Goal: Transaction & Acquisition: Purchase product/service

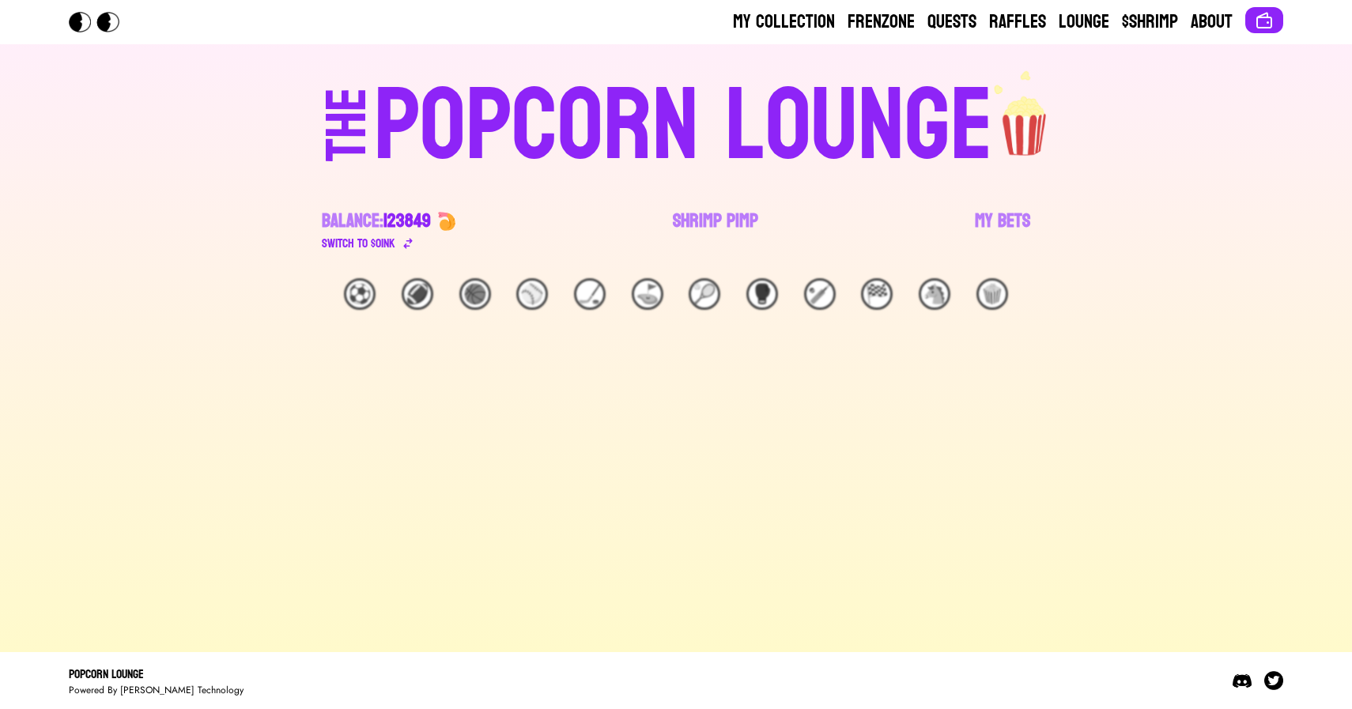
click at [705, 217] on link "Shrimp Pimp" at bounding box center [715, 231] width 85 height 44
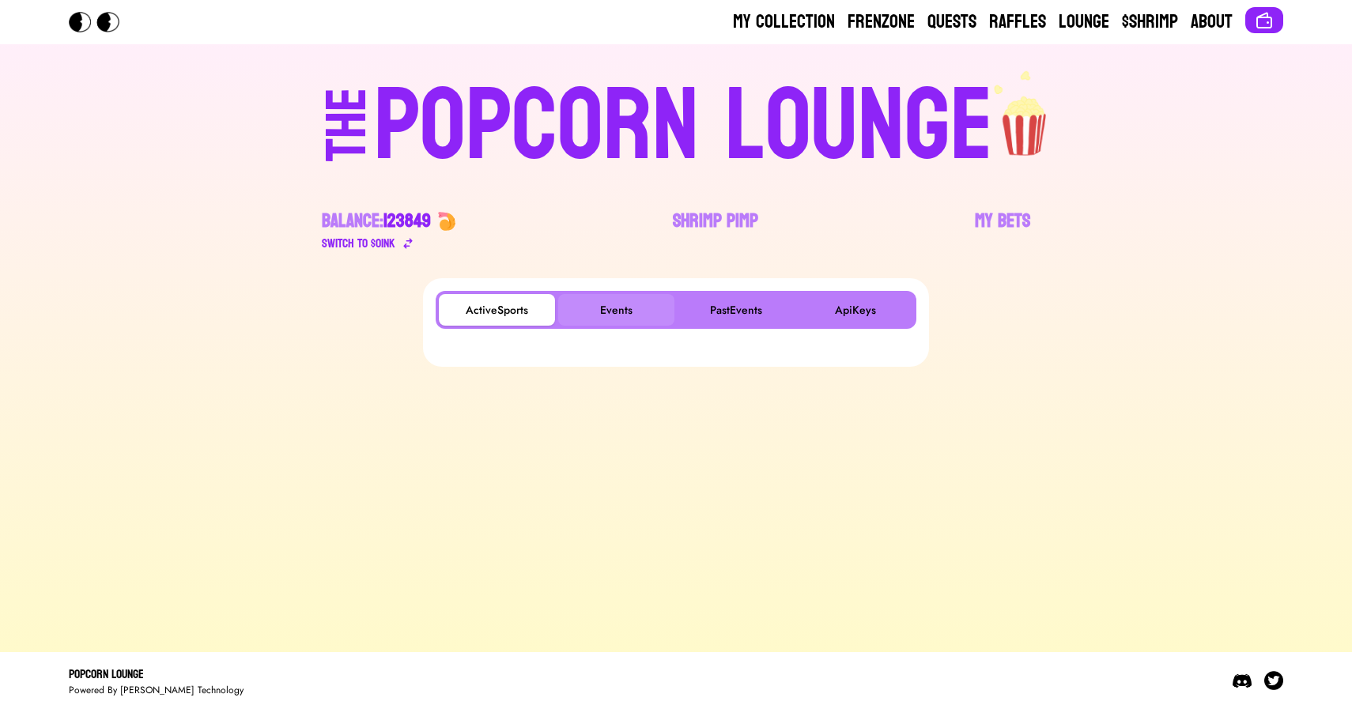
click at [616, 299] on button "Events" at bounding box center [616, 310] width 116 height 32
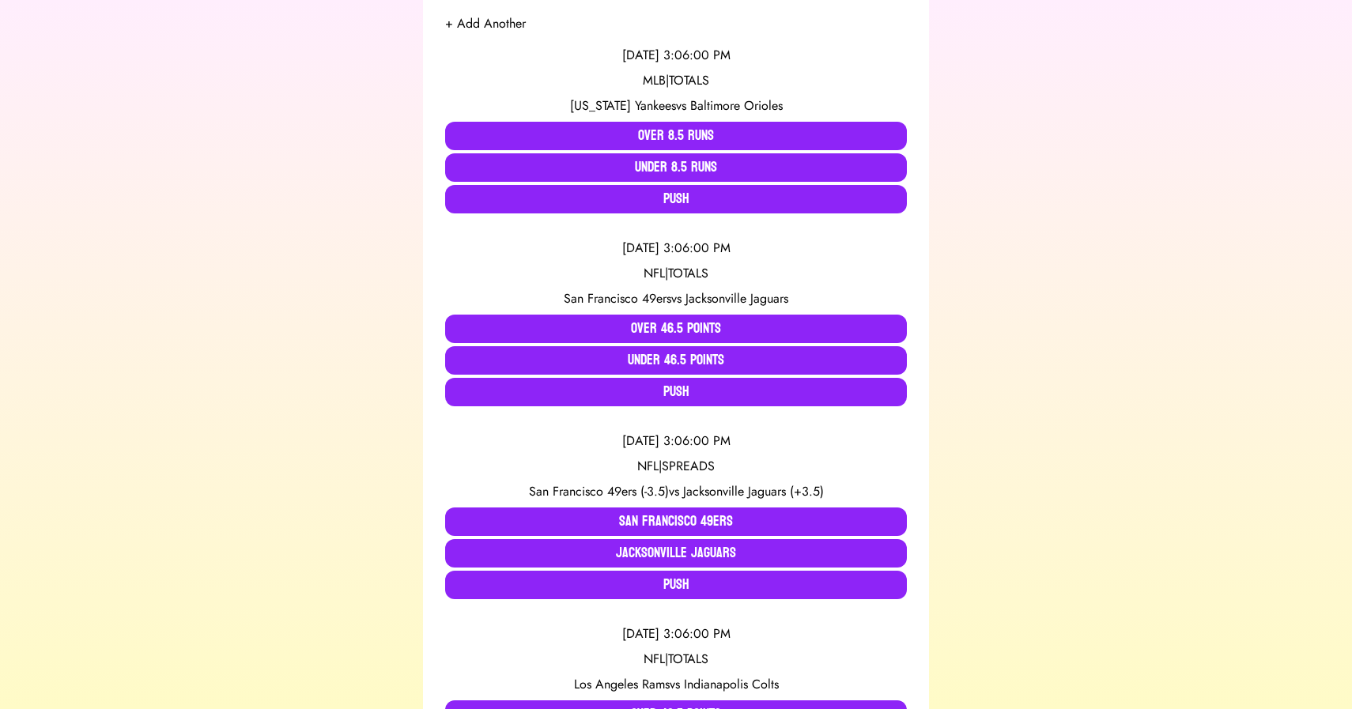
scroll to position [333, 0]
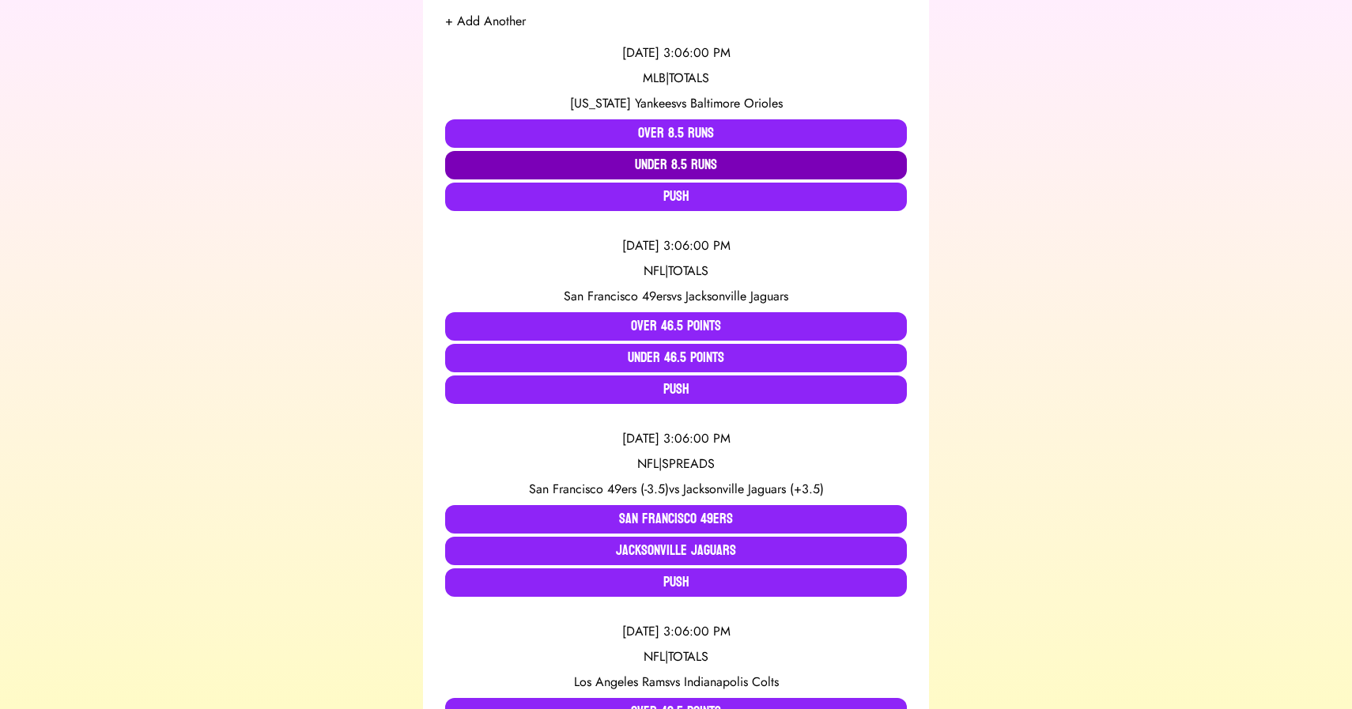
click at [596, 165] on button "Under 8.5 Runs" at bounding box center [676, 165] width 462 height 28
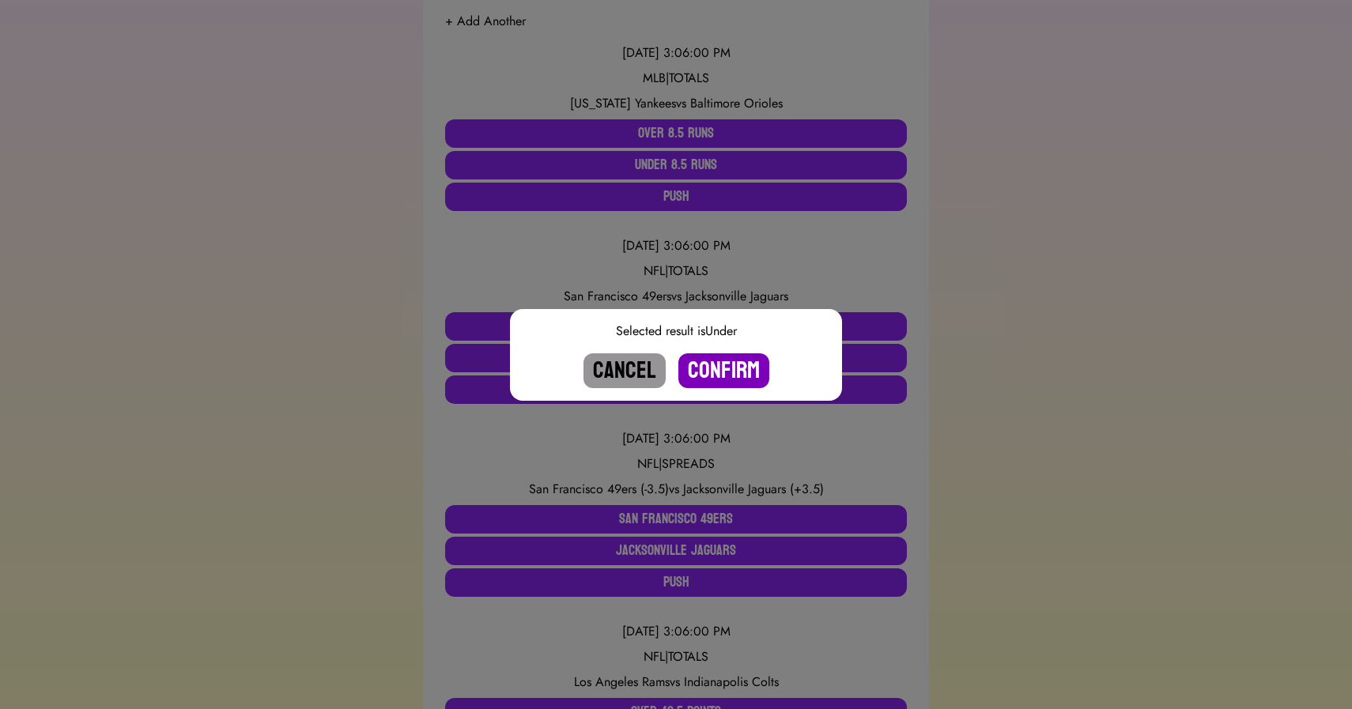
click at [716, 365] on button "Confirm" at bounding box center [723, 370] width 91 height 35
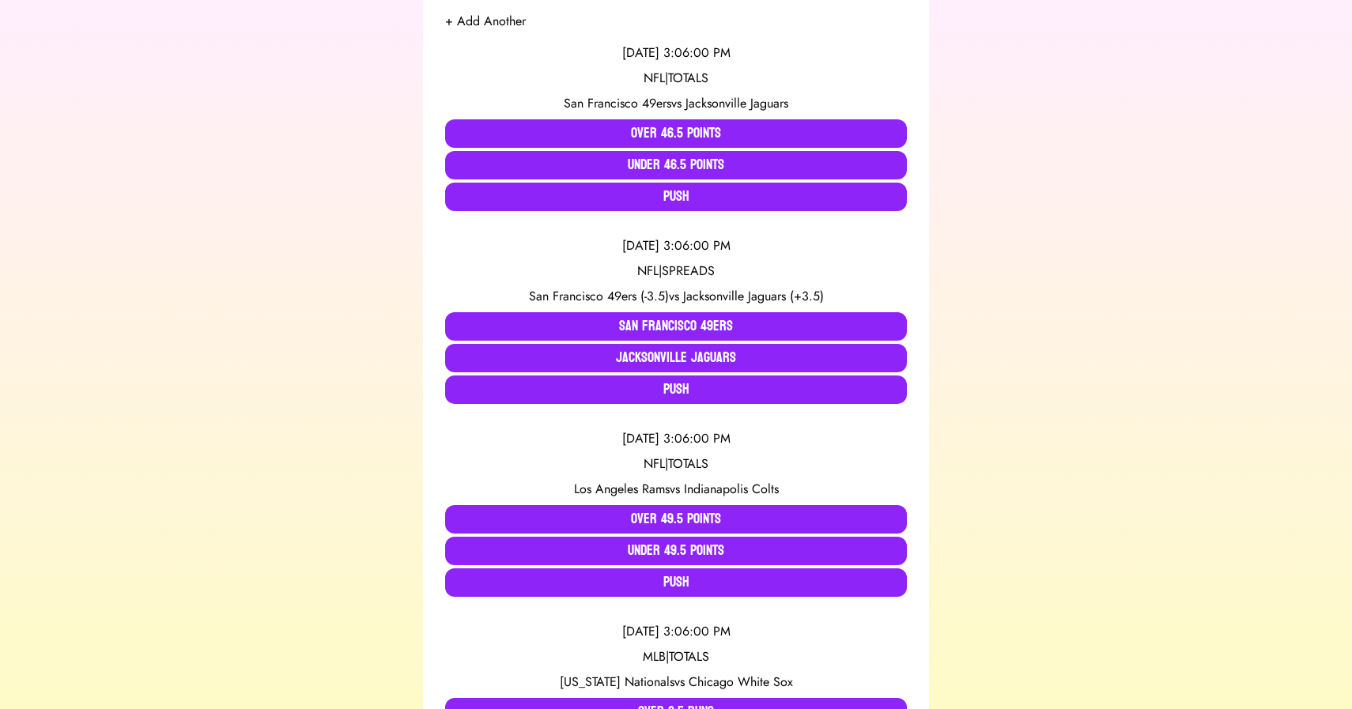
scroll to position [1239, 0]
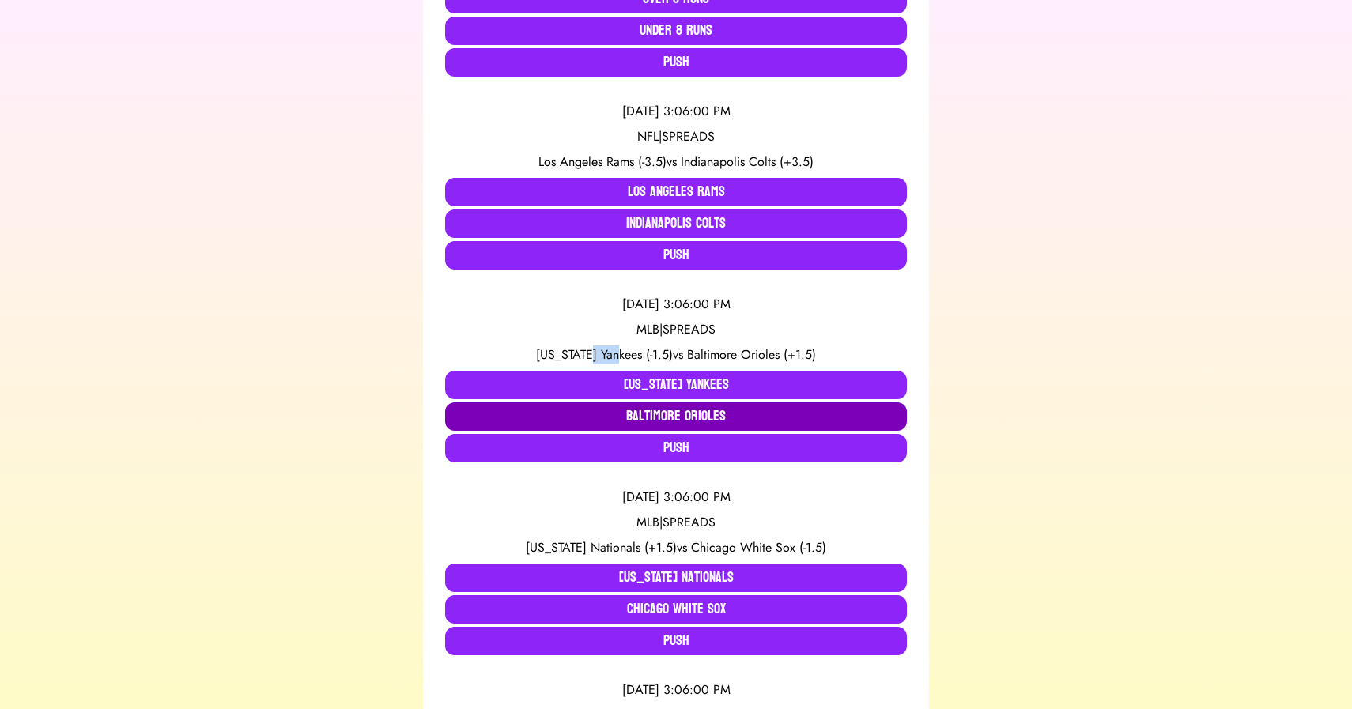
click at [599, 411] on button "Baltimore Orioles" at bounding box center [676, 416] width 462 height 28
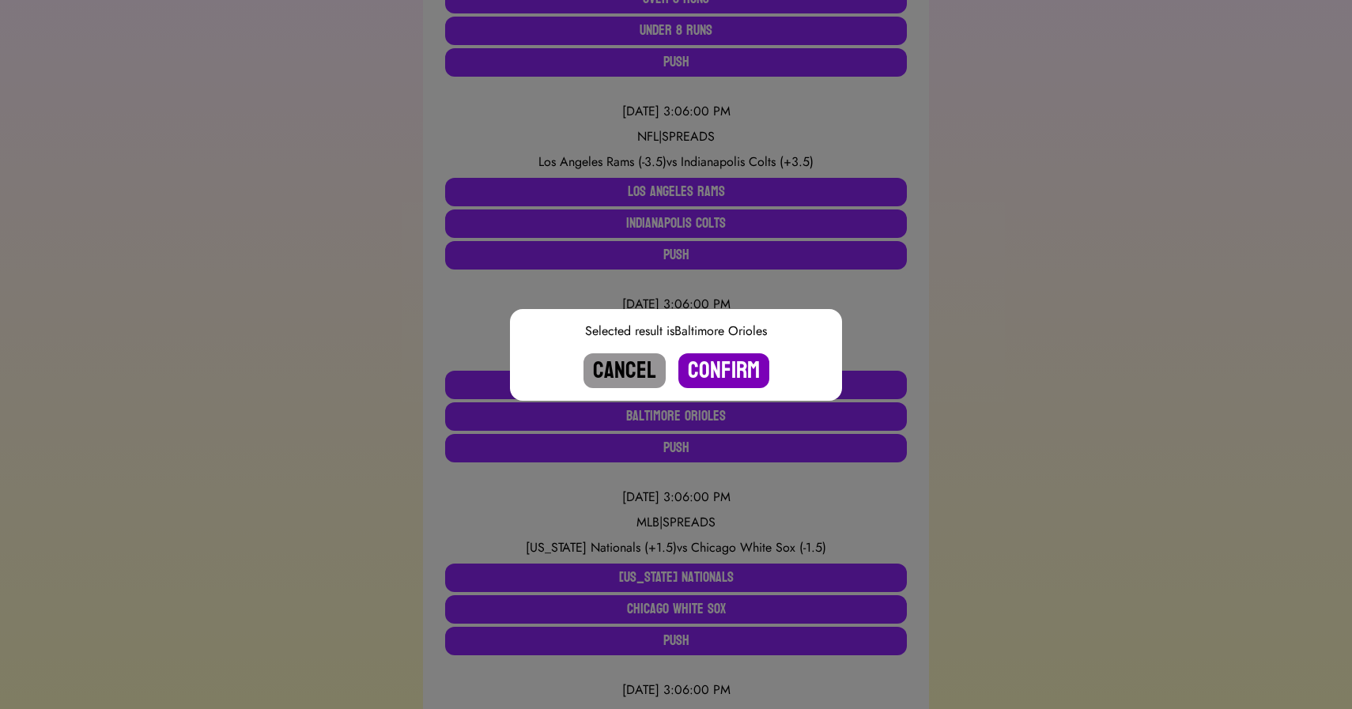
click at [716, 361] on button "Confirm" at bounding box center [723, 370] width 91 height 35
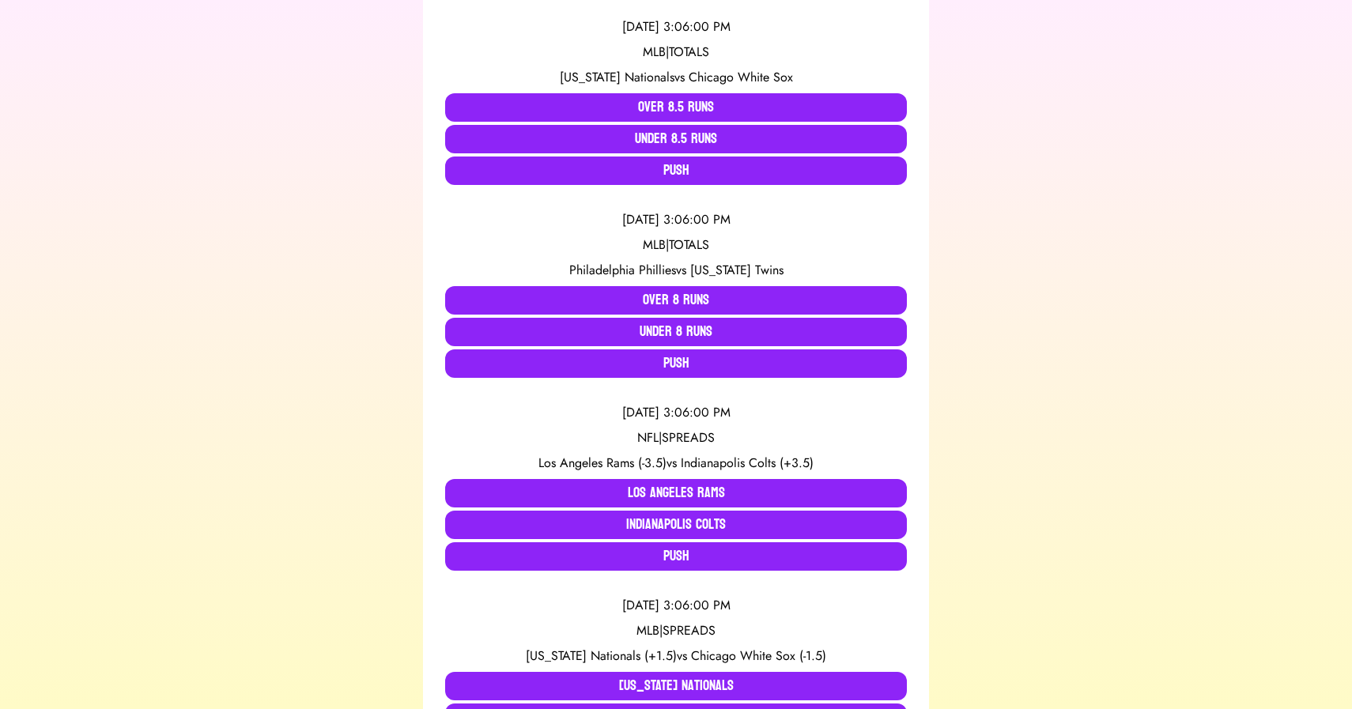
scroll to position [942, 0]
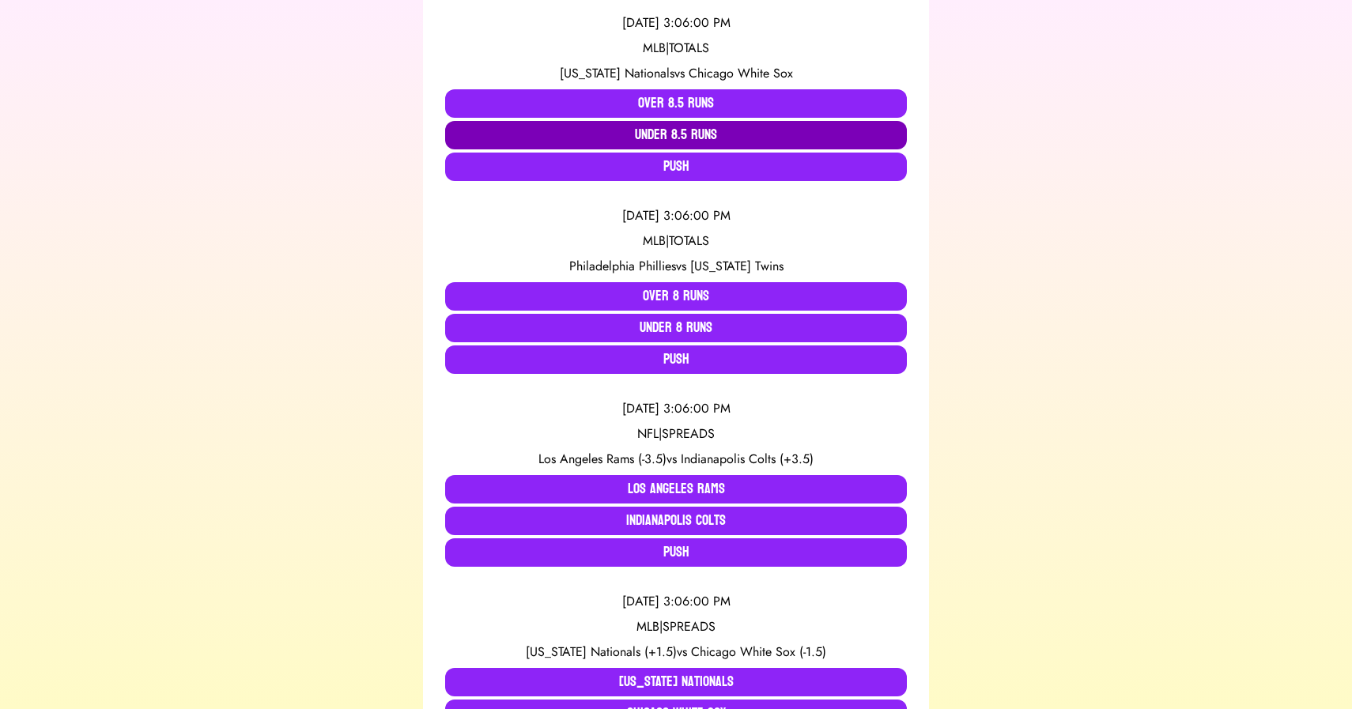
click at [676, 130] on button "Under 8.5 Runs" at bounding box center [676, 135] width 462 height 28
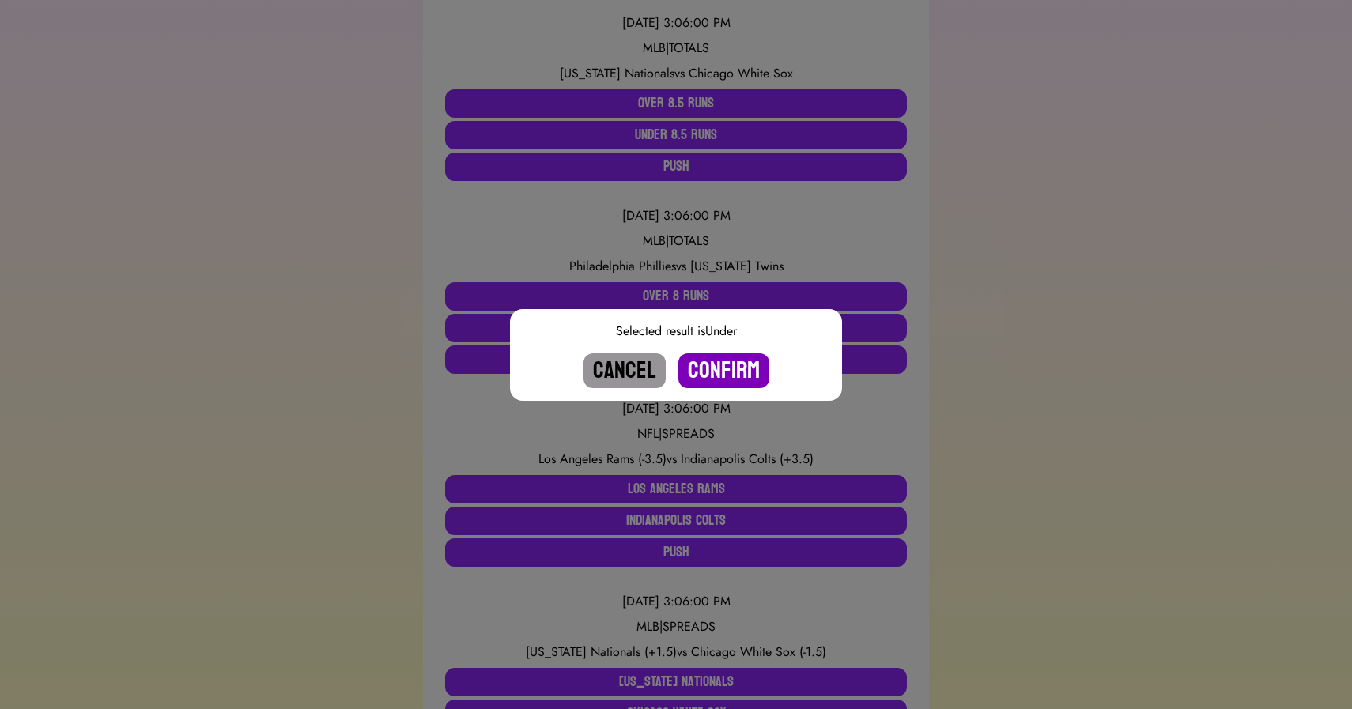
click at [716, 364] on button "Confirm" at bounding box center [723, 370] width 91 height 35
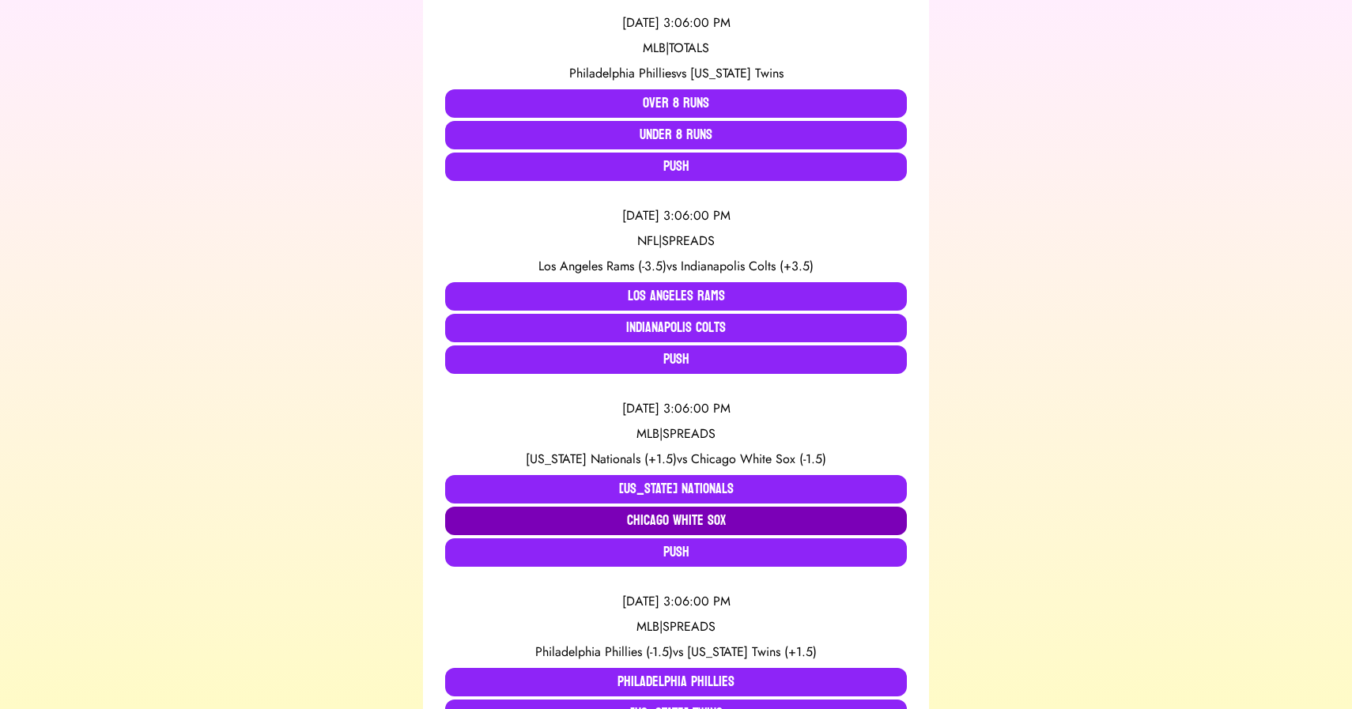
click at [667, 519] on button "Chicago White Sox" at bounding box center [676, 521] width 462 height 28
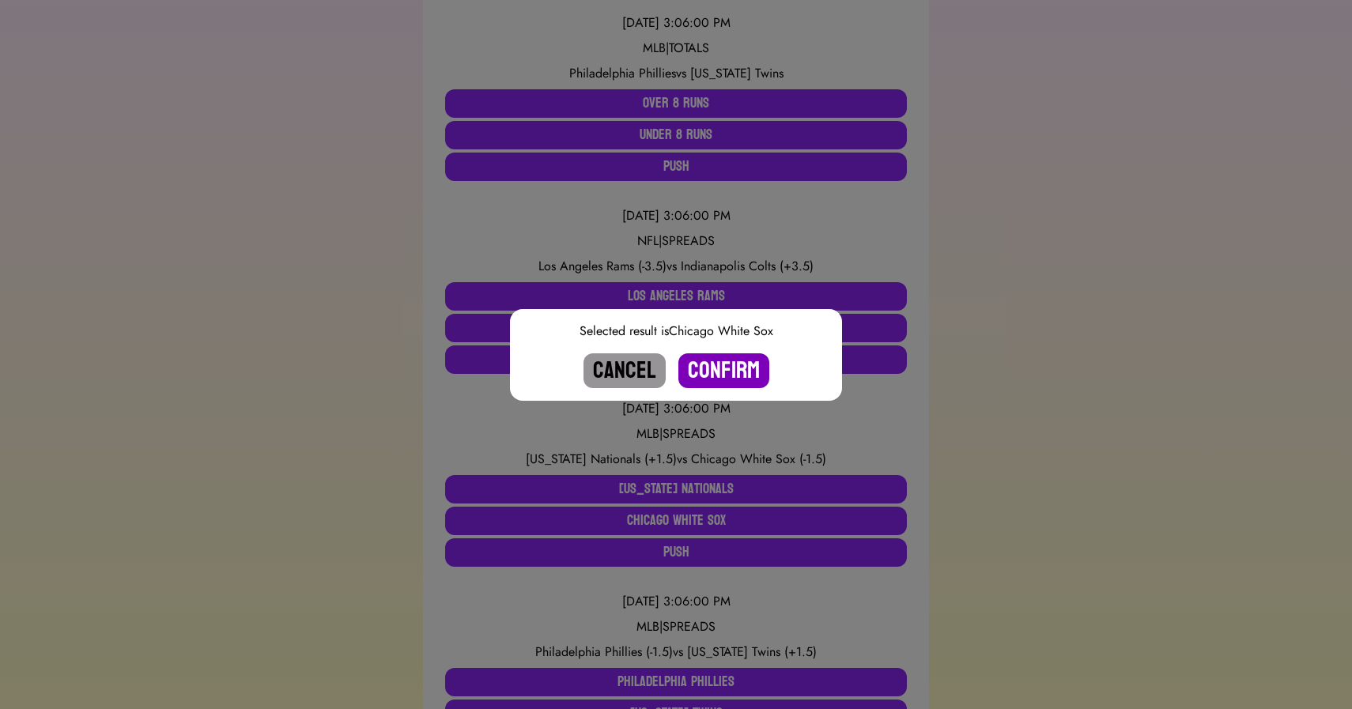
click at [729, 368] on button "Confirm" at bounding box center [723, 370] width 91 height 35
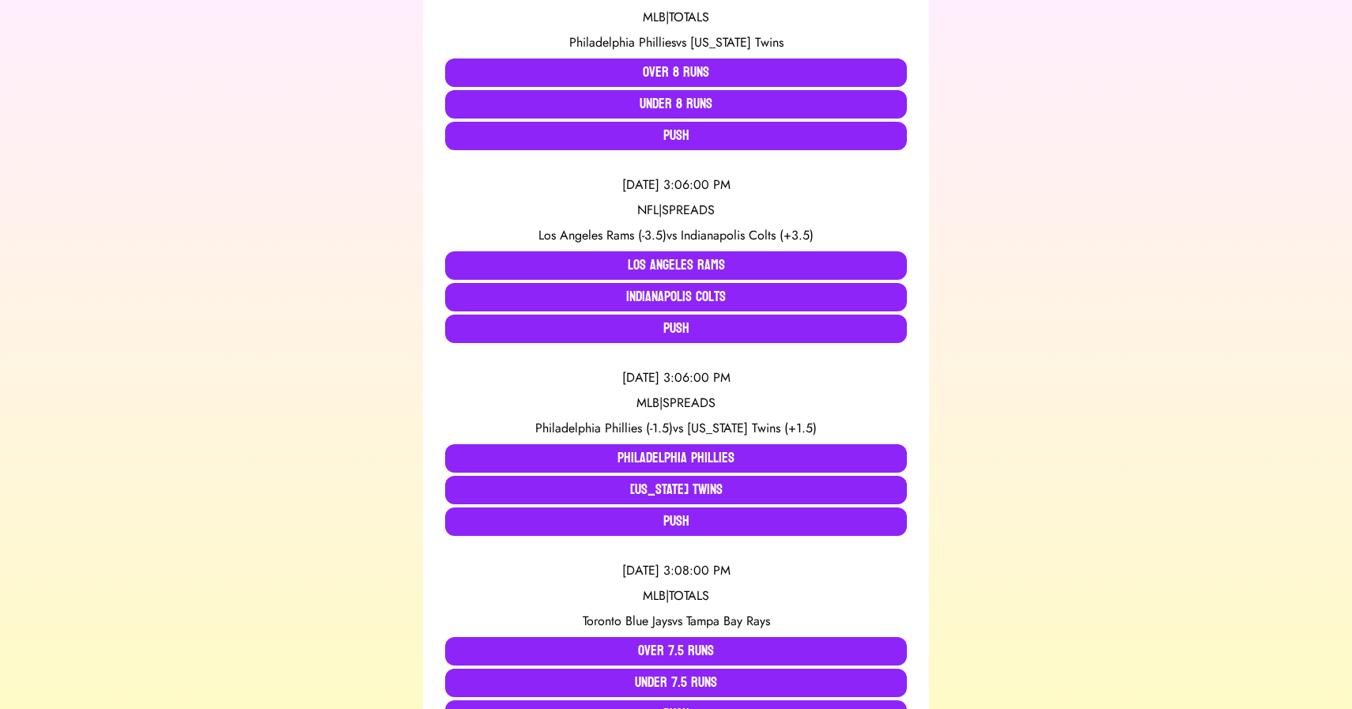
scroll to position [940, 0]
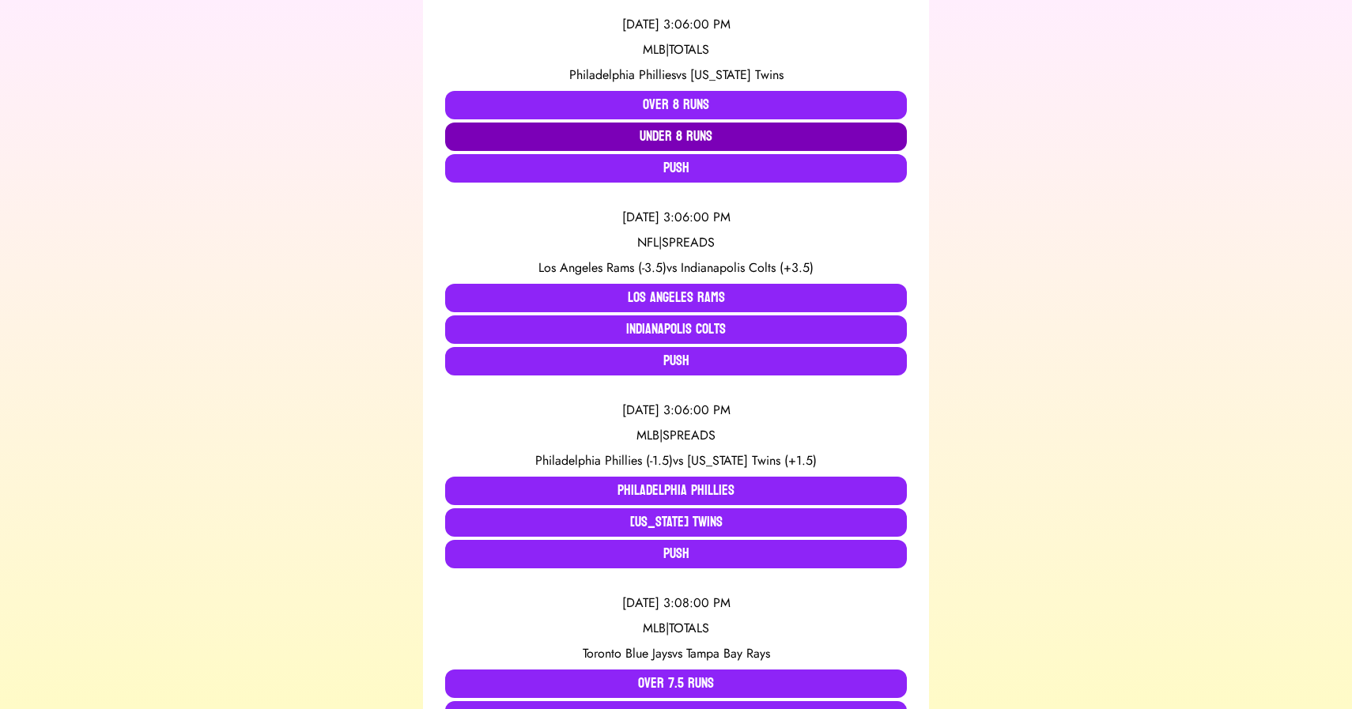
click at [688, 135] on button "Under 8 Runs" at bounding box center [676, 137] width 462 height 28
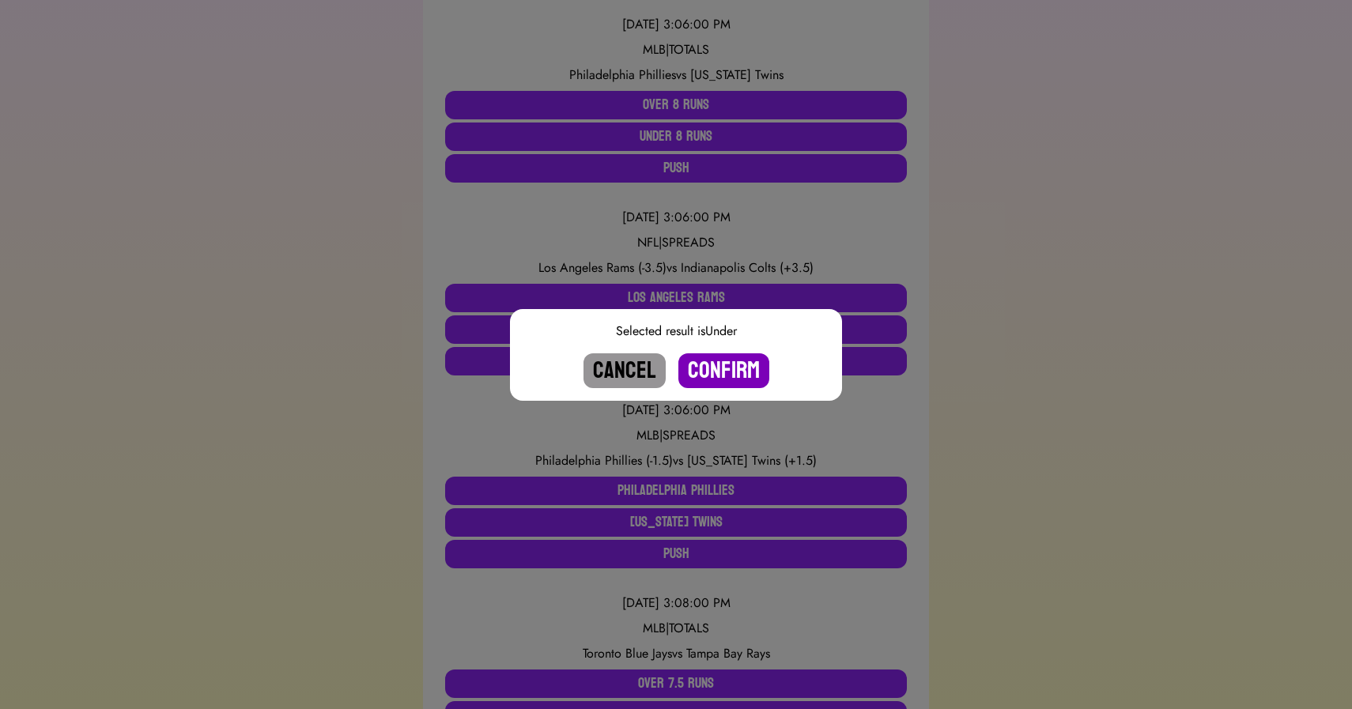
click at [721, 365] on button "Confirm" at bounding box center [723, 370] width 91 height 35
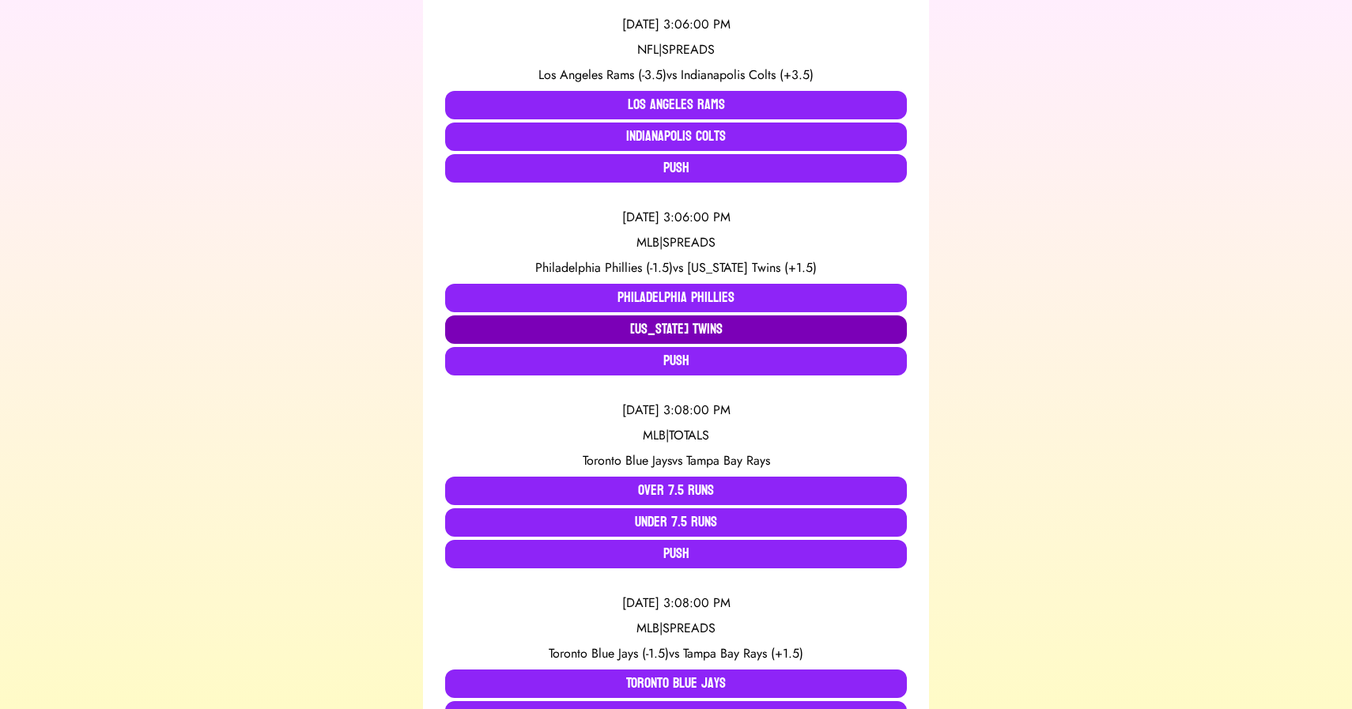
click at [659, 334] on button "Minnesota Twins" at bounding box center [676, 330] width 462 height 28
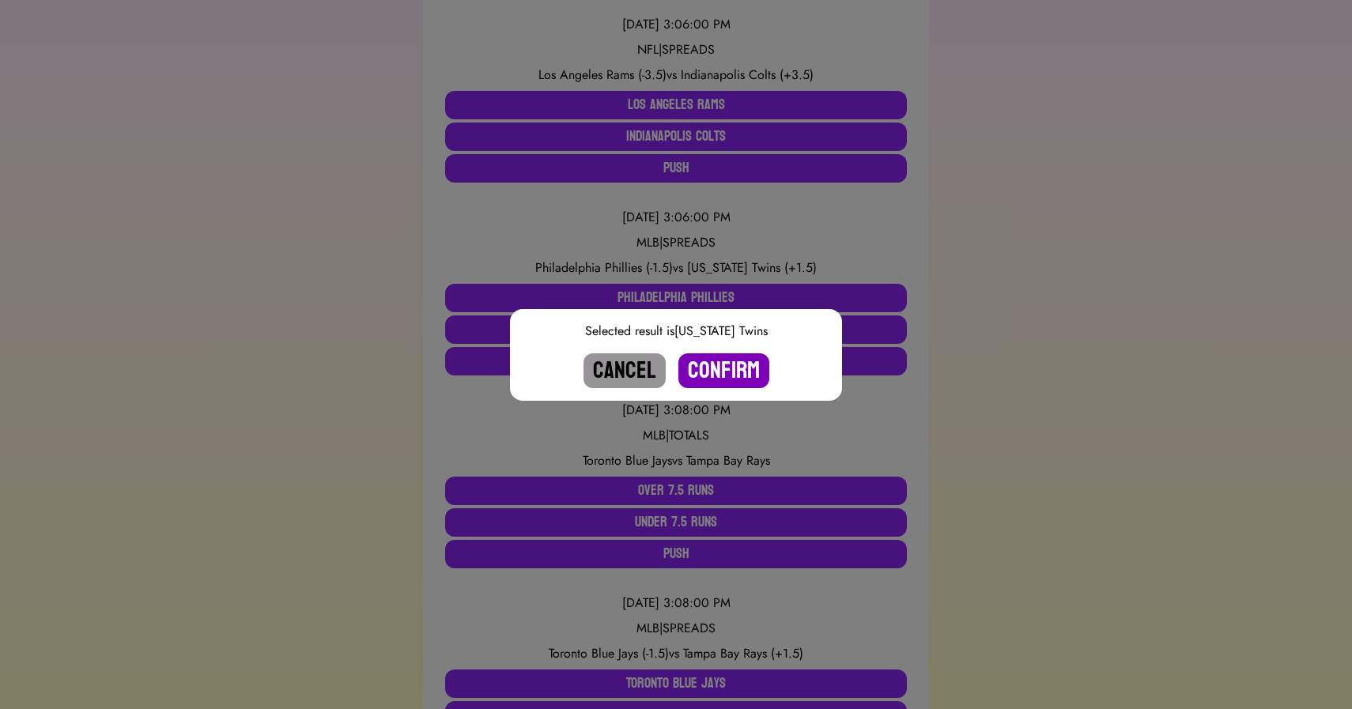
click at [724, 371] on button "Confirm" at bounding box center [723, 370] width 91 height 35
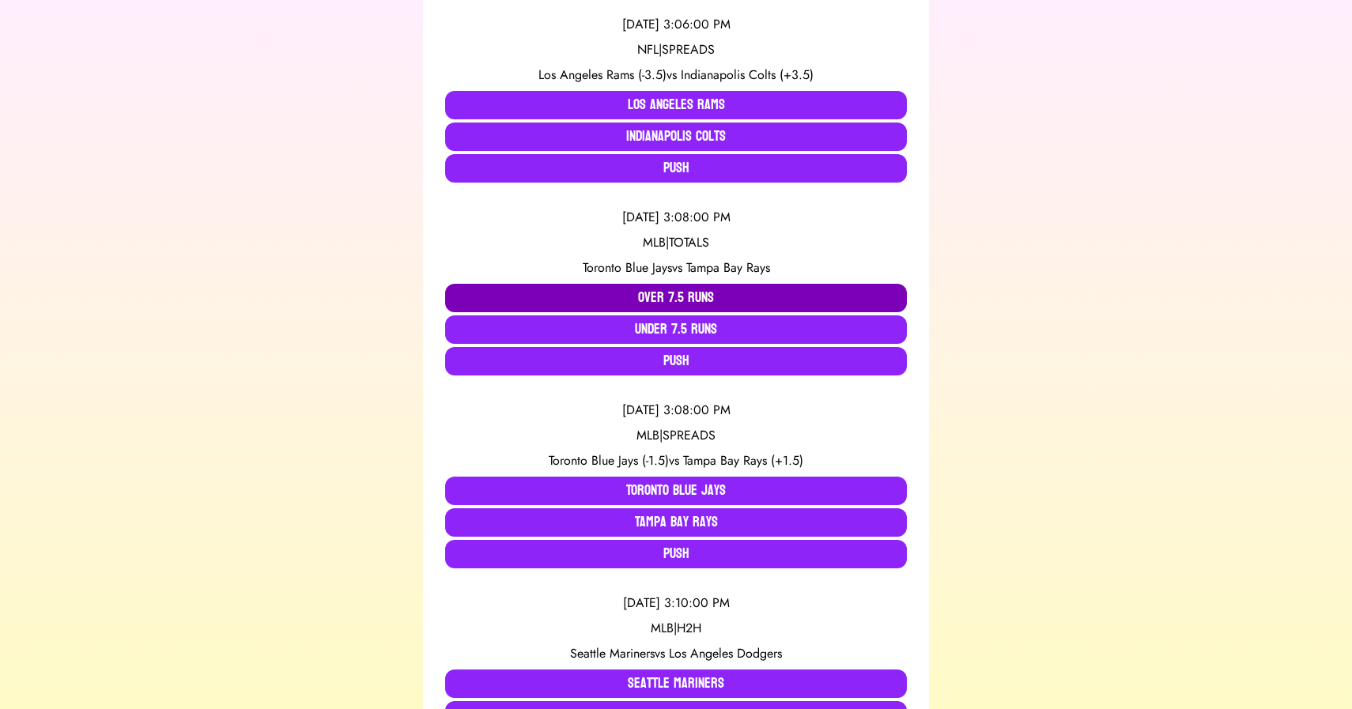
click at [683, 294] on button "Over 7.5 Runs" at bounding box center [676, 298] width 462 height 28
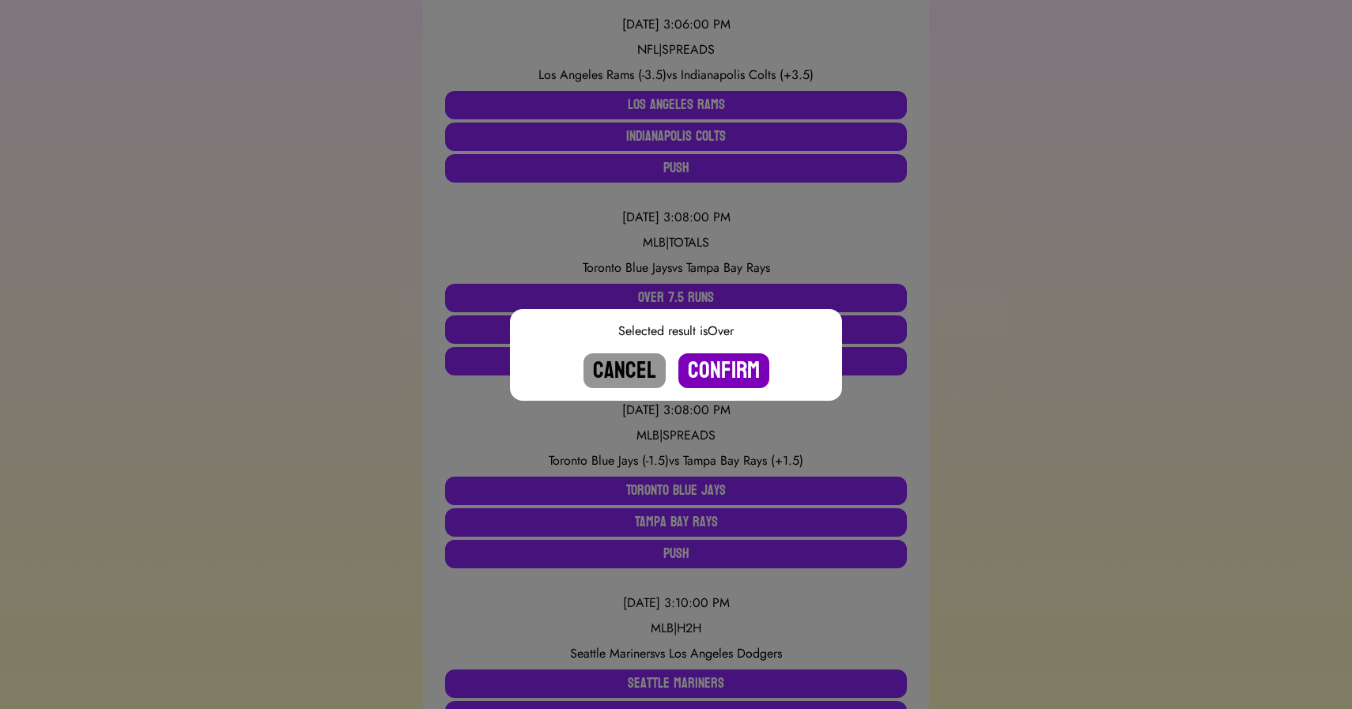
click at [729, 372] on button "Confirm" at bounding box center [723, 370] width 91 height 35
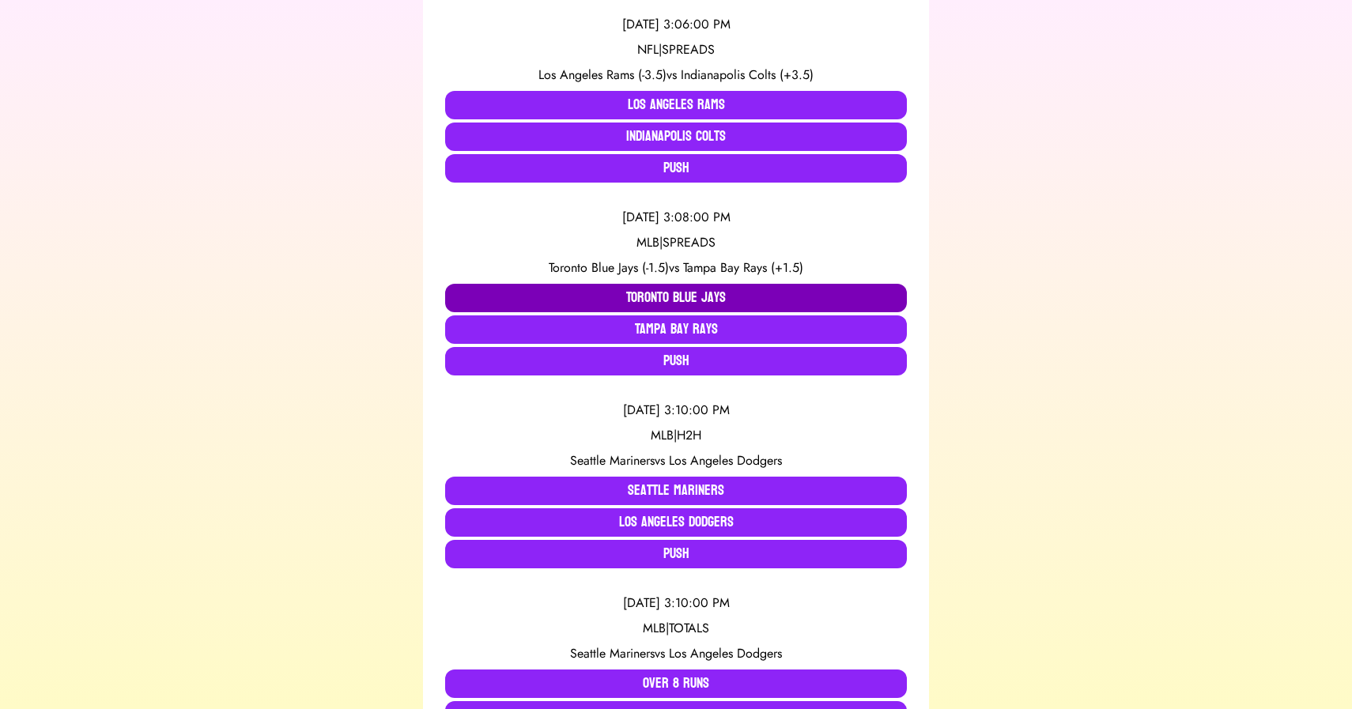
click at [665, 297] on button "Toronto Blue Jays" at bounding box center [676, 298] width 462 height 28
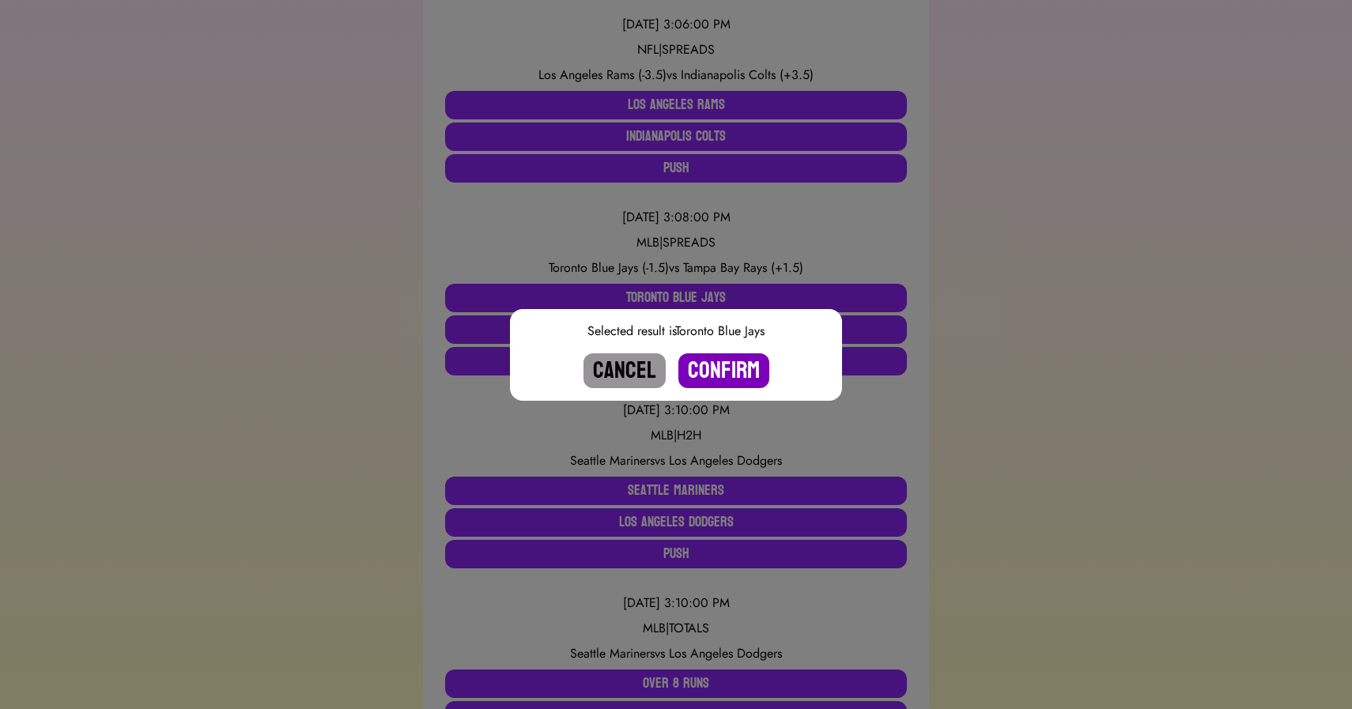
click at [727, 367] on button "Confirm" at bounding box center [723, 370] width 91 height 35
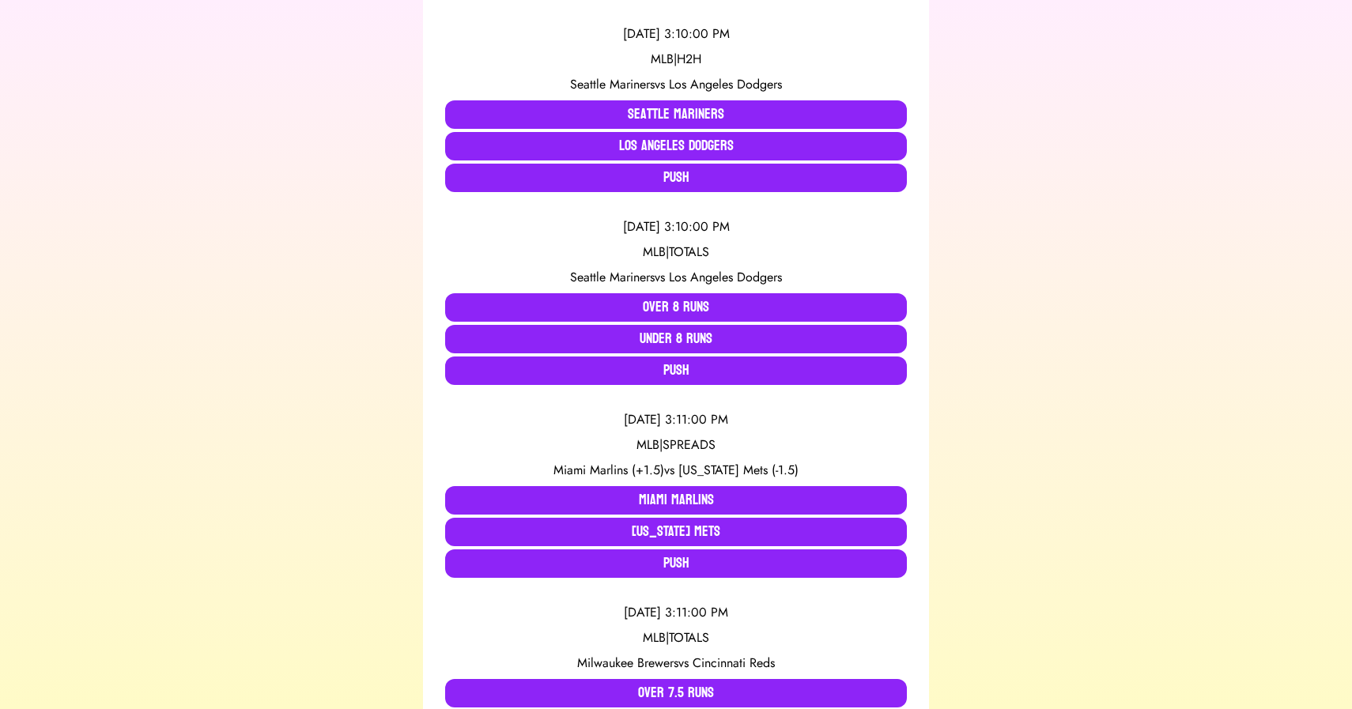
scroll to position [1130, 0]
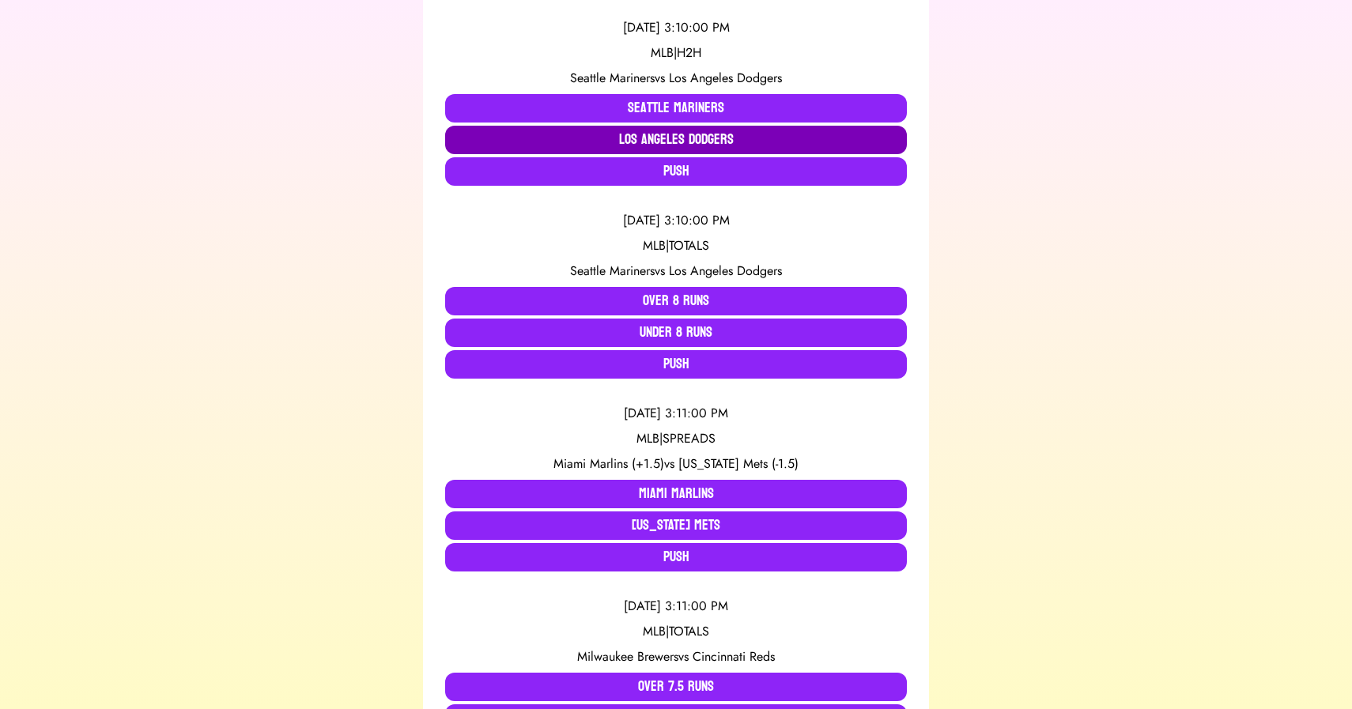
click at [659, 138] on button "Los Angeles Dodgers" at bounding box center [676, 140] width 462 height 28
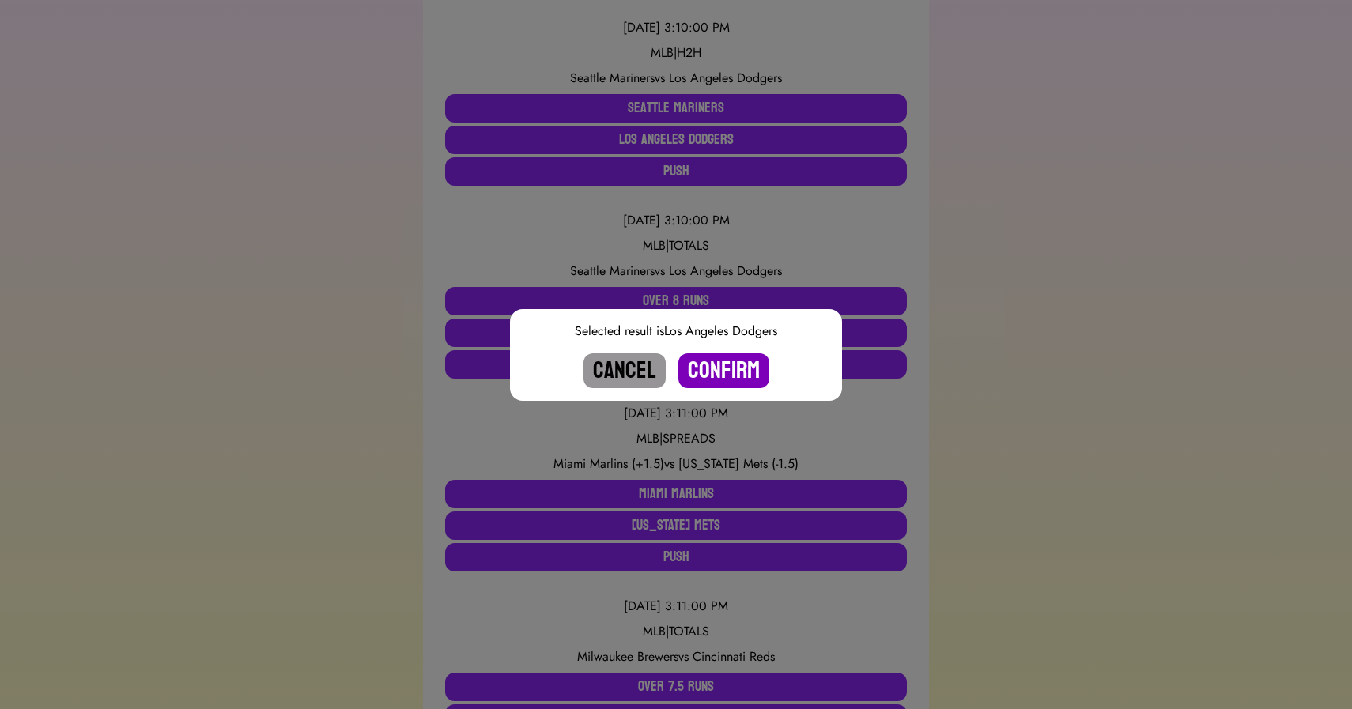
click at [723, 374] on button "Confirm" at bounding box center [723, 370] width 91 height 35
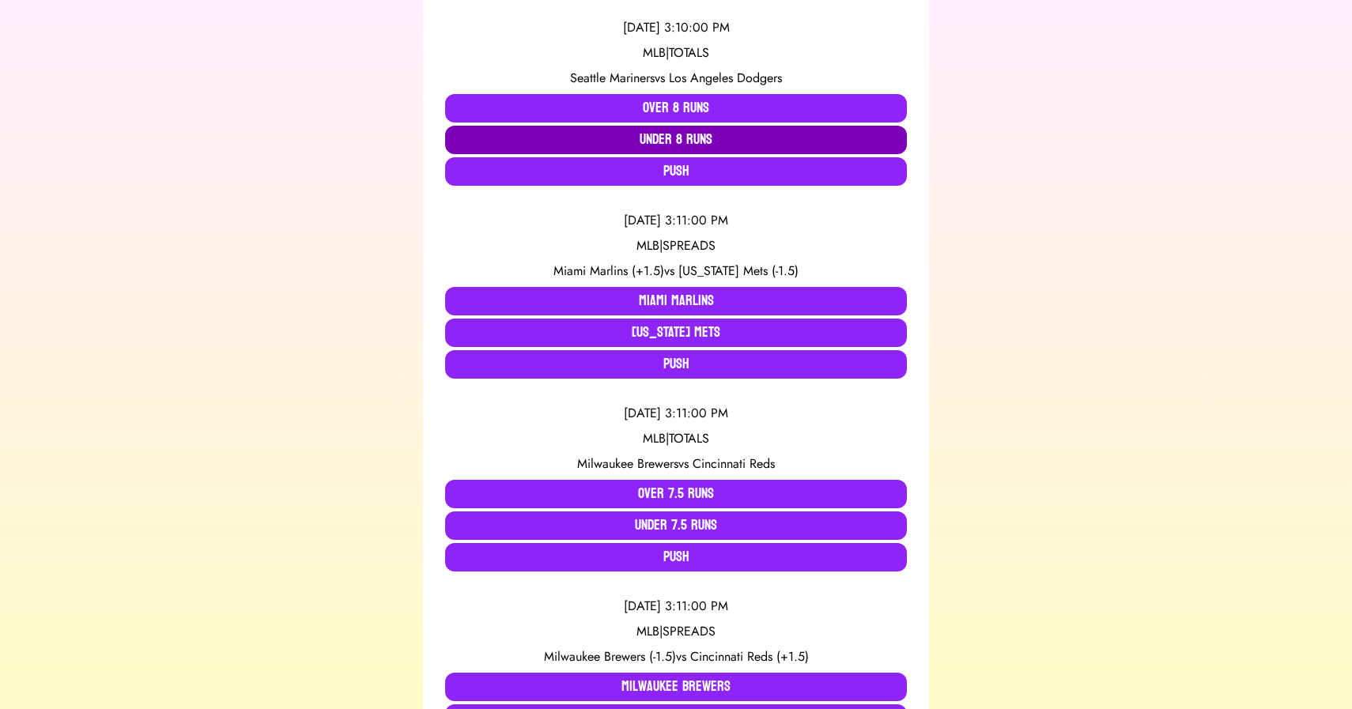
click at [662, 147] on button "Under 8 Runs" at bounding box center [676, 140] width 462 height 28
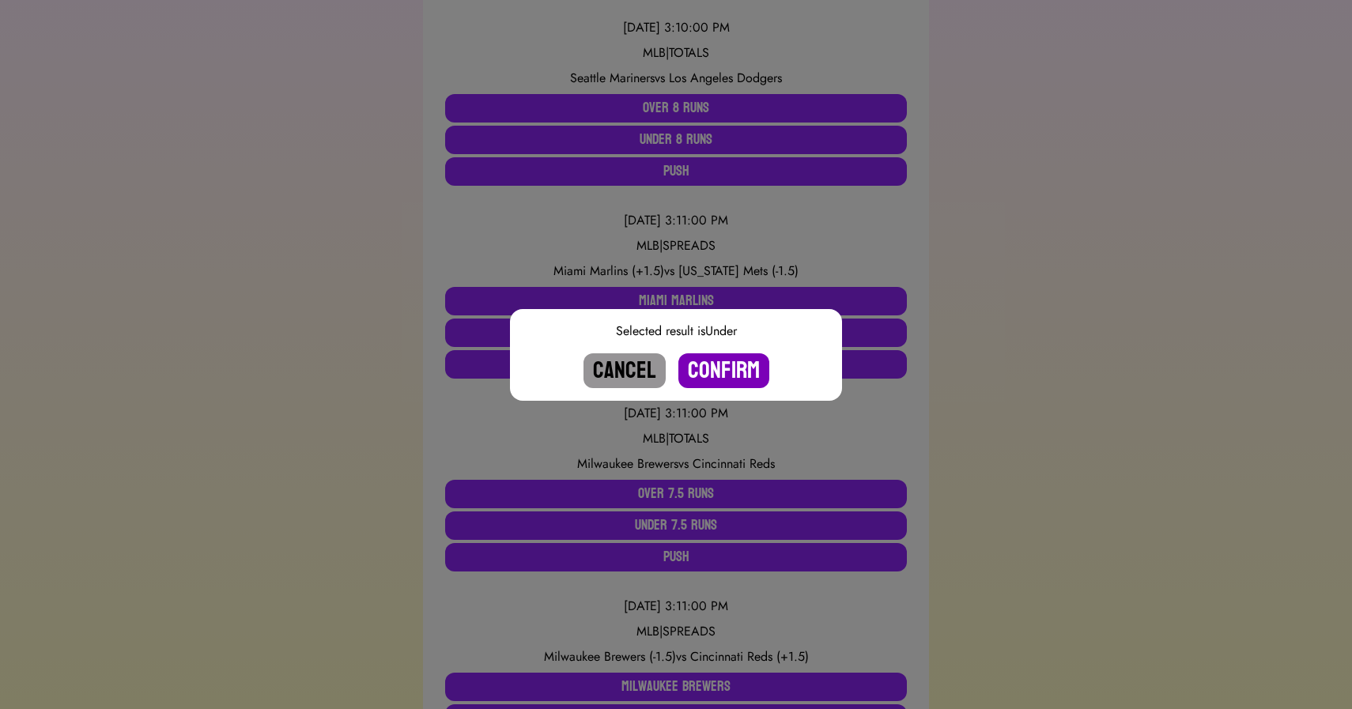
click at [722, 361] on button "Confirm" at bounding box center [723, 370] width 91 height 35
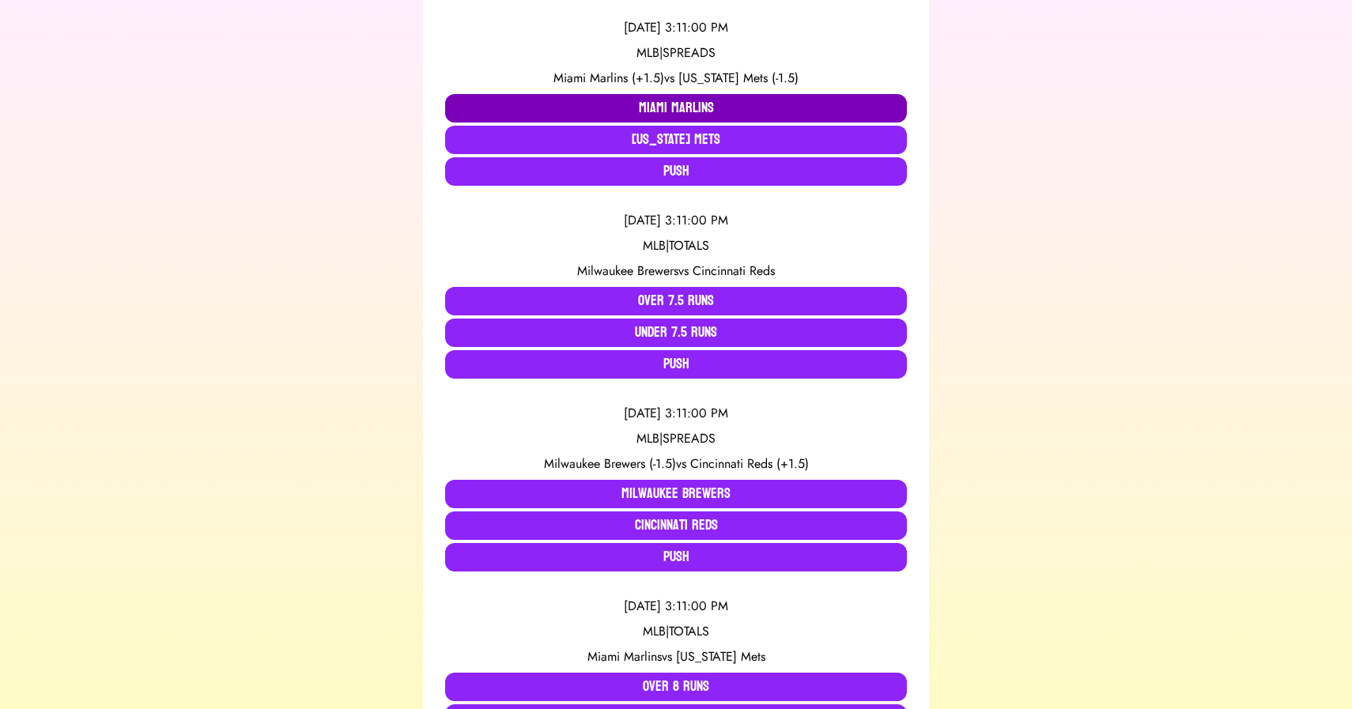
click at [614, 107] on button "Miami Marlins" at bounding box center [676, 108] width 462 height 28
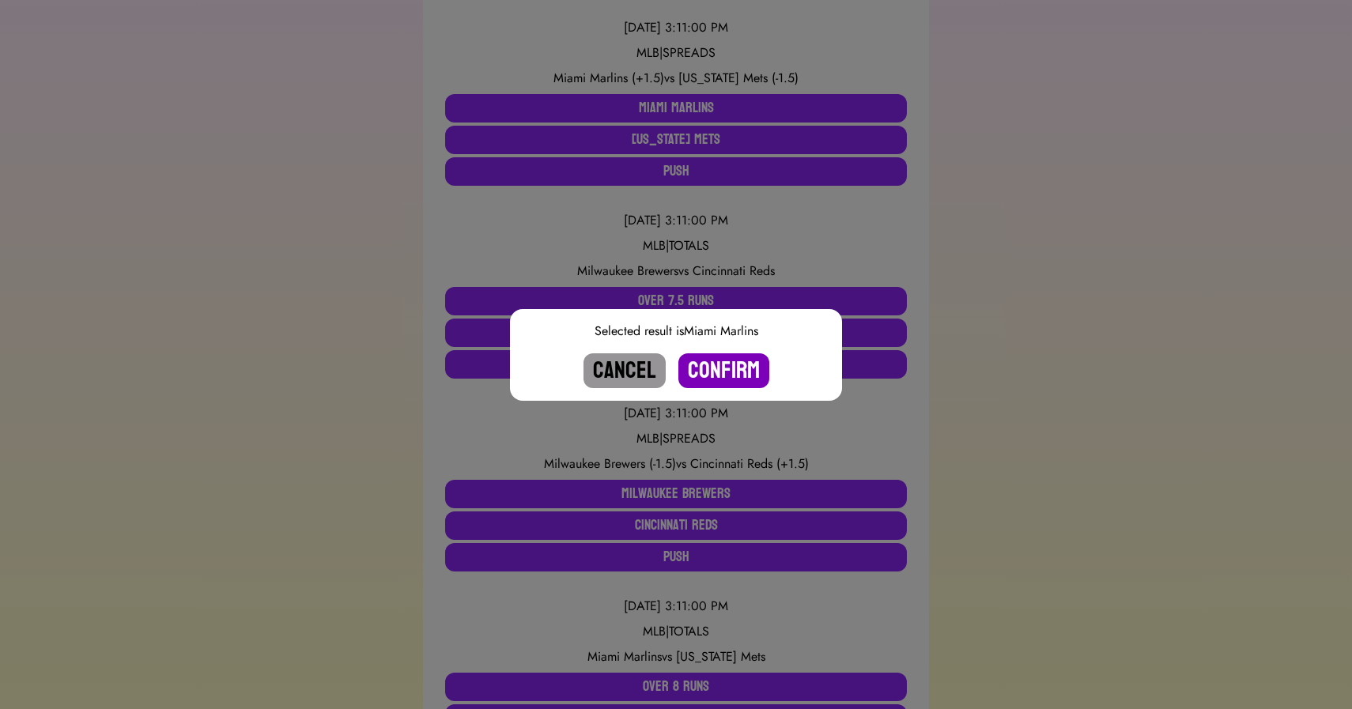
click at [711, 361] on button "Confirm" at bounding box center [723, 370] width 91 height 35
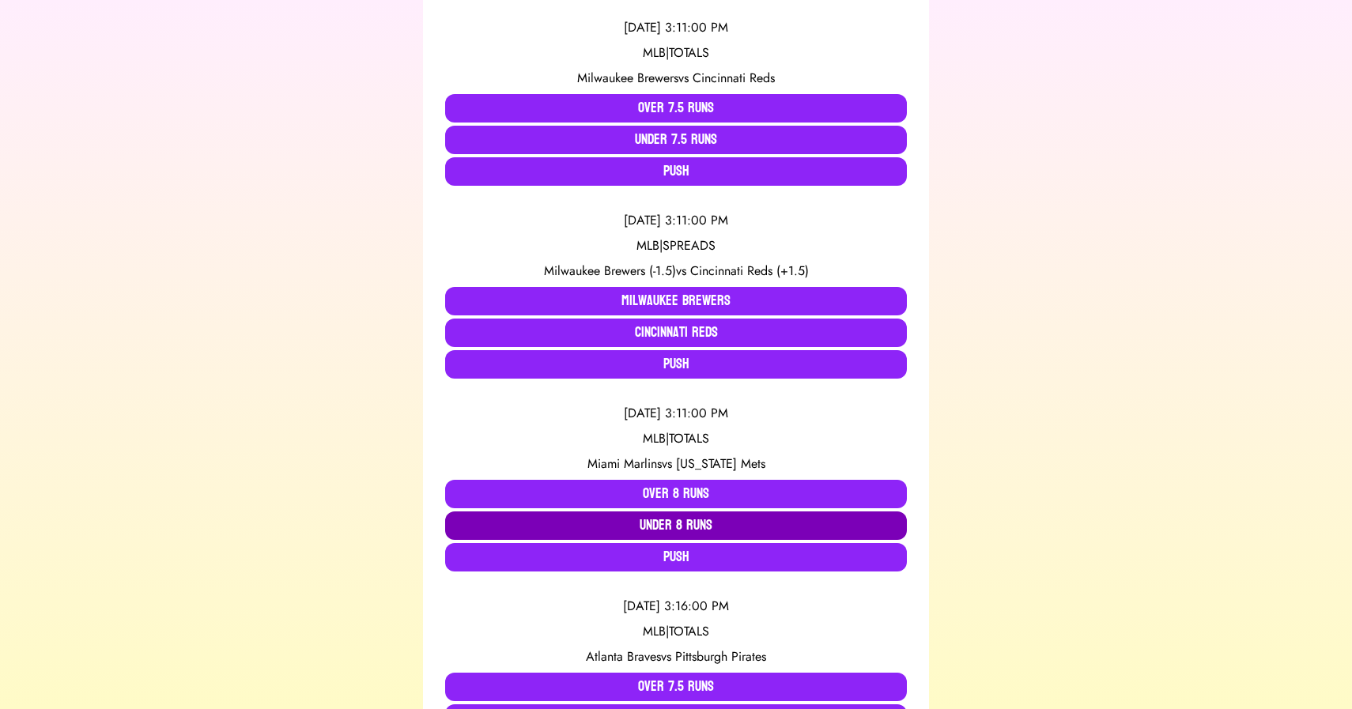
click at [632, 526] on button "Under 8 Runs" at bounding box center [676, 526] width 462 height 28
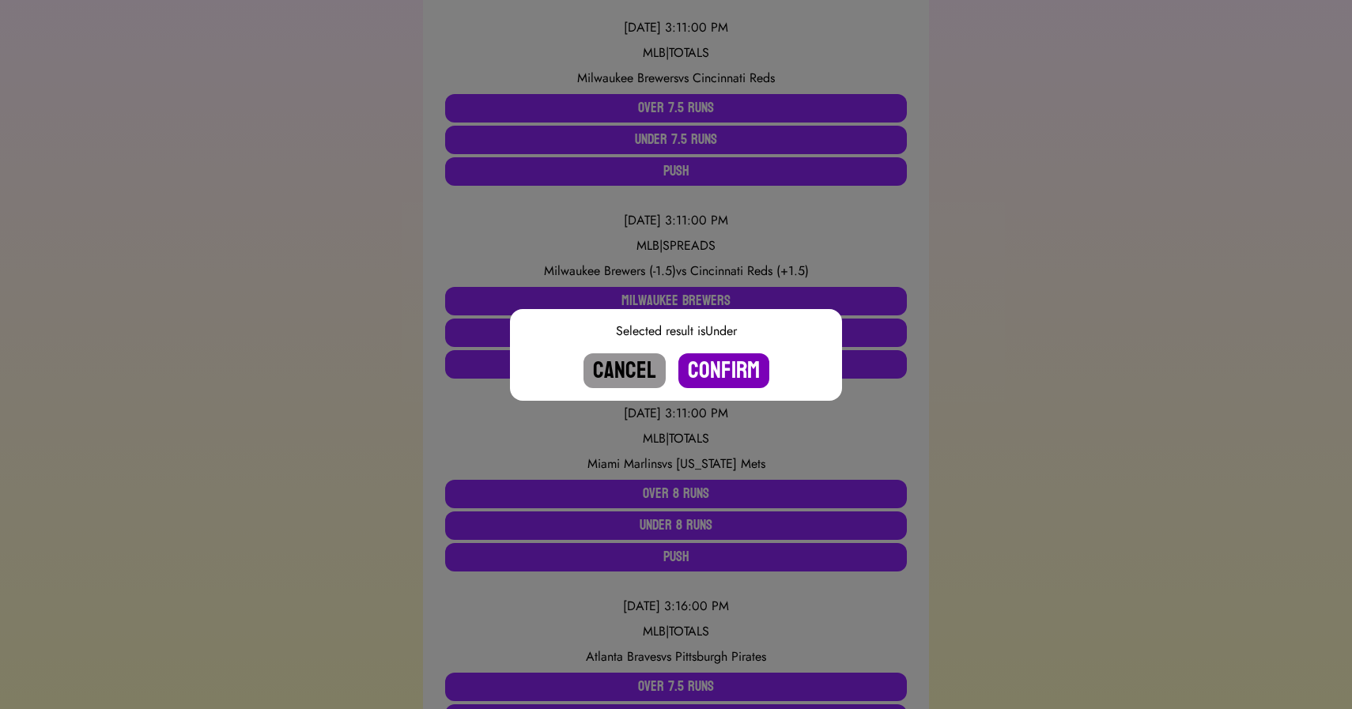
click at [716, 368] on button "Confirm" at bounding box center [723, 370] width 91 height 35
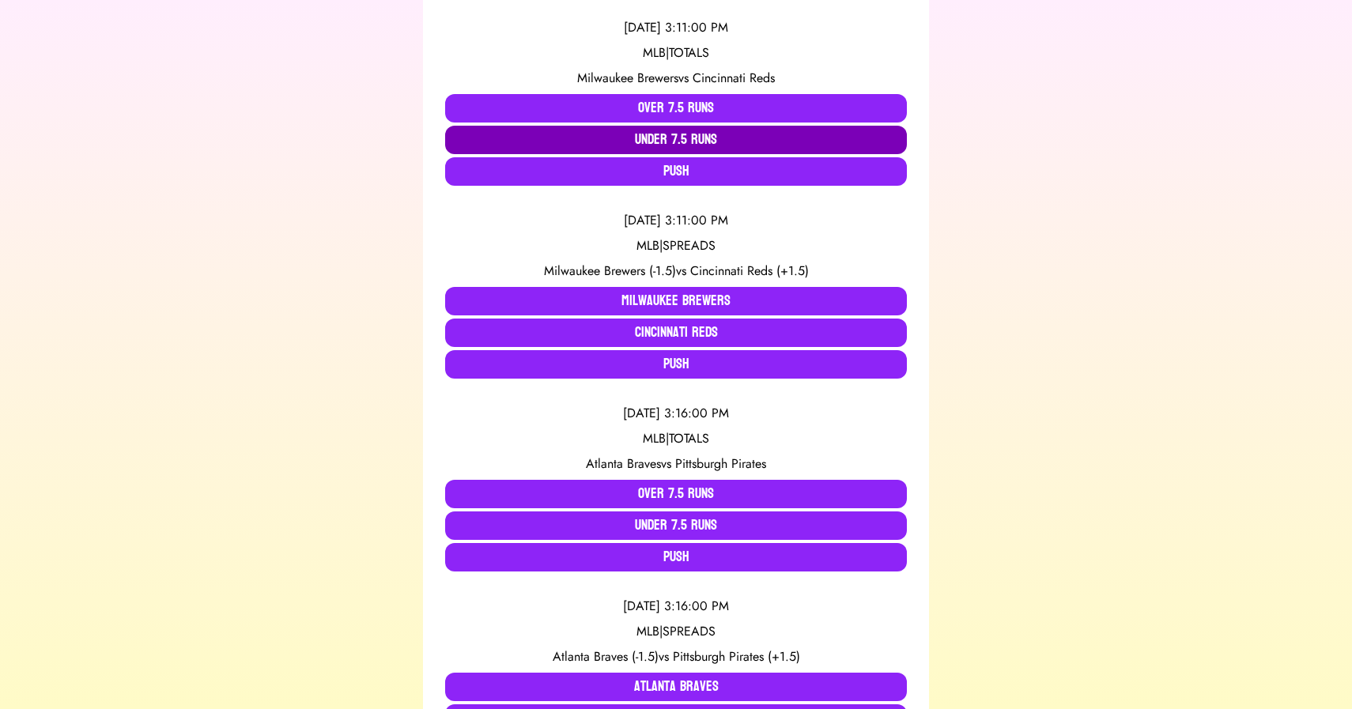
click at [677, 140] on button "Under 7.5 Runs" at bounding box center [676, 140] width 462 height 28
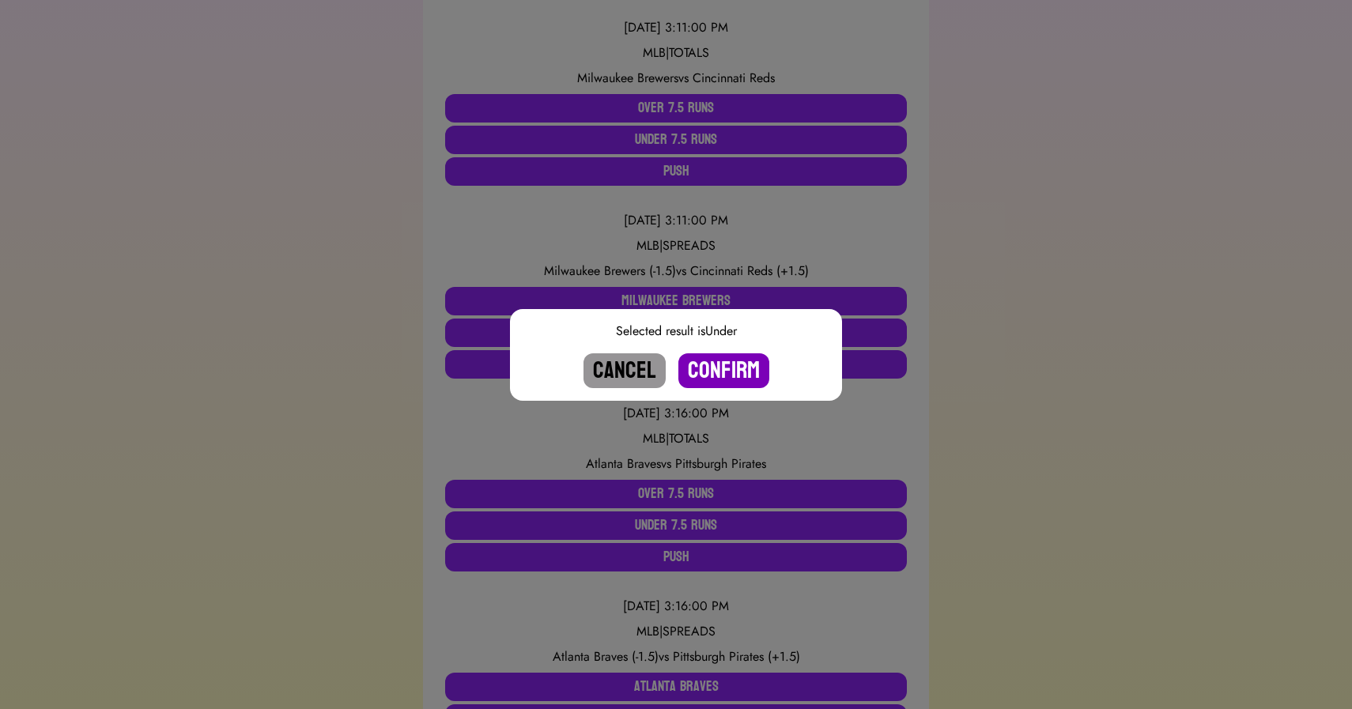
click at [727, 376] on button "Confirm" at bounding box center [723, 370] width 91 height 35
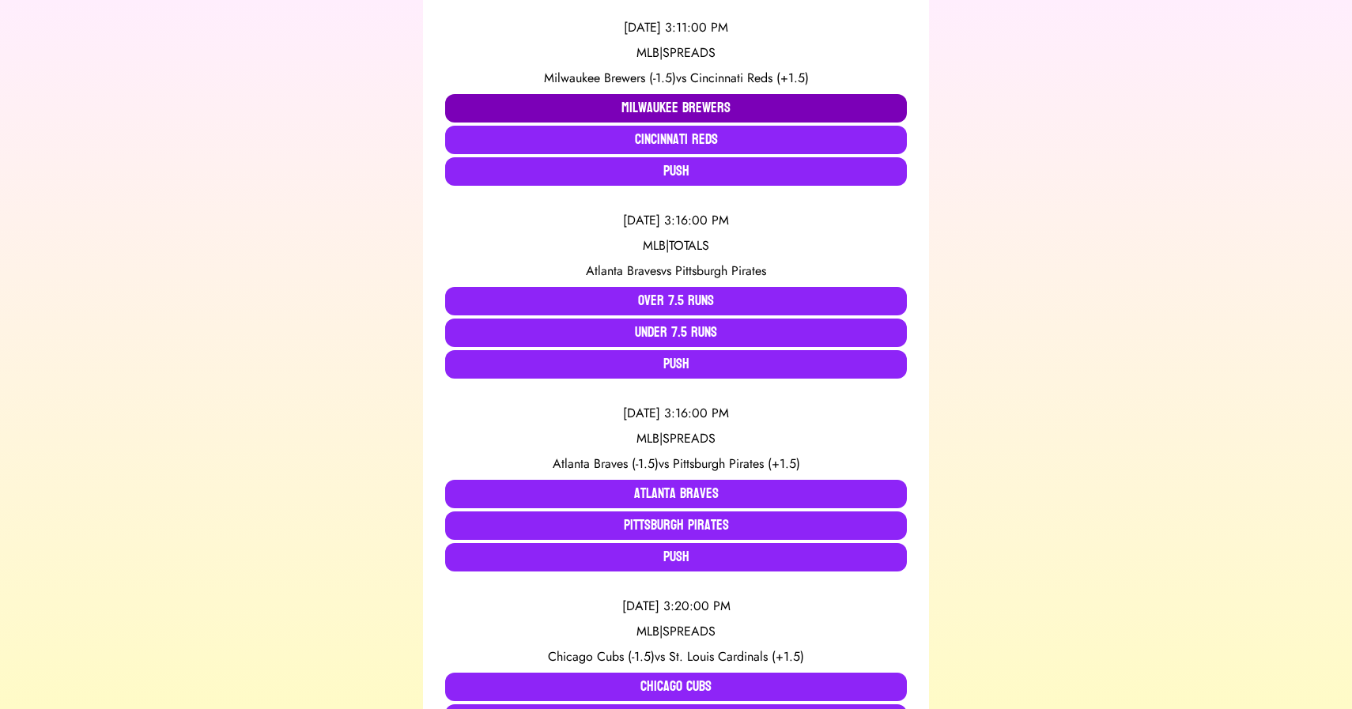
click at [667, 100] on button "Milwaukee Brewers" at bounding box center [676, 108] width 462 height 28
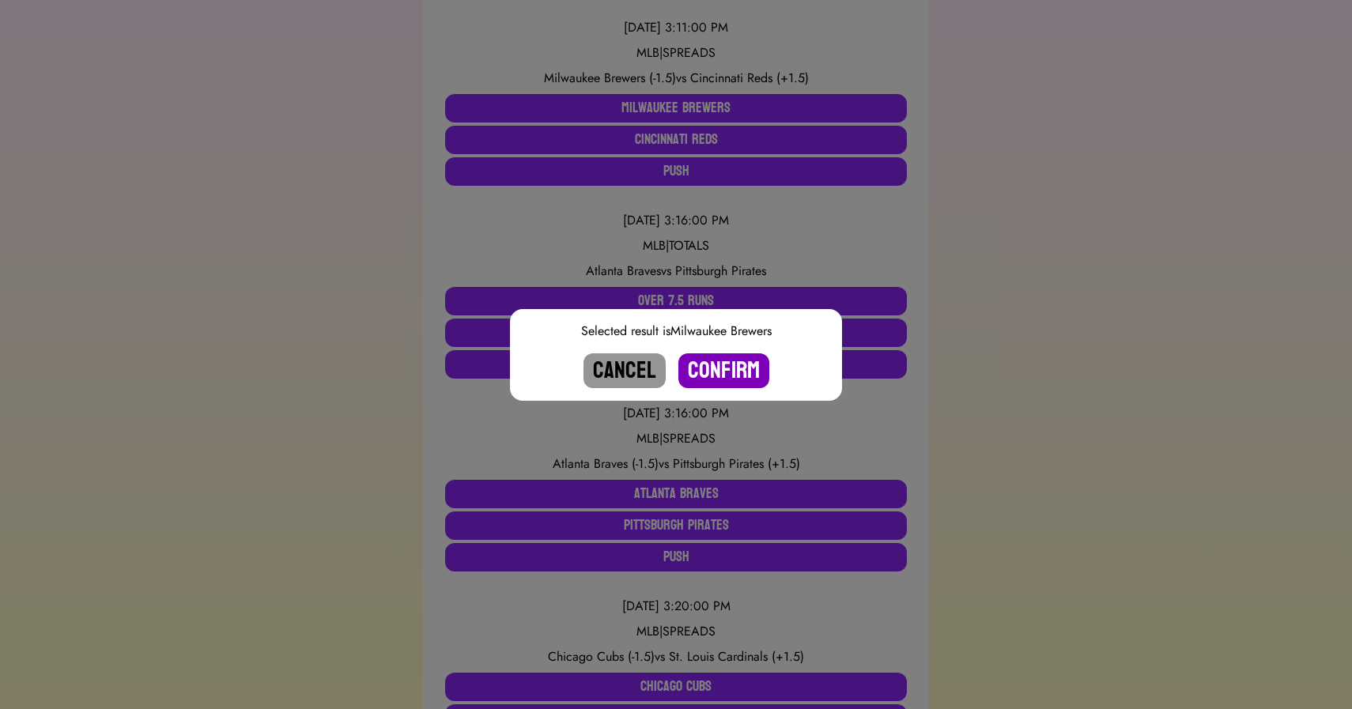
click at [727, 368] on button "Confirm" at bounding box center [723, 370] width 91 height 35
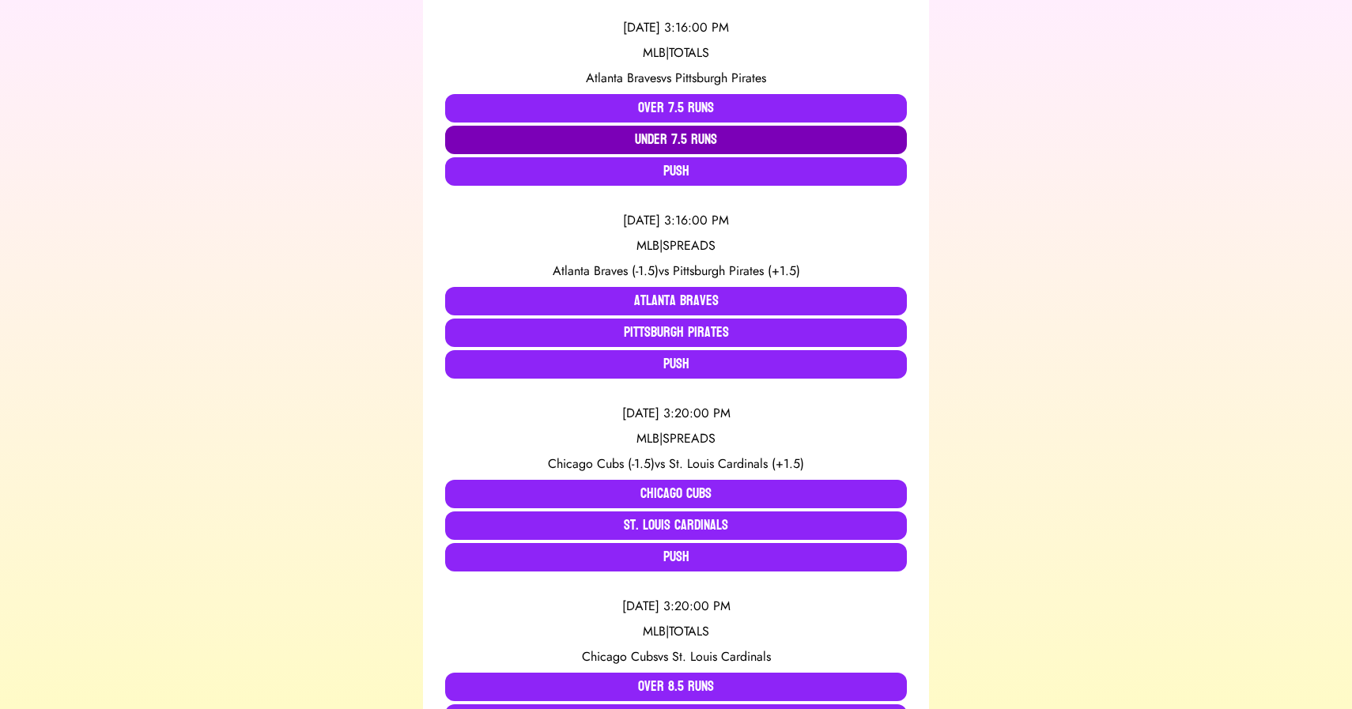
click at [572, 150] on button "Under 7.5 Runs" at bounding box center [676, 140] width 462 height 28
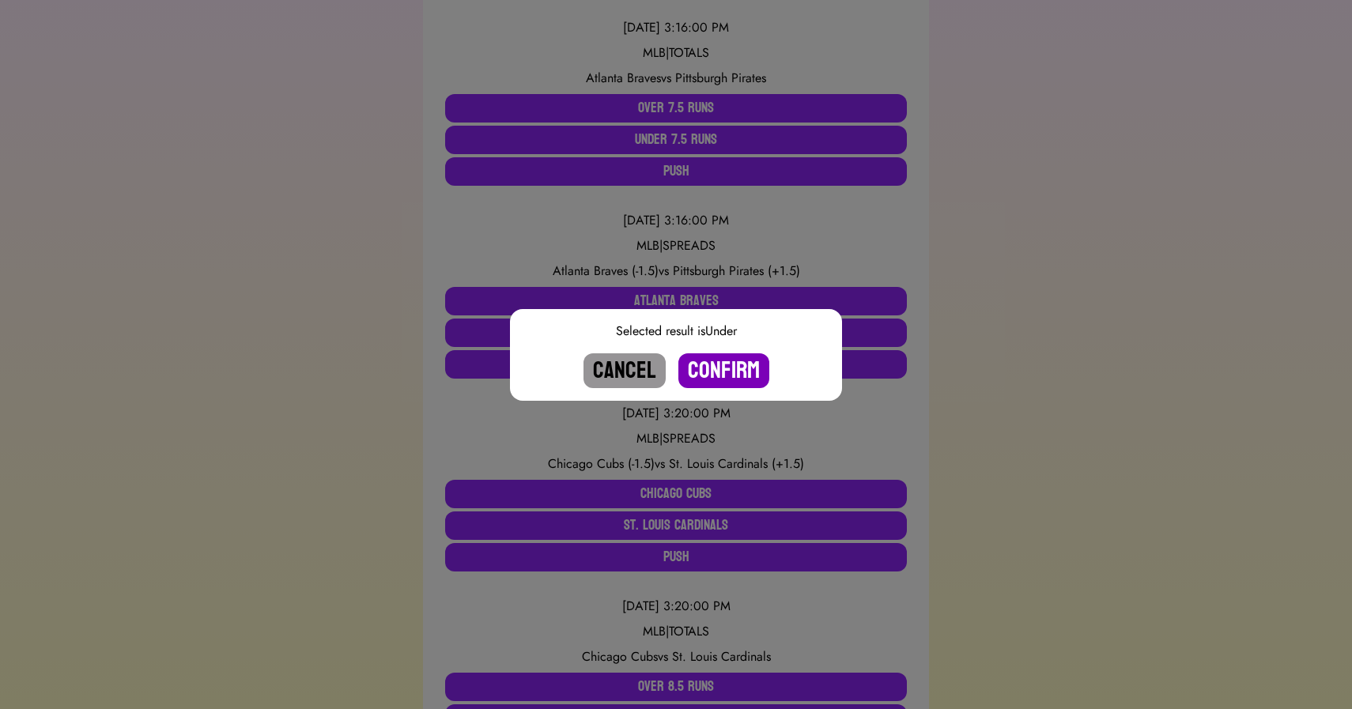
click at [718, 363] on button "Confirm" at bounding box center [723, 370] width 91 height 35
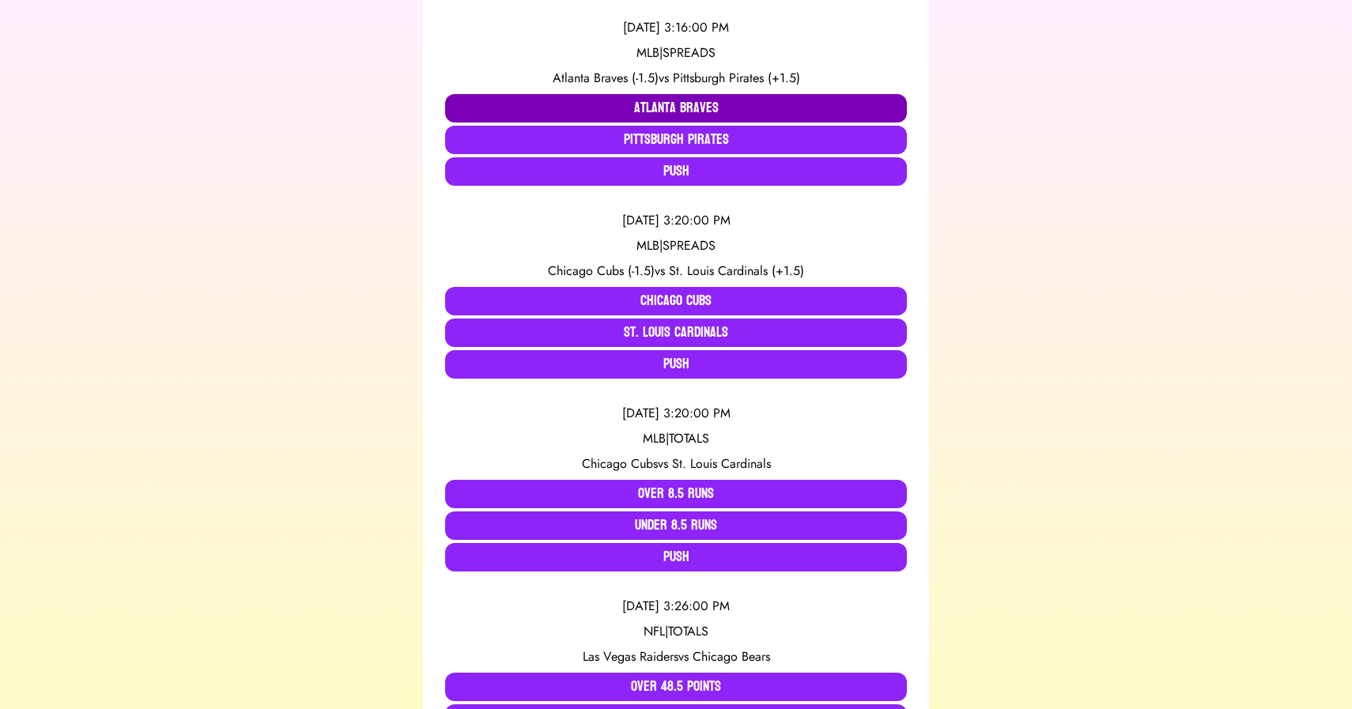
click at [645, 103] on button "Atlanta Braves" at bounding box center [676, 108] width 462 height 28
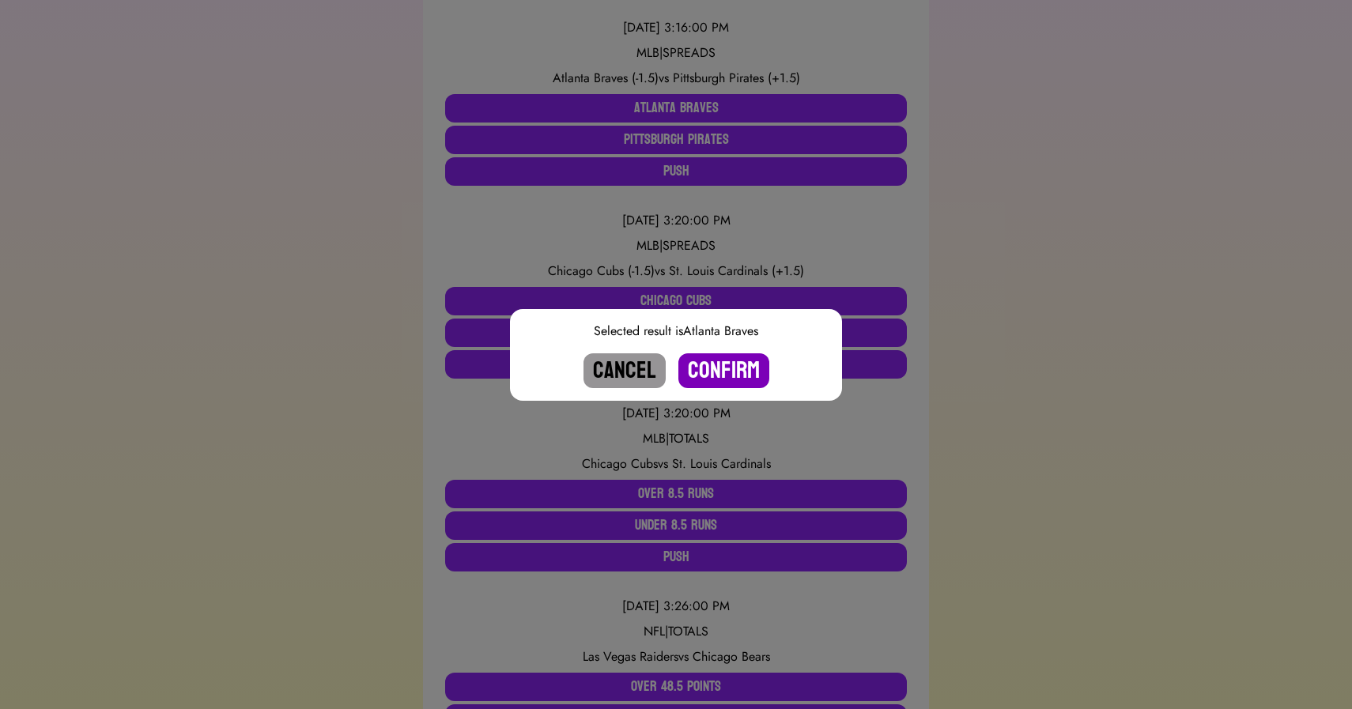
click at [717, 368] on button "Confirm" at bounding box center [723, 370] width 91 height 35
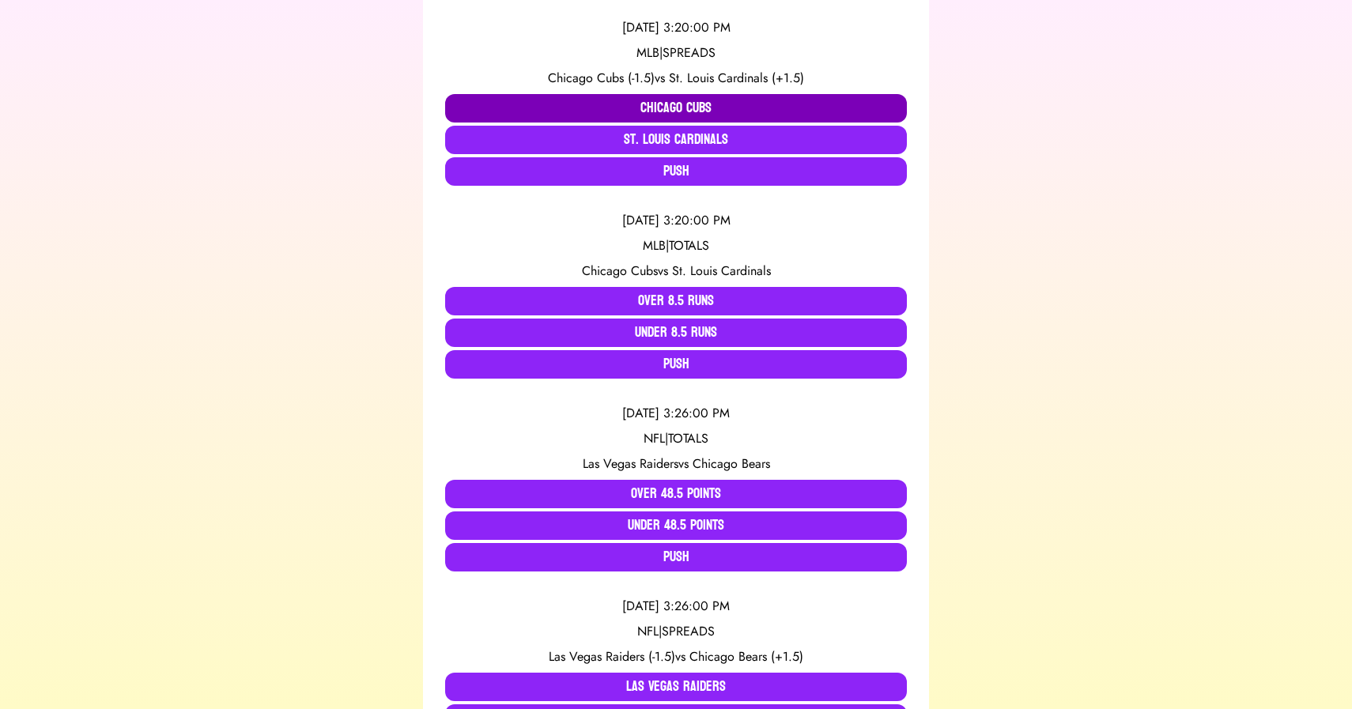
click at [593, 110] on button "Chicago Cubs" at bounding box center [676, 108] width 462 height 28
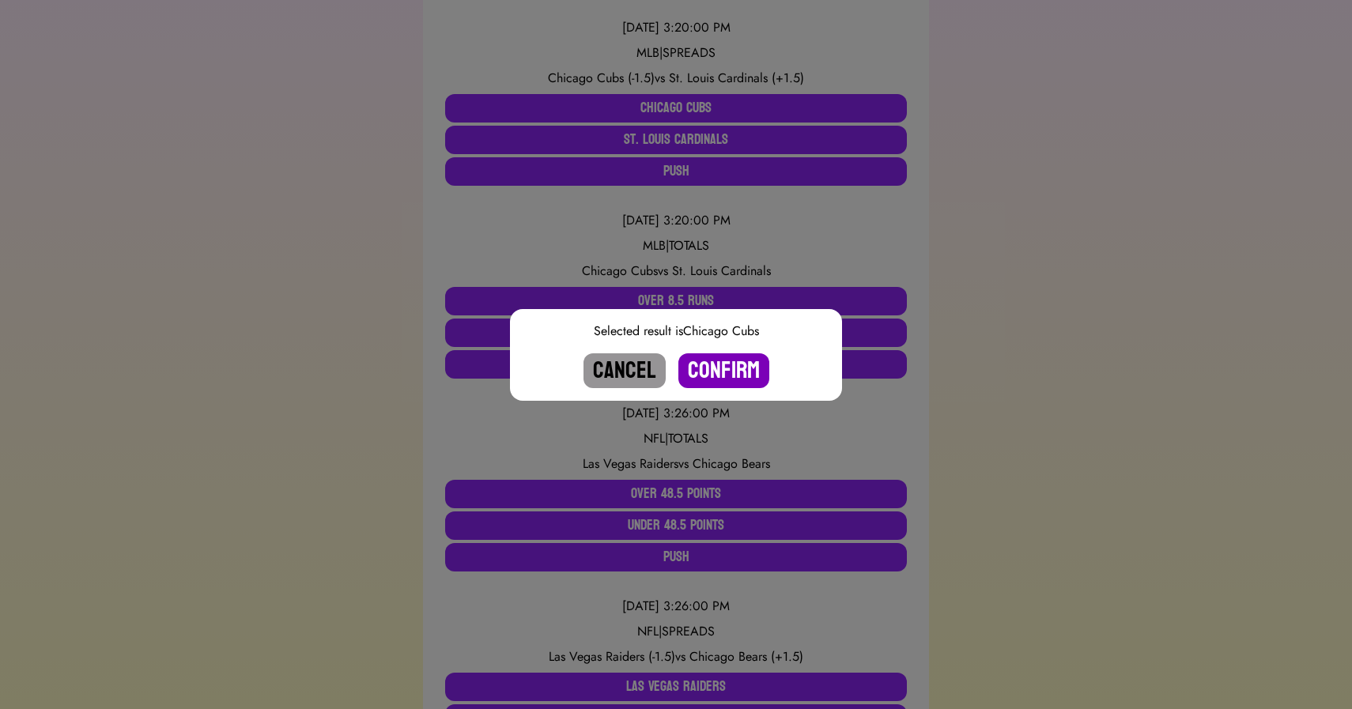
click at [712, 365] on button "Confirm" at bounding box center [723, 370] width 91 height 35
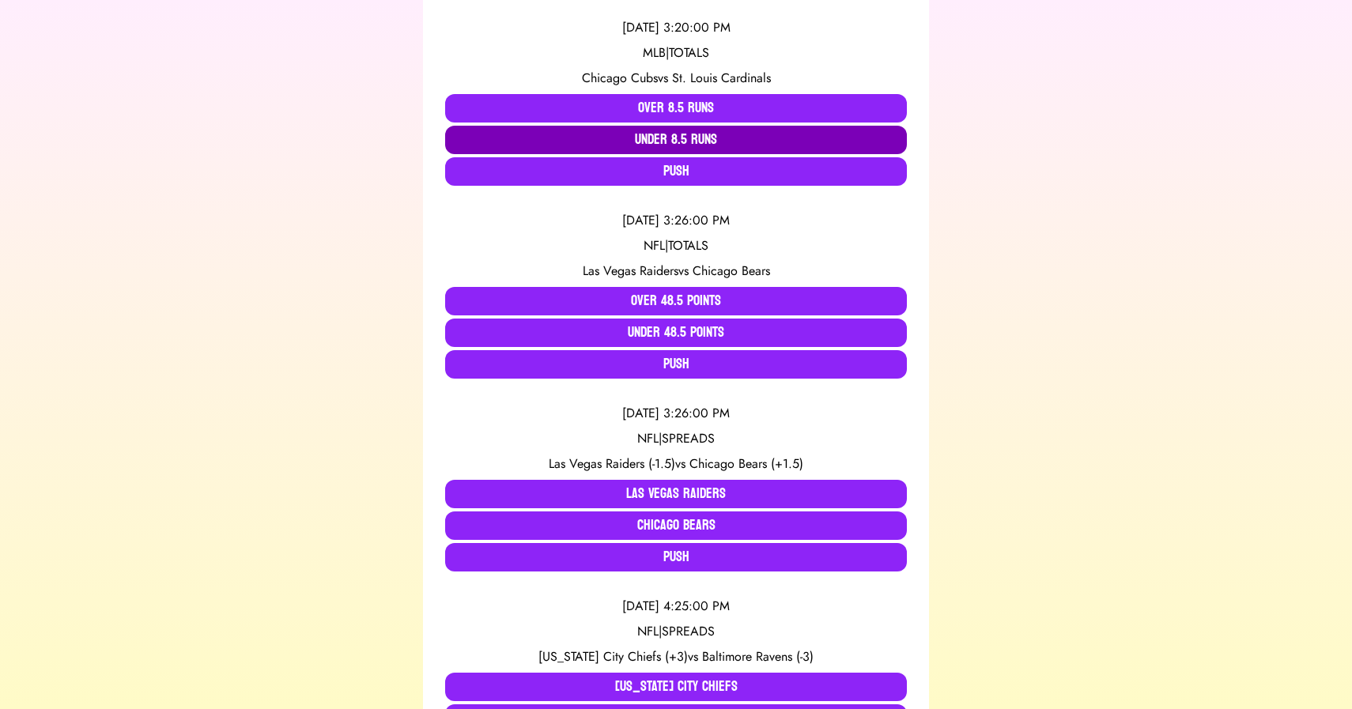
click at [674, 135] on button "Under 8.5 Runs" at bounding box center [676, 140] width 462 height 28
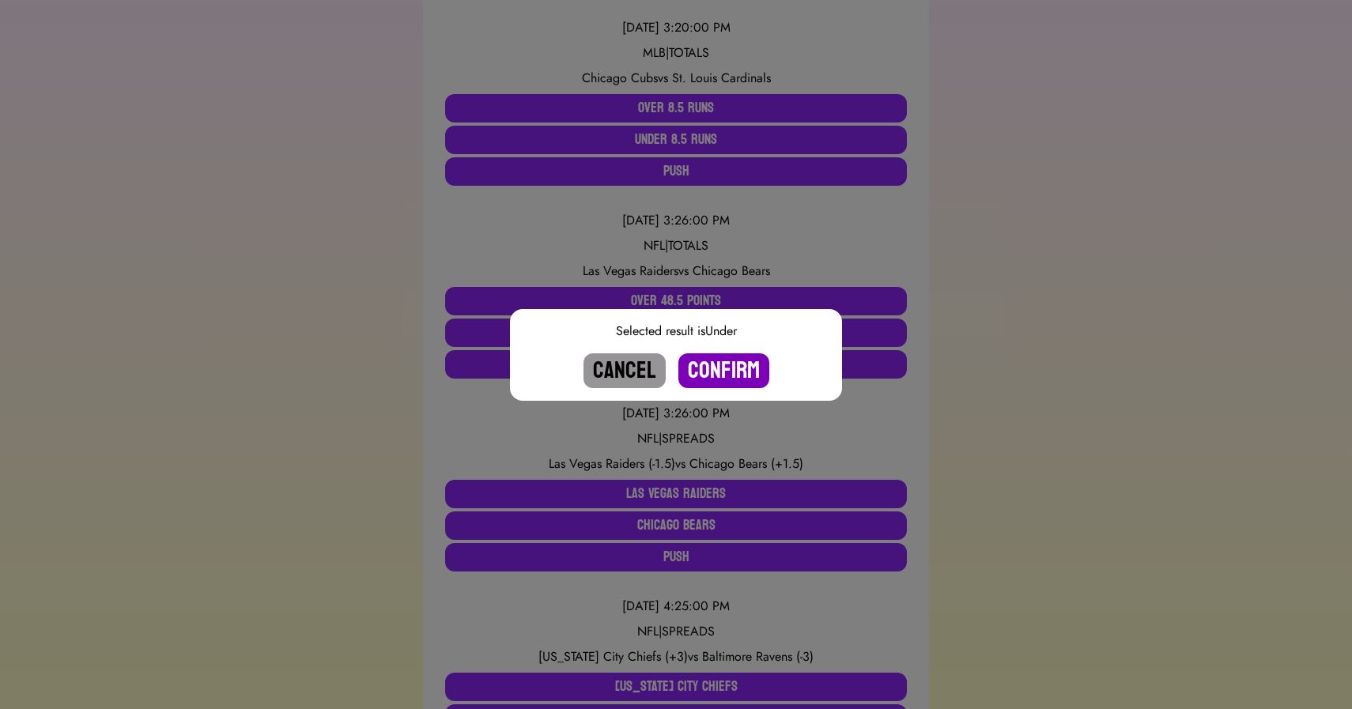
click at [714, 369] on button "Confirm" at bounding box center [723, 370] width 91 height 35
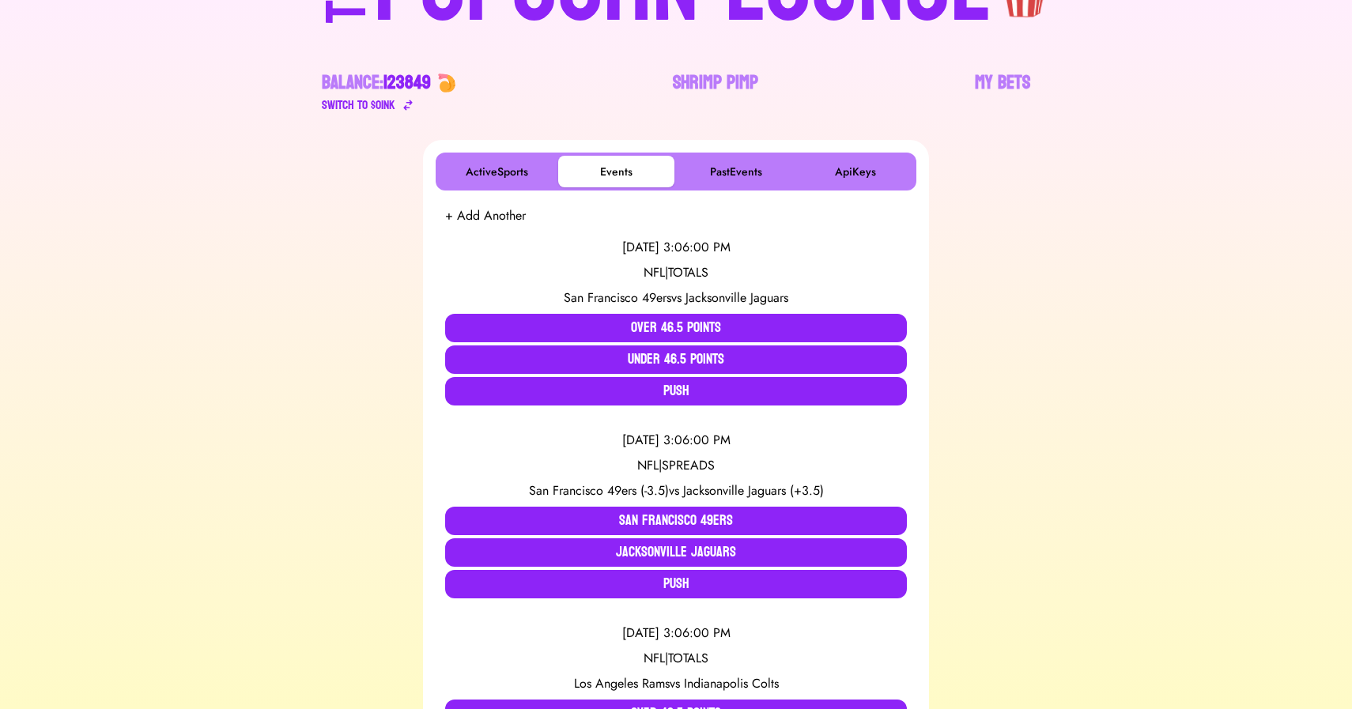
scroll to position [0, 0]
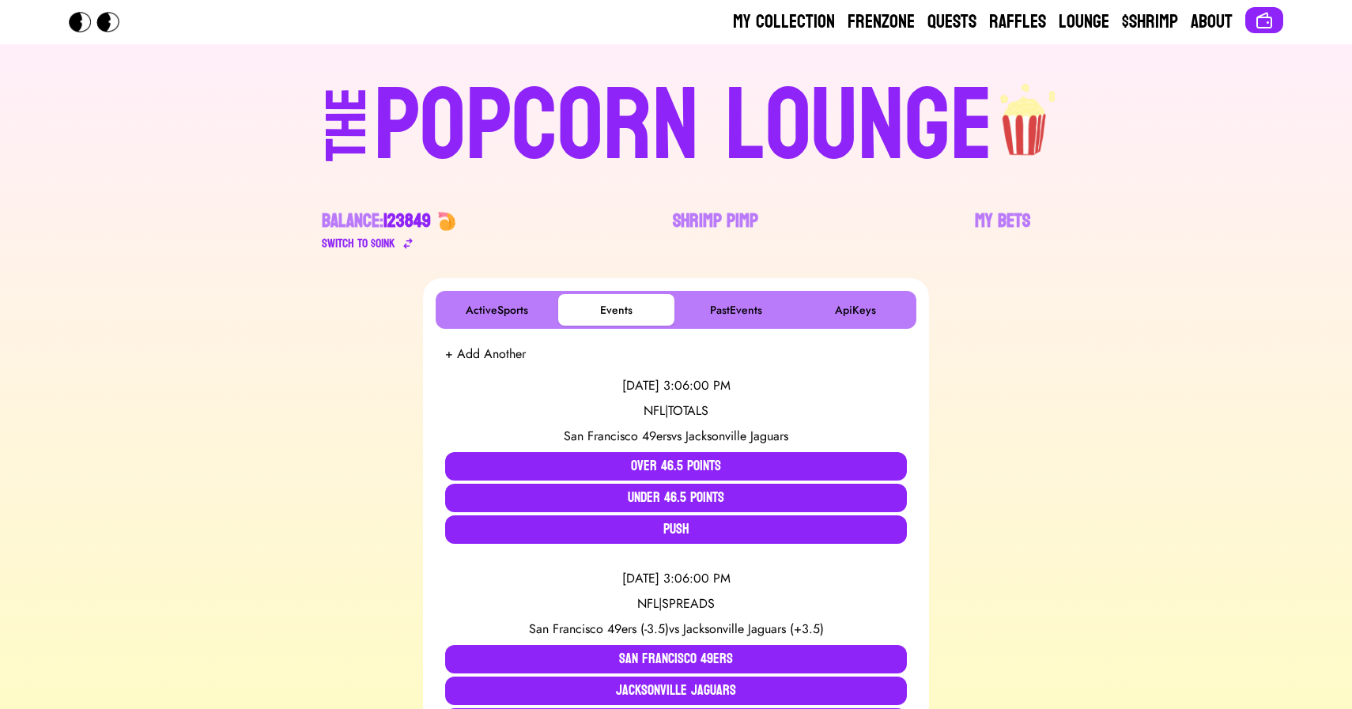
click at [627, 161] on div "POPCORN LOUNGE" at bounding box center [683, 126] width 619 height 101
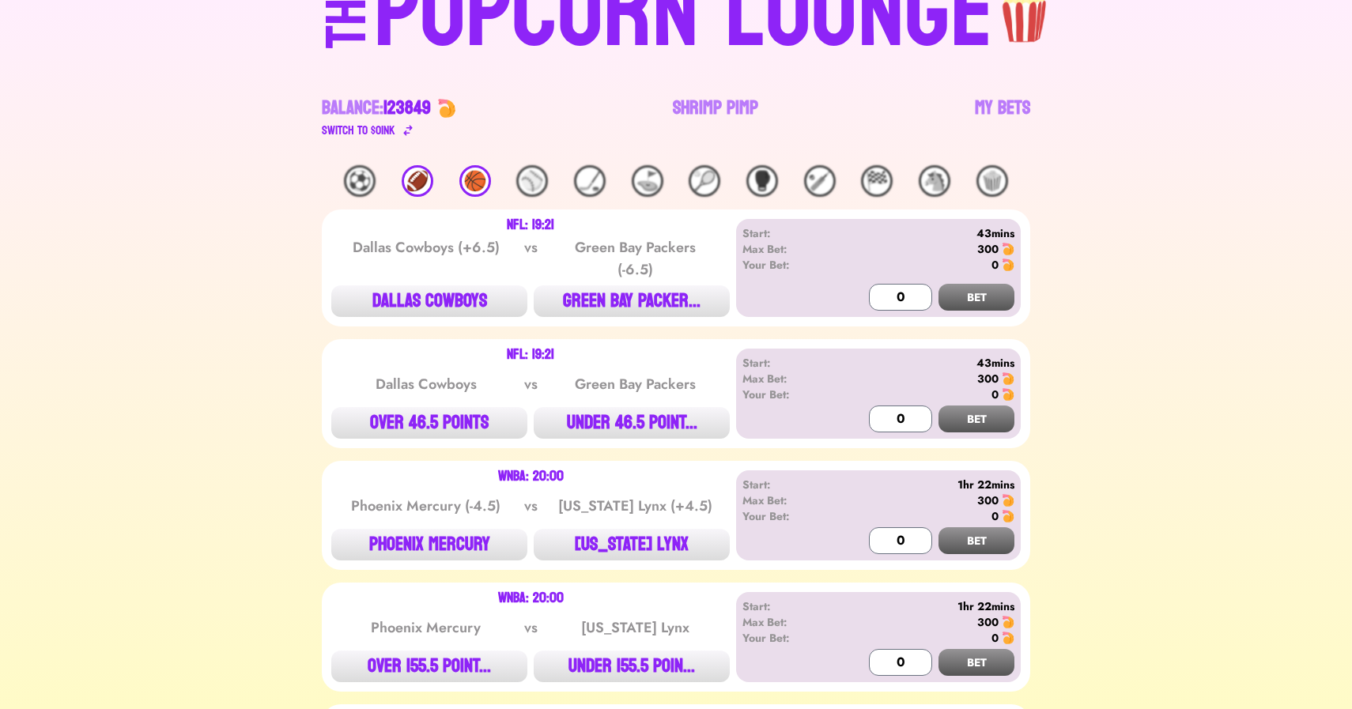
scroll to position [68, 0]
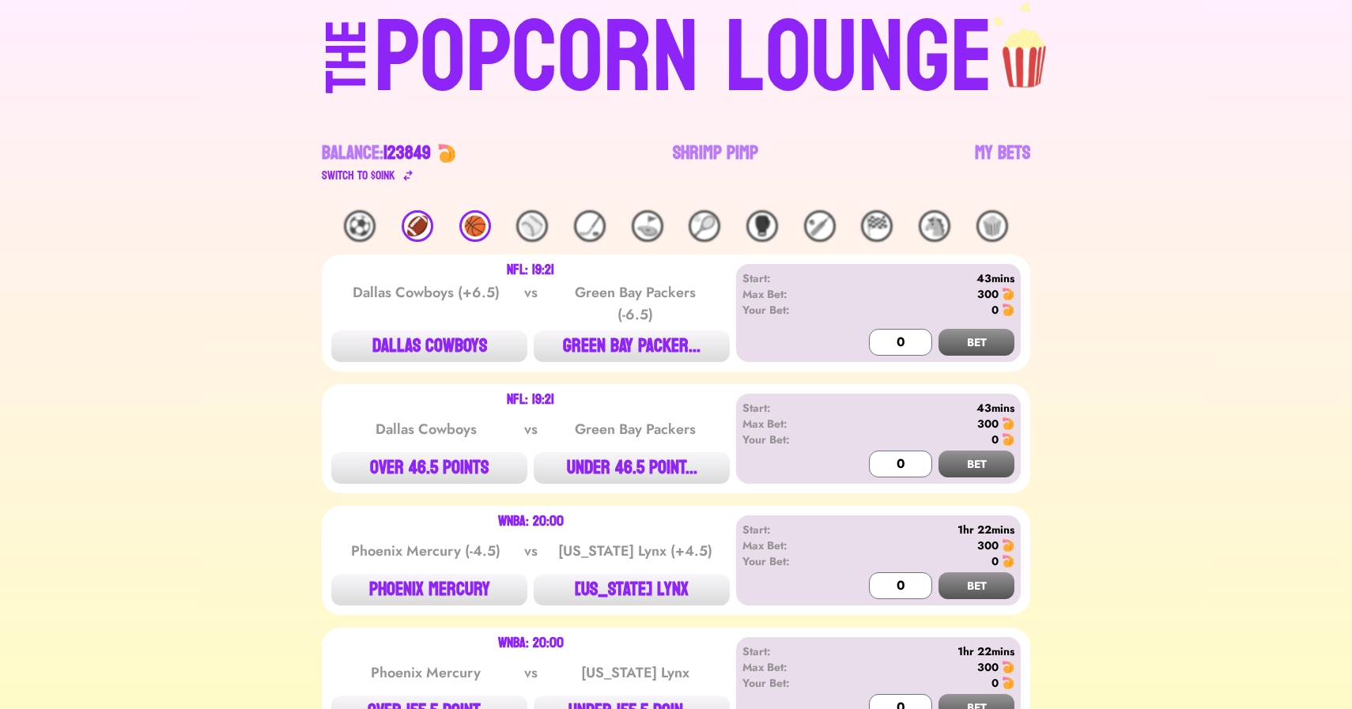
click at [421, 232] on div "🏈" at bounding box center [418, 226] width 32 height 32
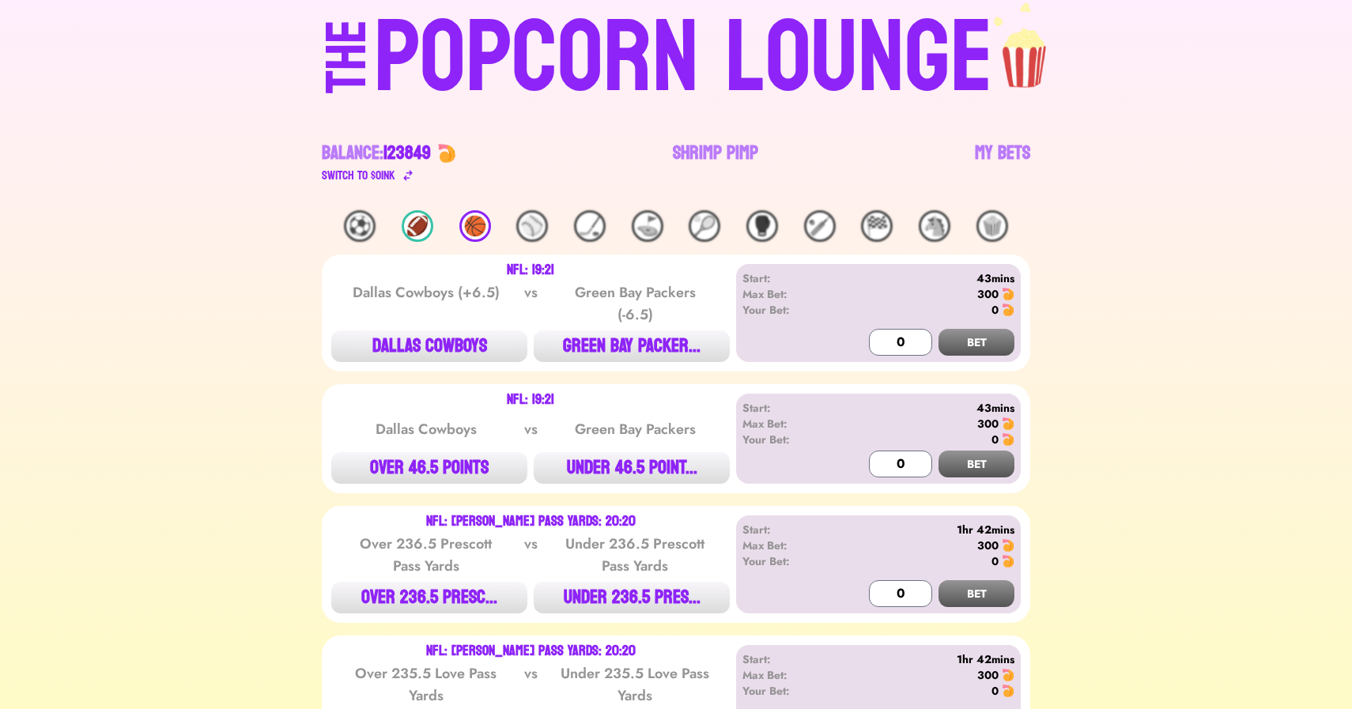
click at [486, 225] on div "🏀" at bounding box center [475, 226] width 32 height 32
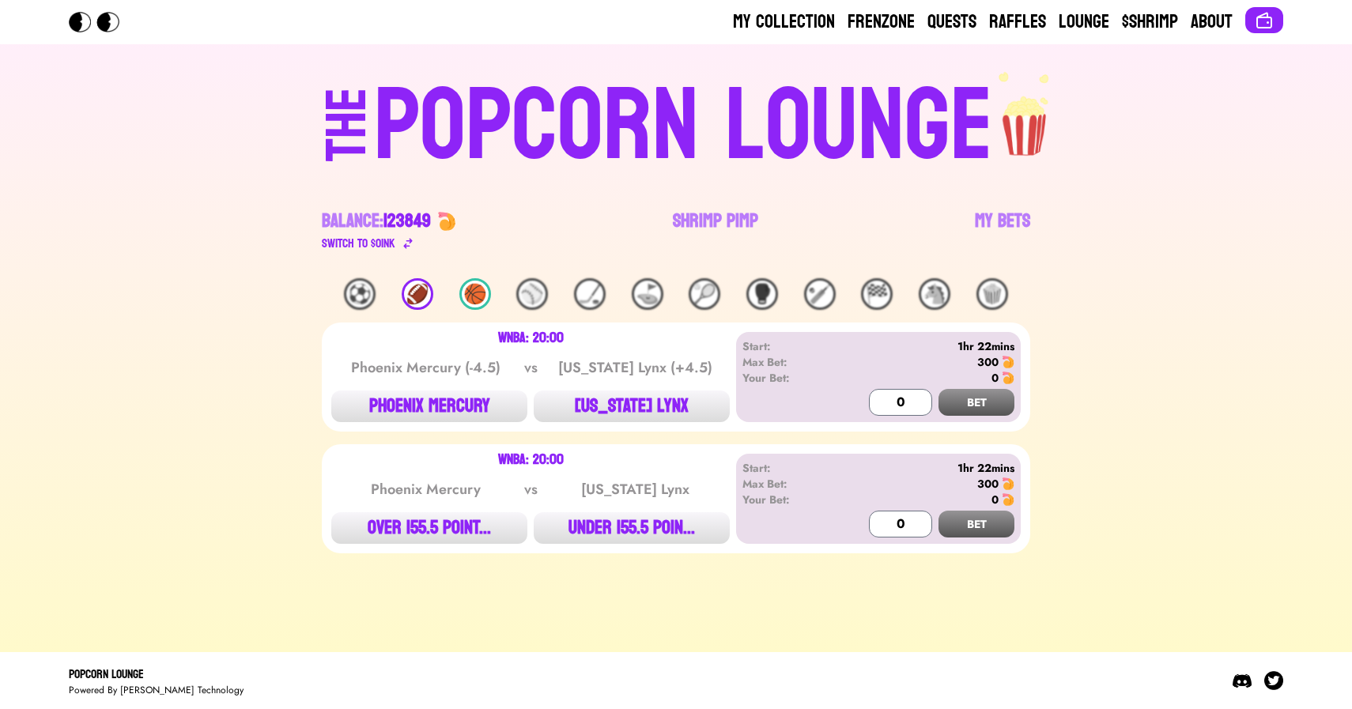
click at [414, 299] on div "🏈" at bounding box center [418, 294] width 32 height 32
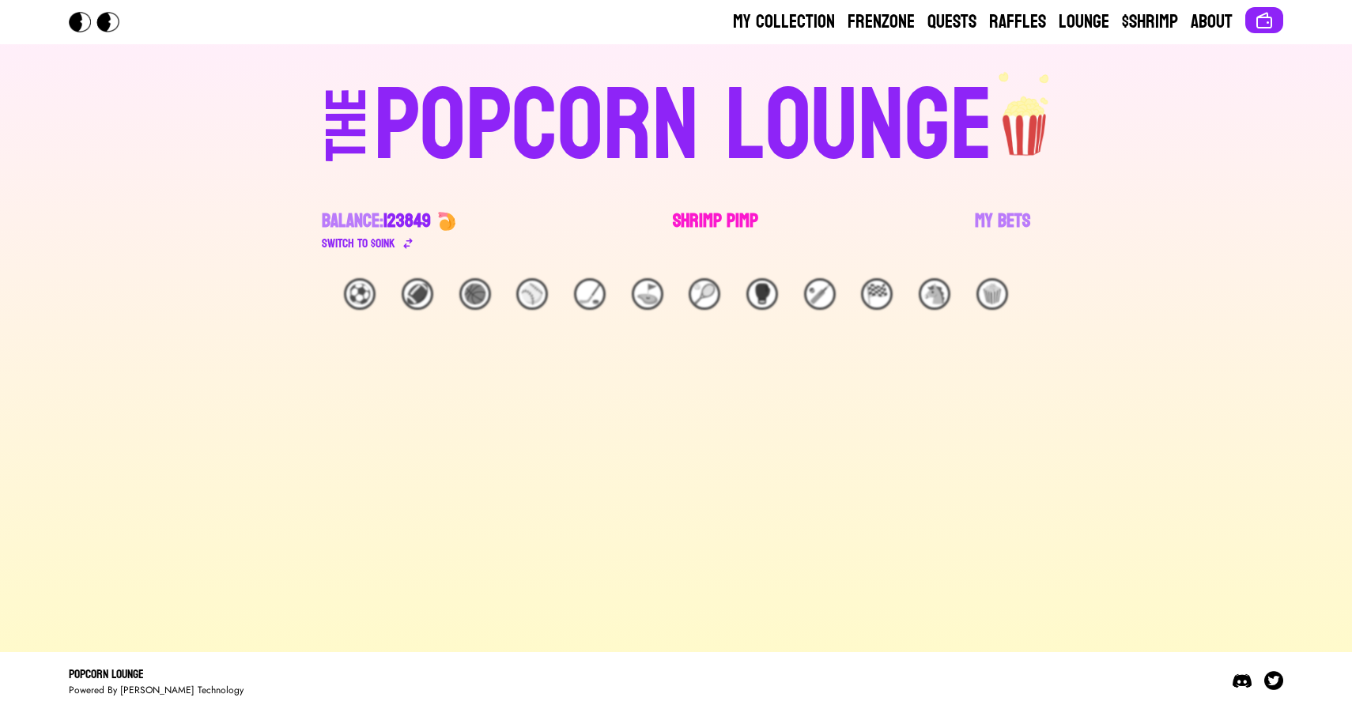
click at [697, 221] on link "Shrimp Pimp" at bounding box center [715, 231] width 85 height 44
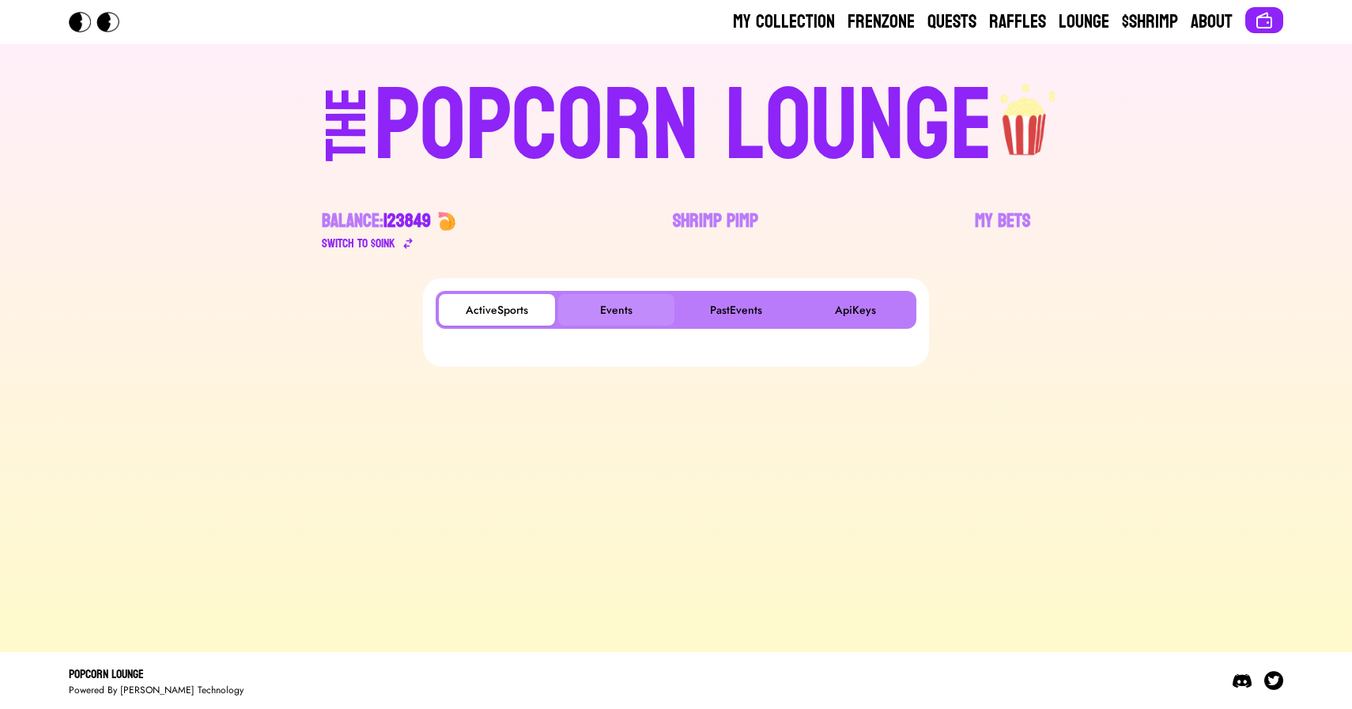
click at [599, 312] on button "Events" at bounding box center [616, 310] width 116 height 32
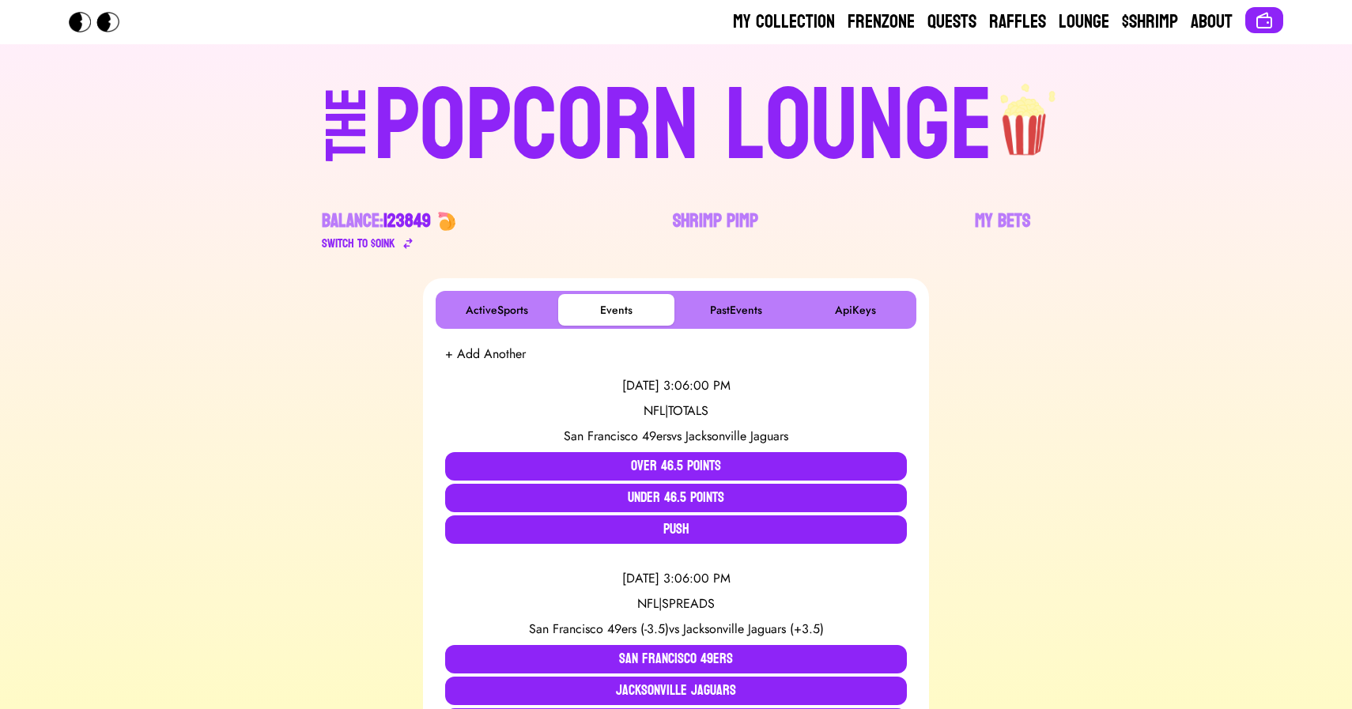
click at [580, 123] on div "POPCORN LOUNGE" at bounding box center [683, 126] width 619 height 101
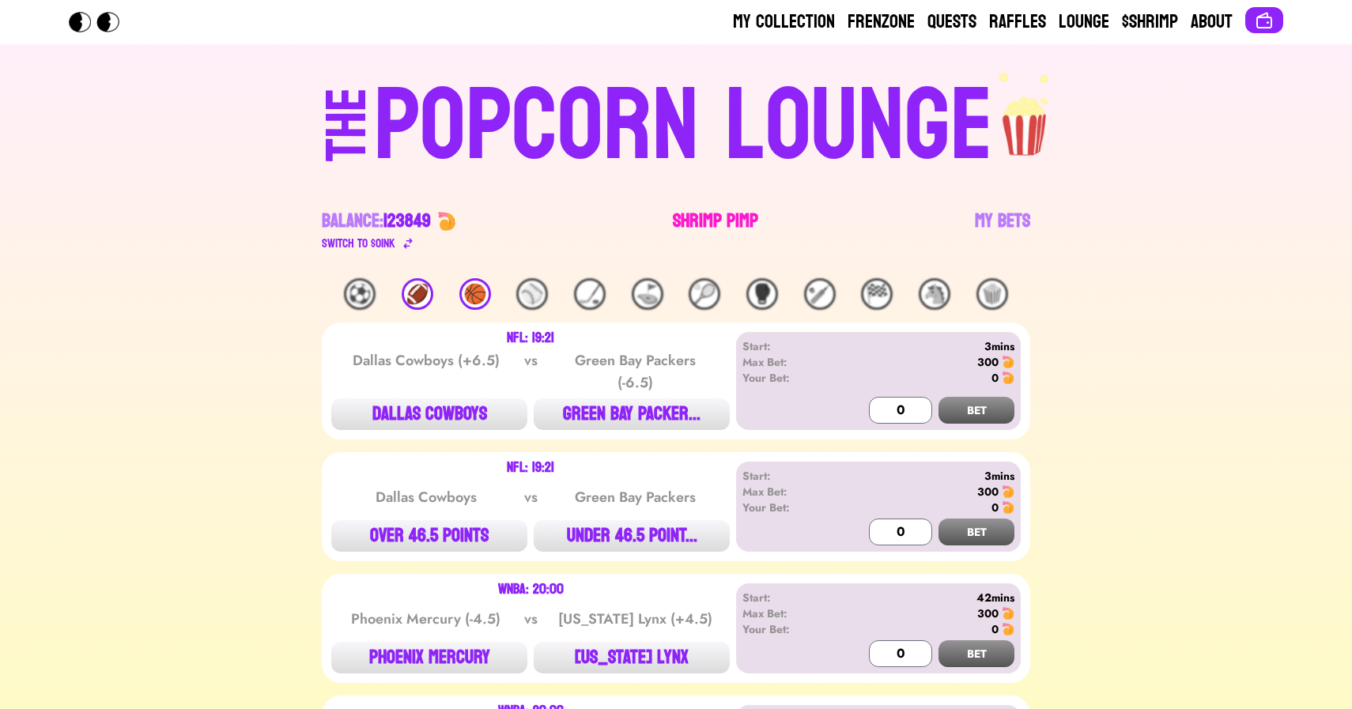
click at [709, 221] on link "Shrimp Pimp" at bounding box center [715, 231] width 85 height 44
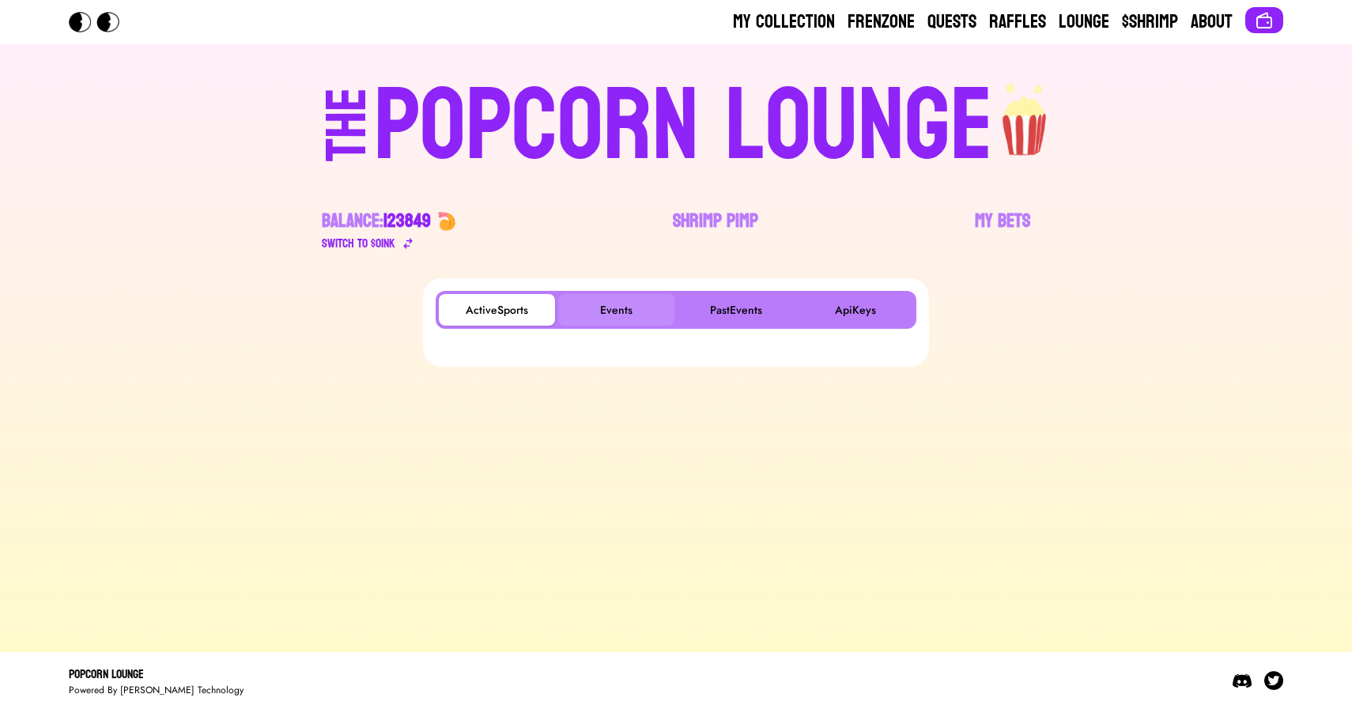
click at [603, 307] on button "Events" at bounding box center [616, 310] width 116 height 32
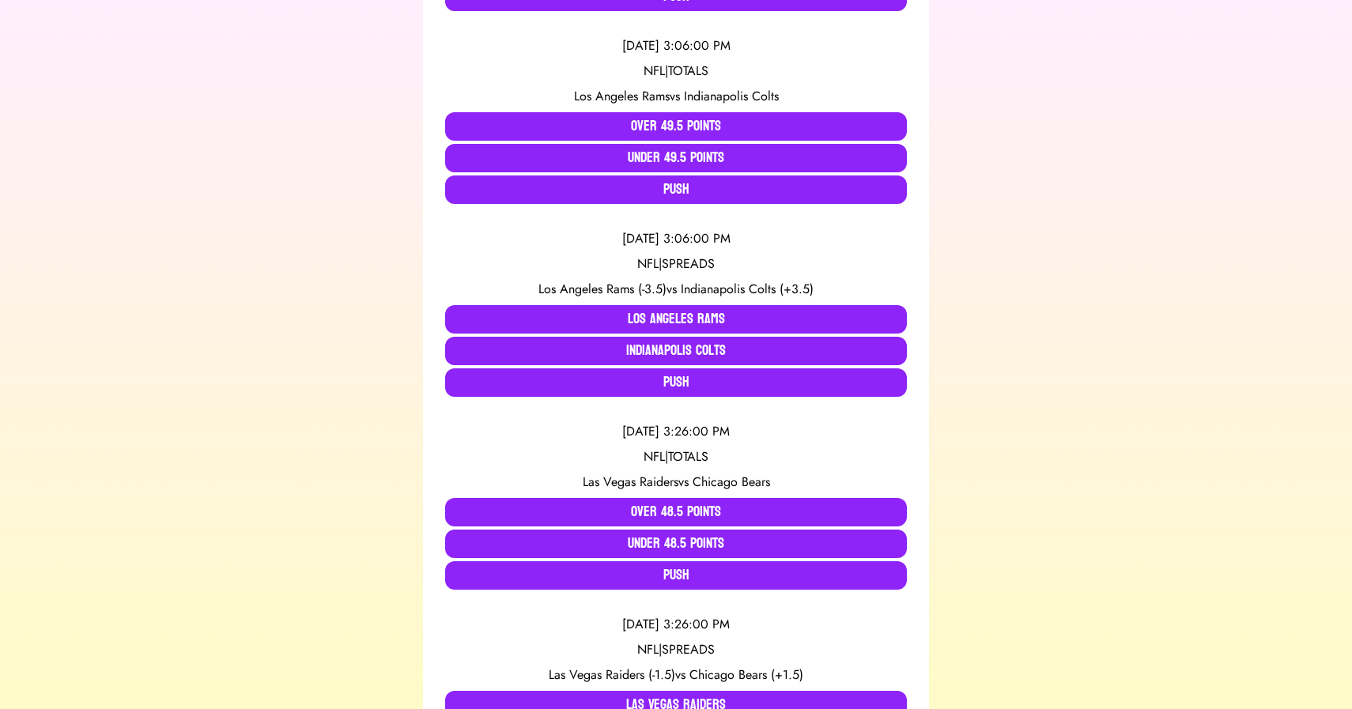
scroll to position [725, 0]
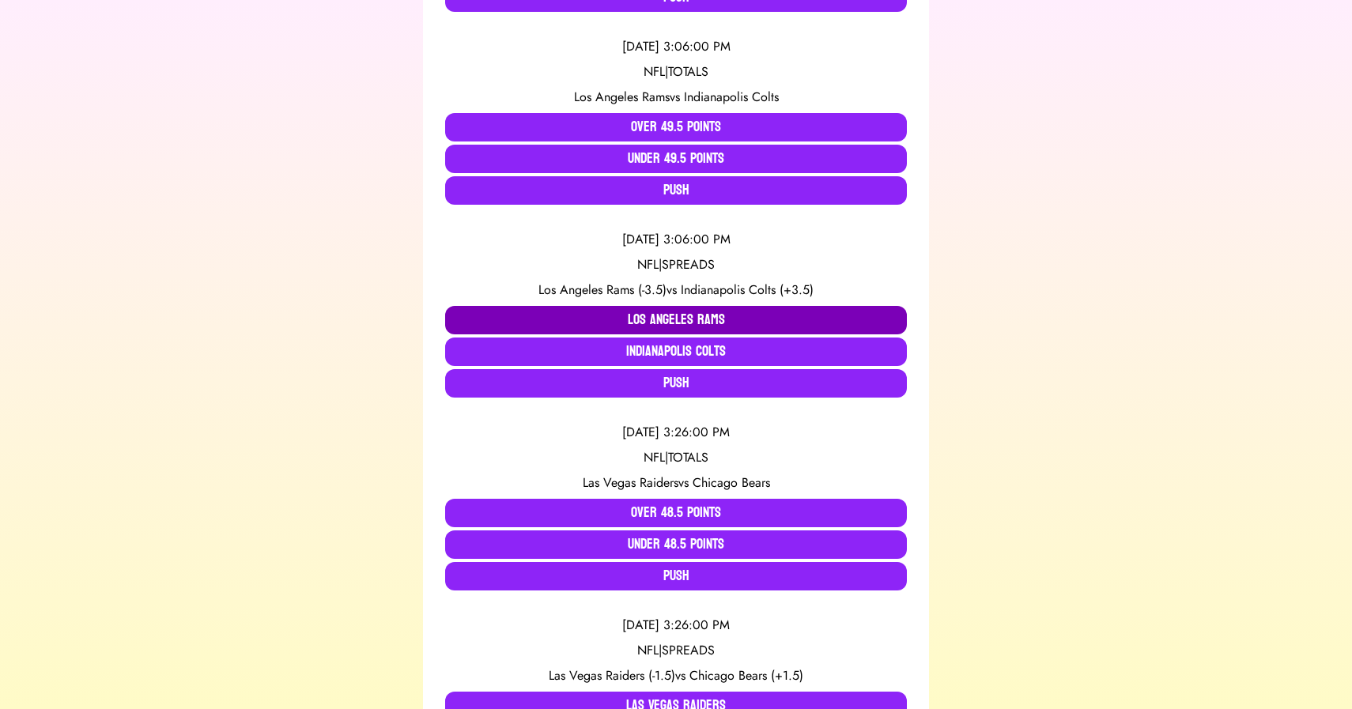
click at [629, 307] on button "Los Angeles Rams" at bounding box center [676, 320] width 462 height 28
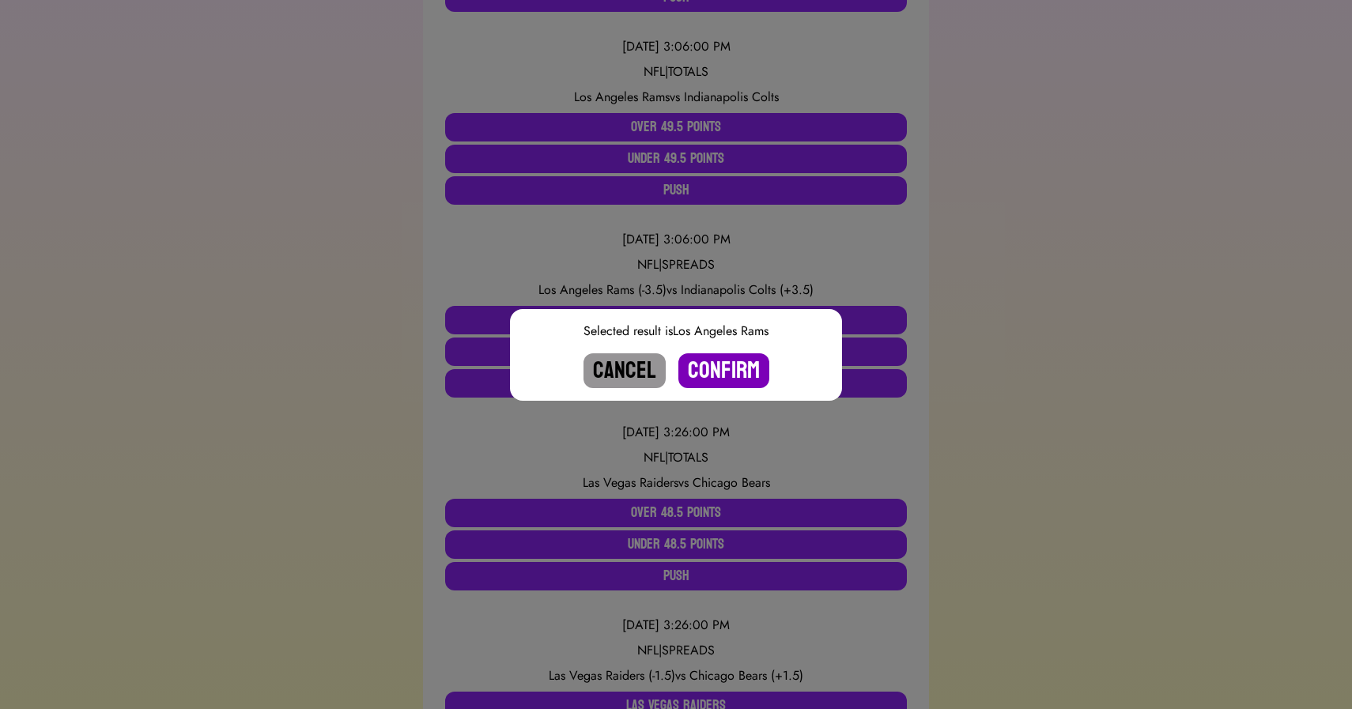
click at [735, 372] on button "Confirm" at bounding box center [723, 370] width 91 height 35
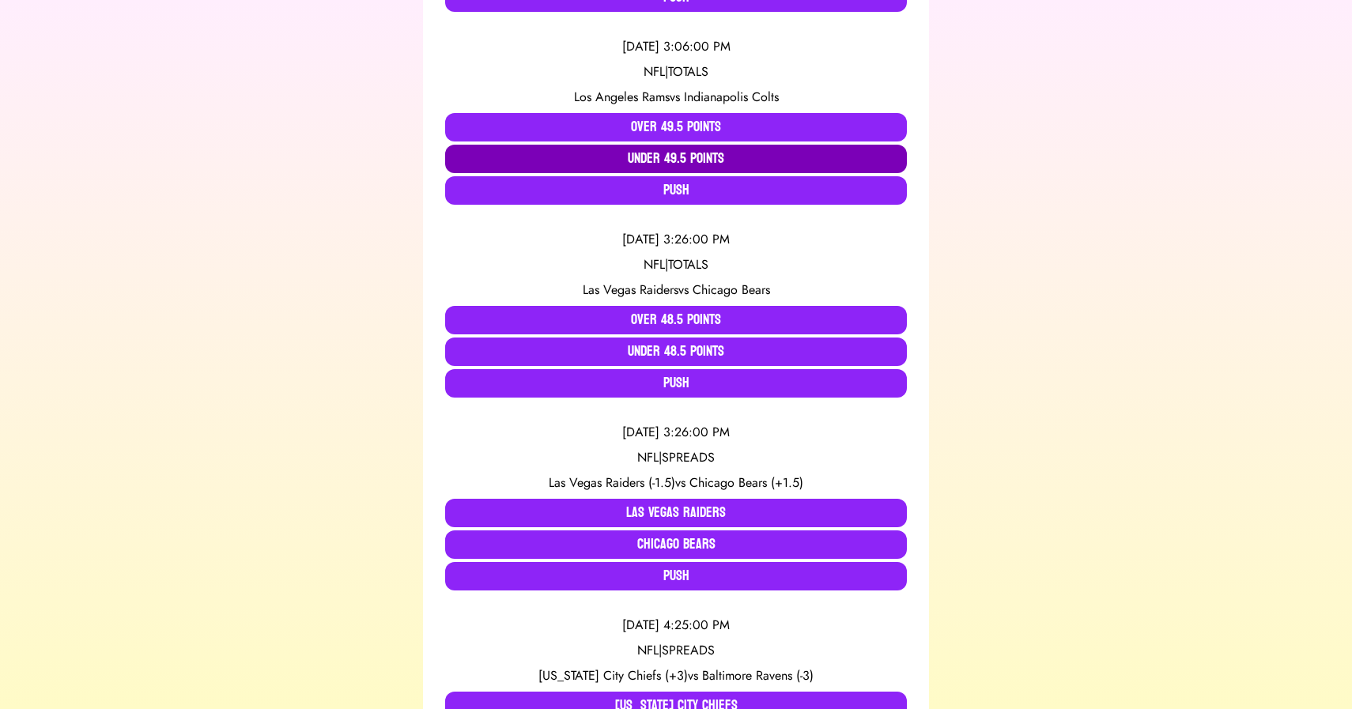
click at [690, 161] on button "Under 49.5 Points" at bounding box center [676, 159] width 462 height 28
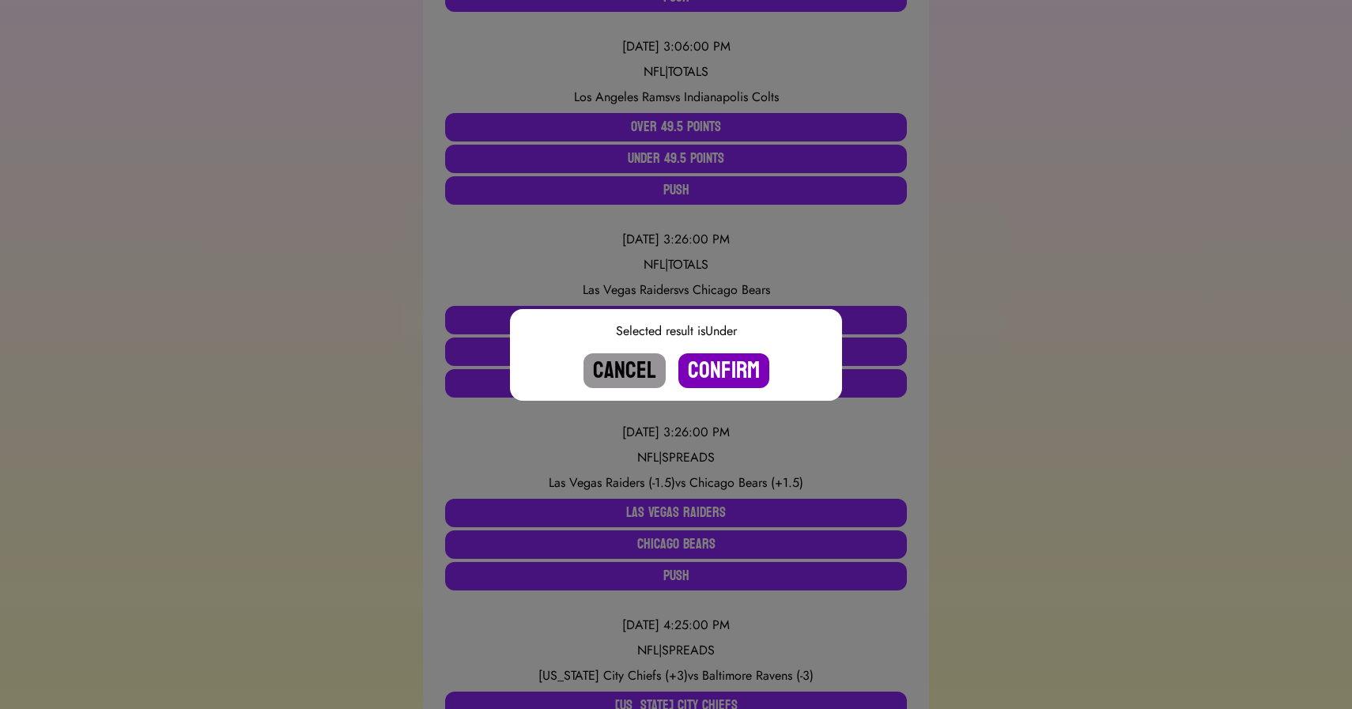
click at [710, 368] on button "Confirm" at bounding box center [723, 370] width 91 height 35
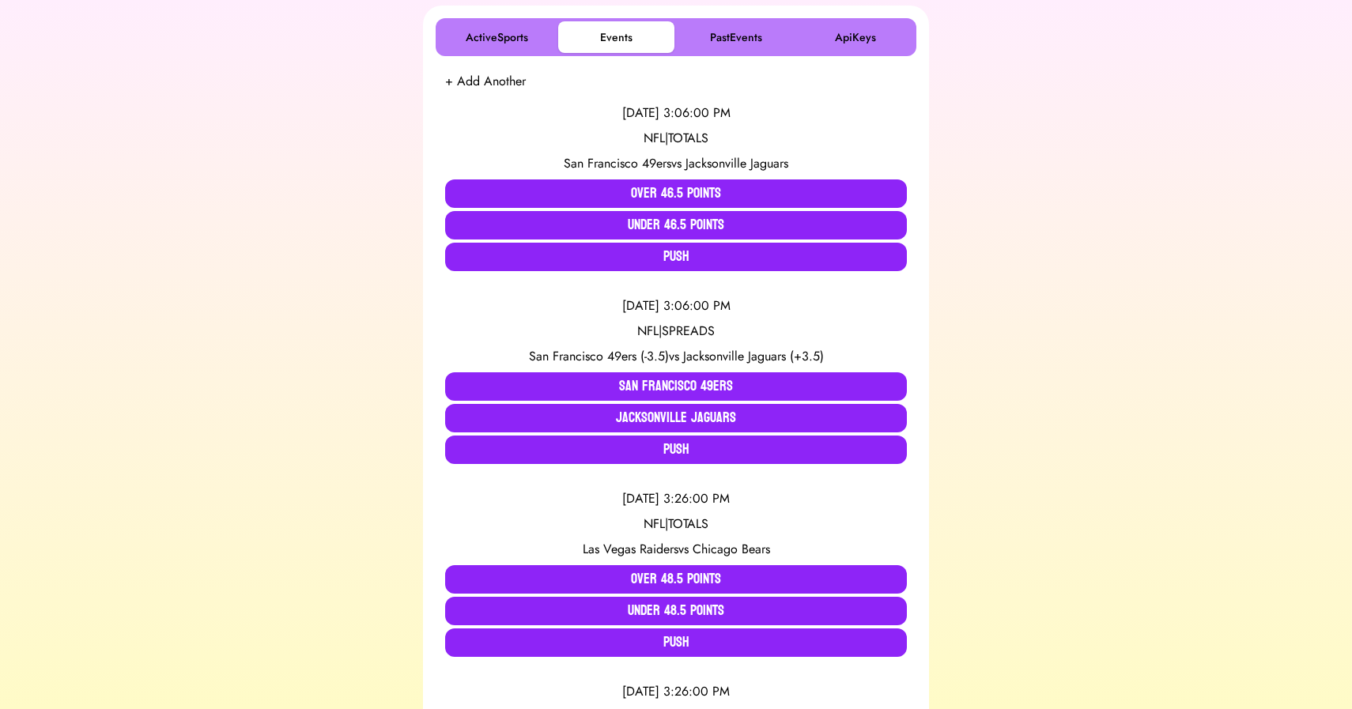
scroll to position [271, 0]
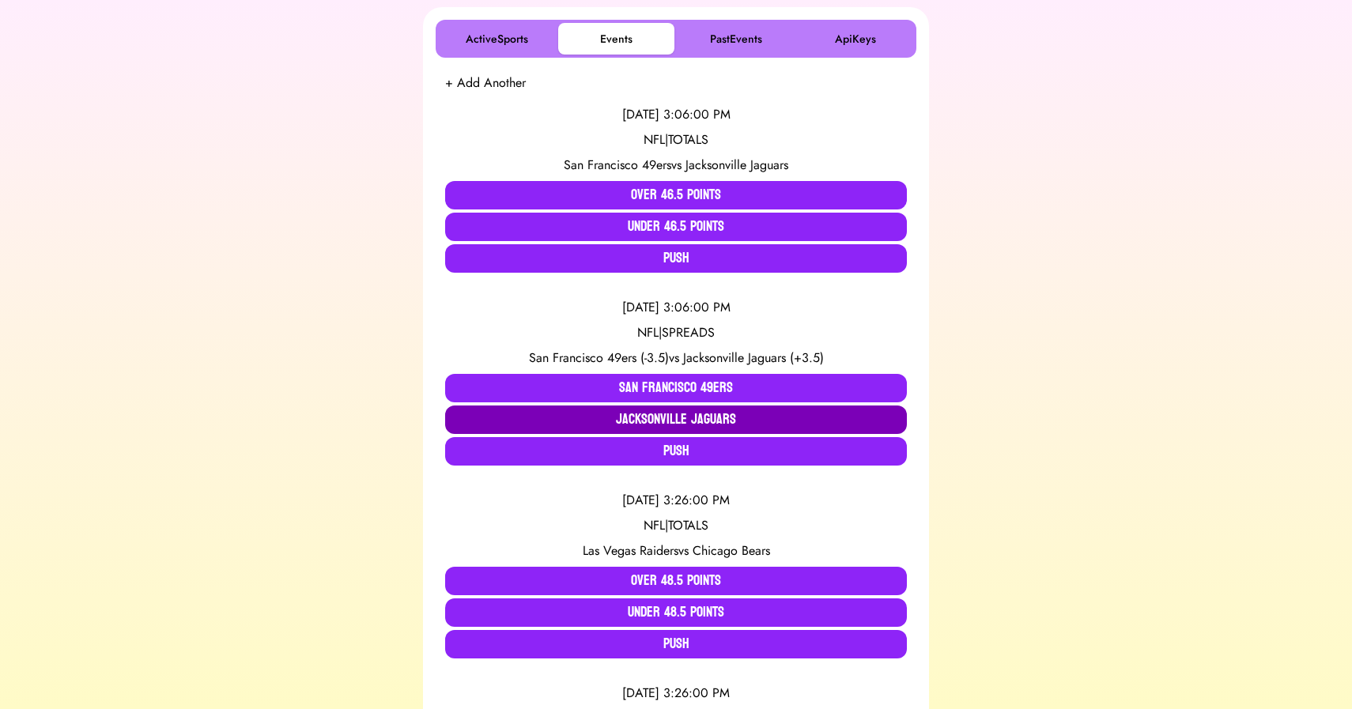
click at [630, 415] on button "Jacksonville Jaguars" at bounding box center [676, 420] width 462 height 28
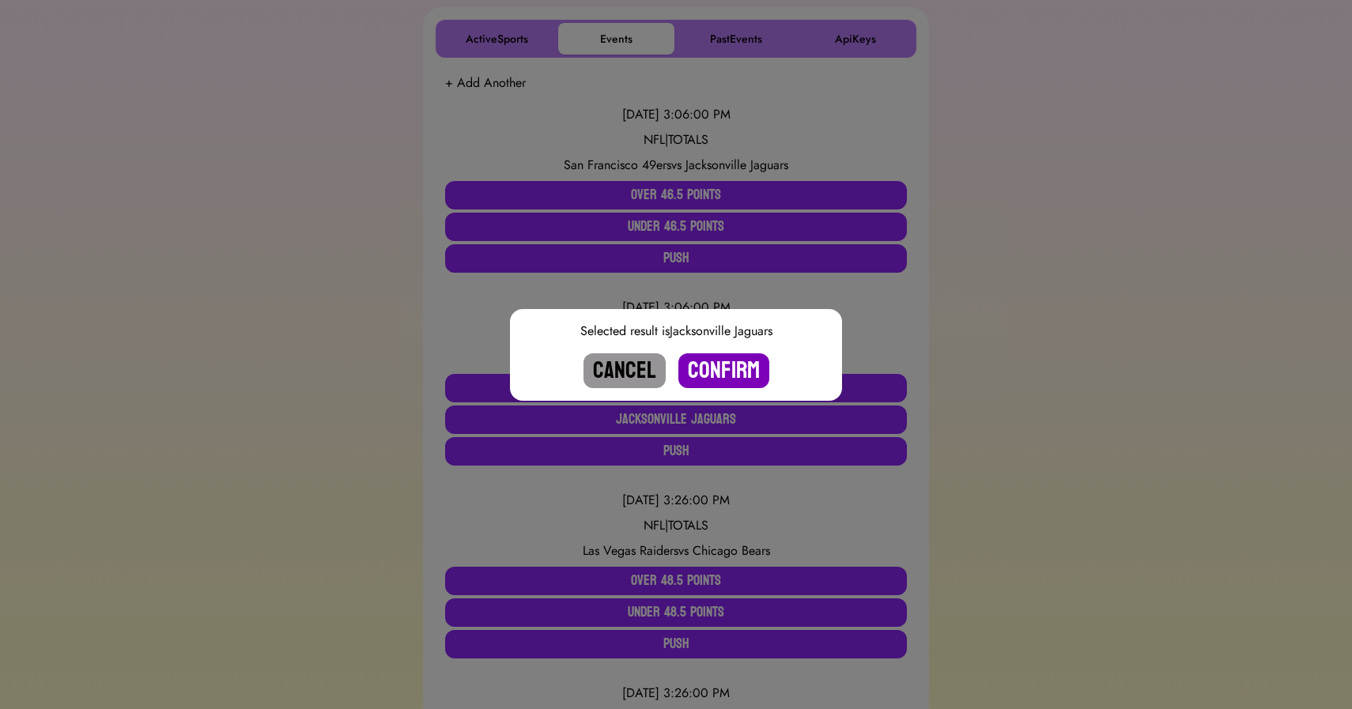
click at [734, 364] on button "Confirm" at bounding box center [723, 370] width 91 height 35
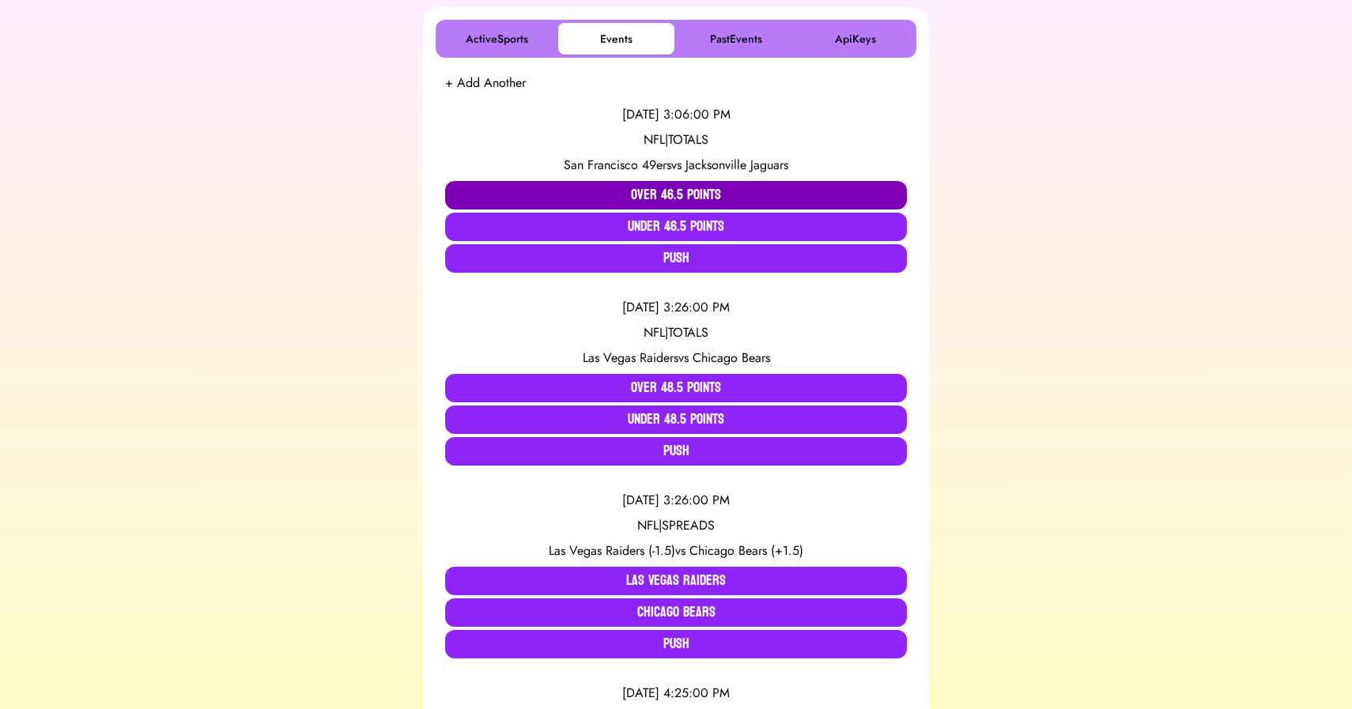
click at [651, 196] on button "Over 46.5 Points" at bounding box center [676, 195] width 462 height 28
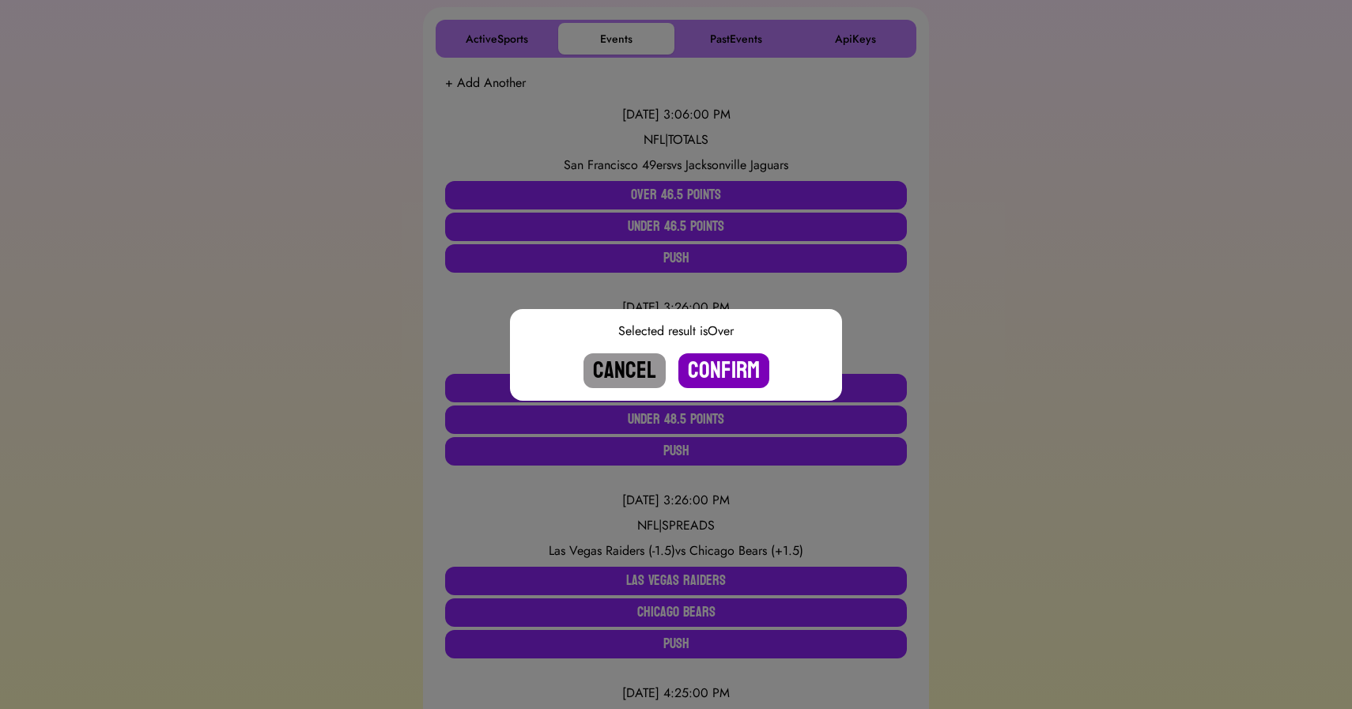
click at [732, 368] on button "Confirm" at bounding box center [723, 370] width 91 height 35
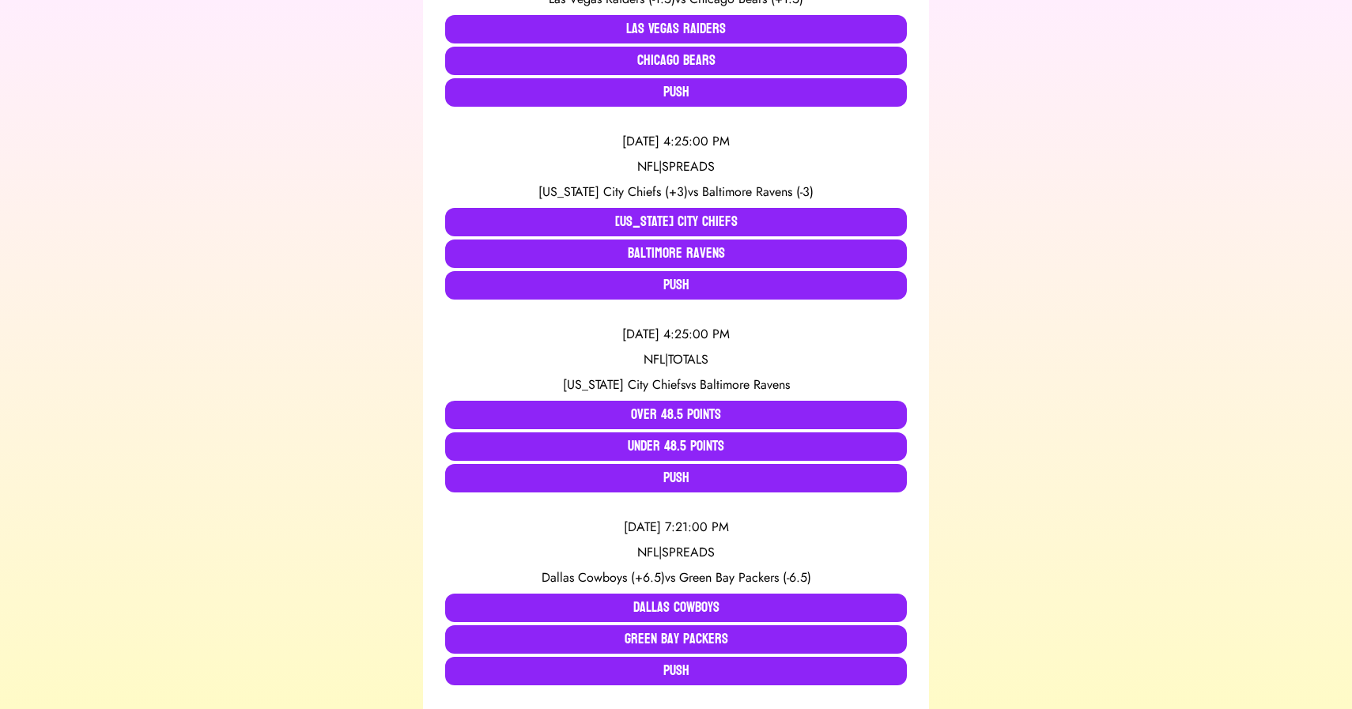
scroll to position [718, 0]
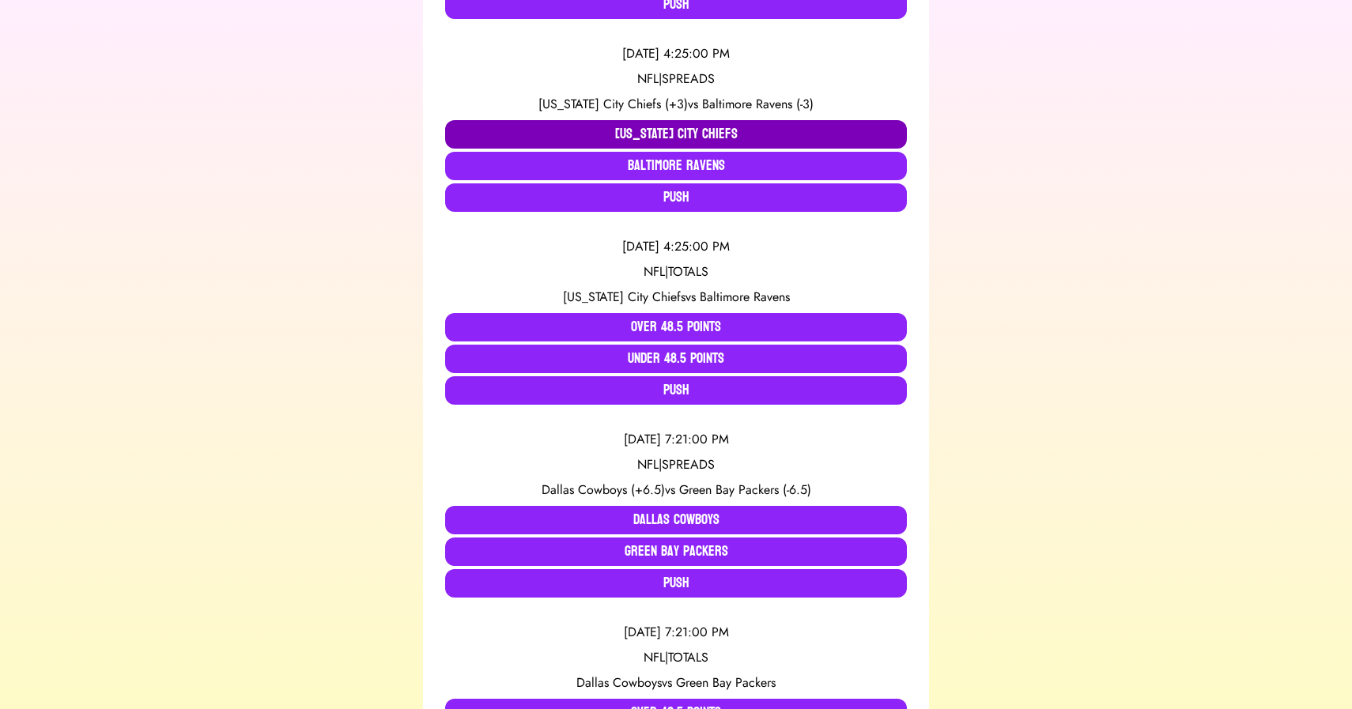
click at [561, 127] on button "[US_STATE] City Chiefs" at bounding box center [676, 134] width 462 height 28
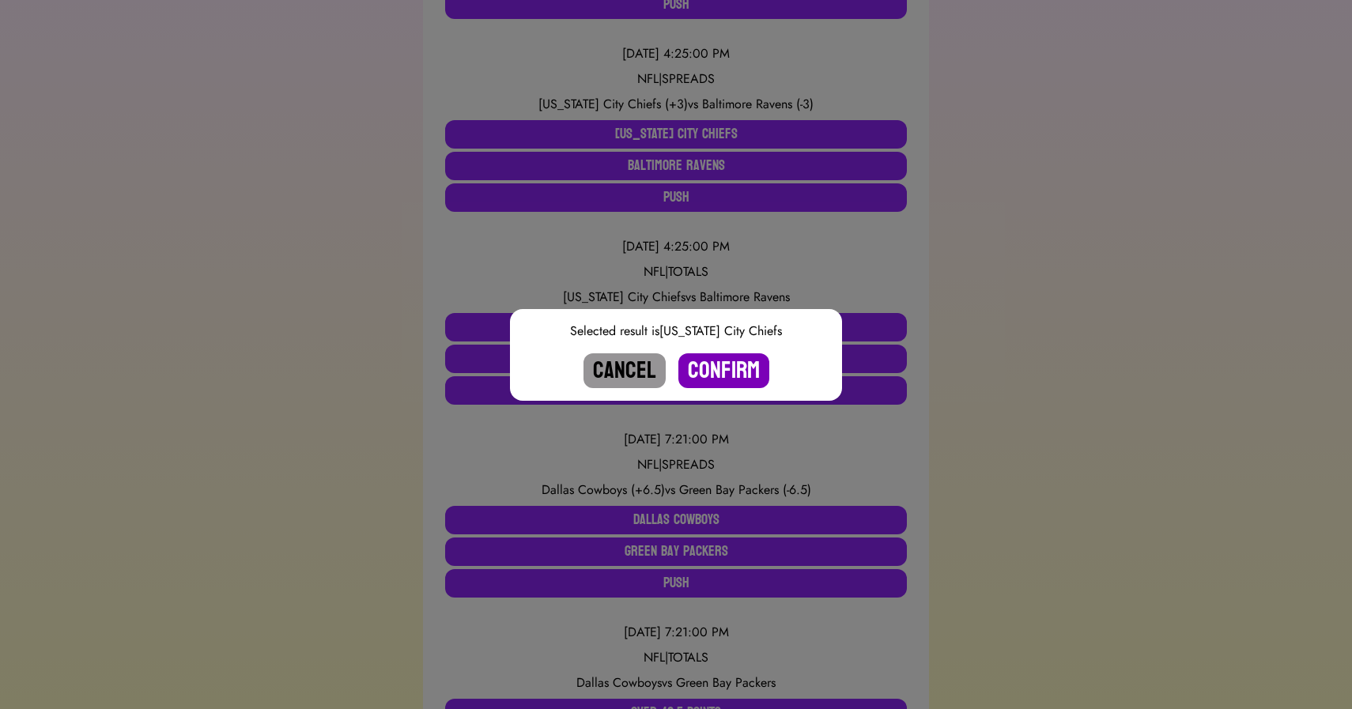
click at [722, 373] on button "Confirm" at bounding box center [723, 370] width 91 height 35
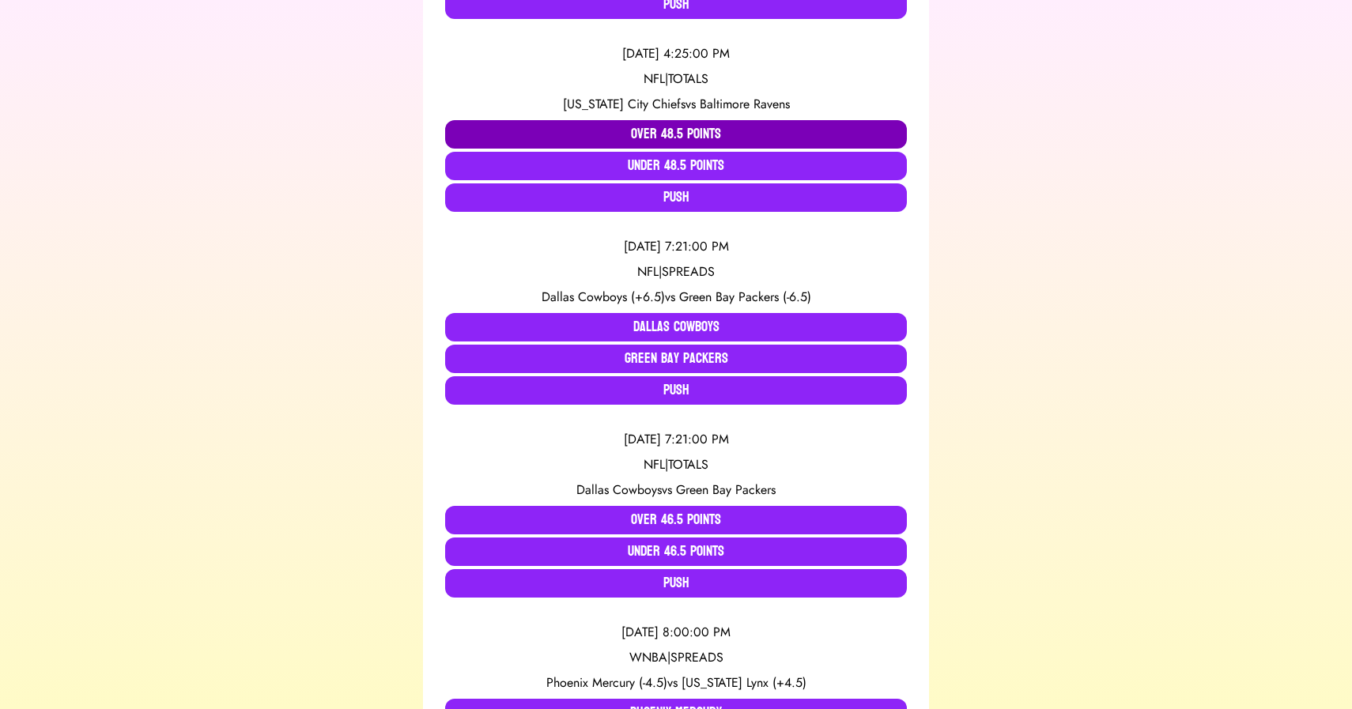
click at [633, 134] on button "Over 48.5 Points" at bounding box center [676, 134] width 462 height 28
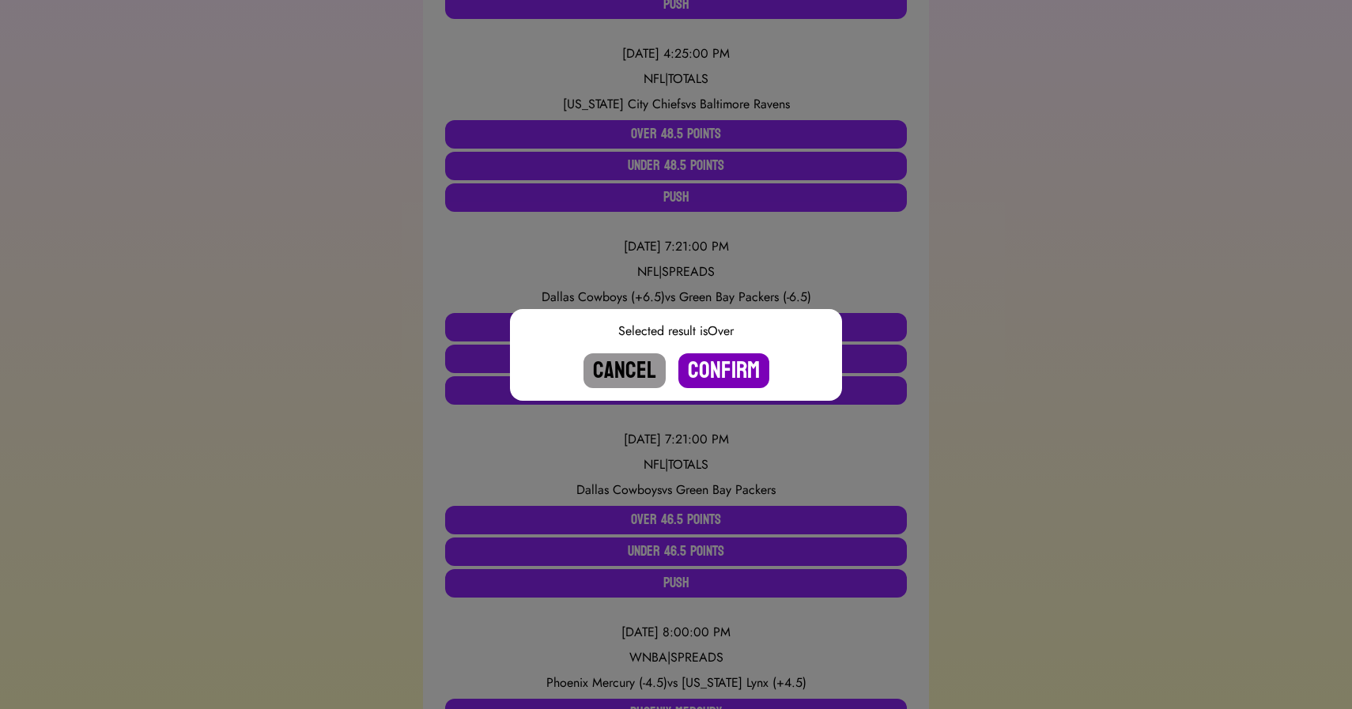
click at [712, 368] on button "Confirm" at bounding box center [723, 370] width 91 height 35
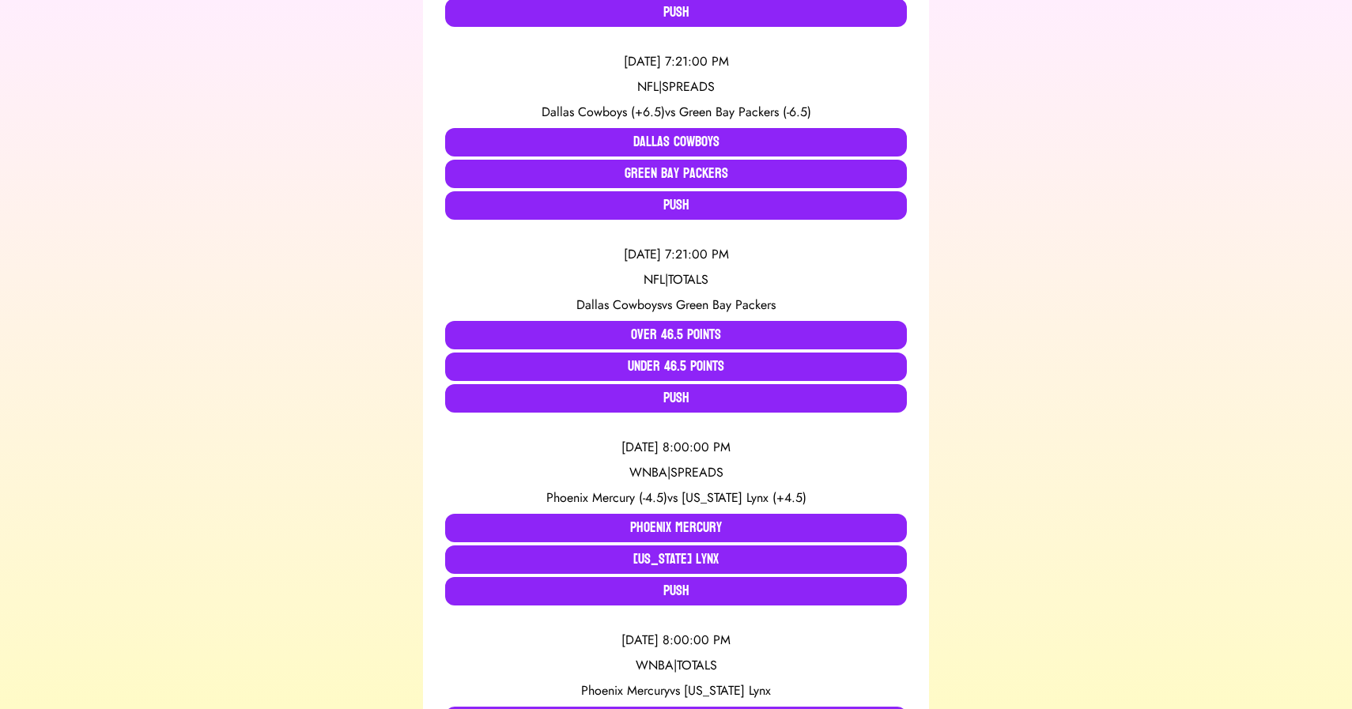
scroll to position [0, 0]
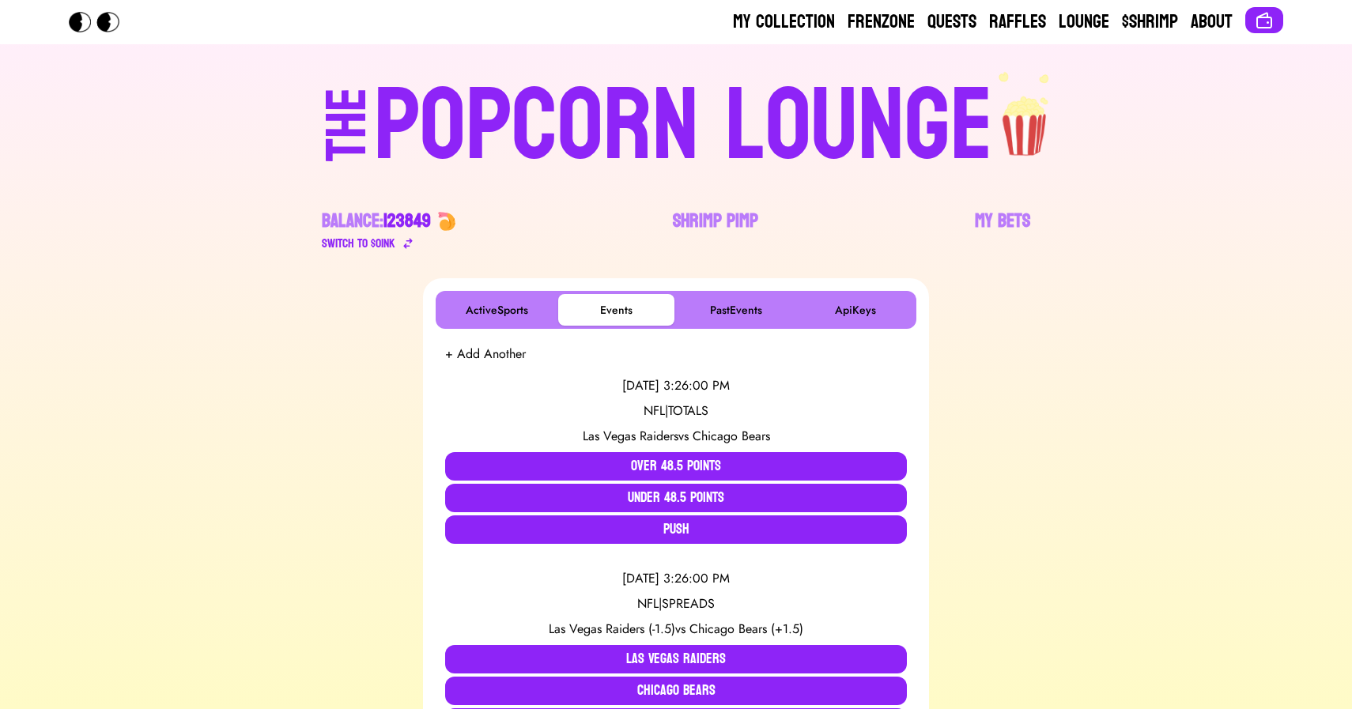
click at [588, 94] on div "POPCORN LOUNGE" at bounding box center [683, 126] width 619 height 101
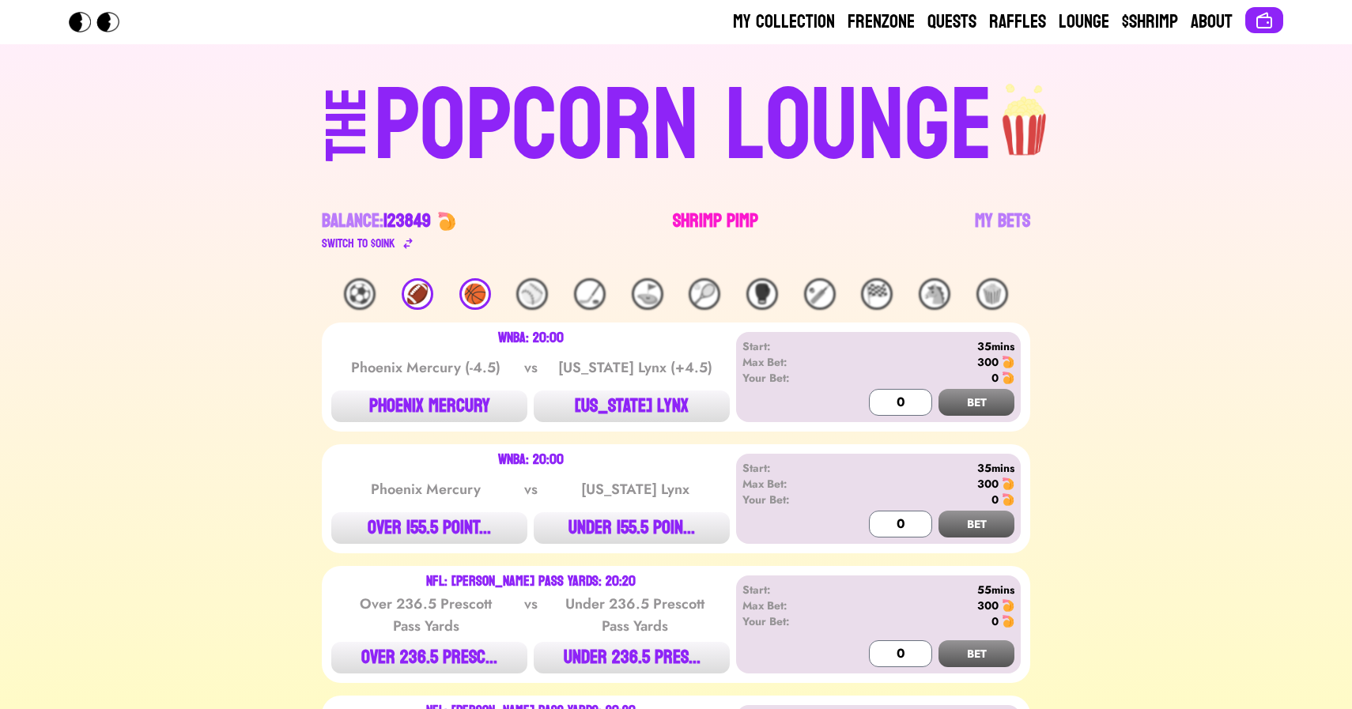
click at [723, 218] on link "Shrimp Pimp" at bounding box center [715, 231] width 85 height 44
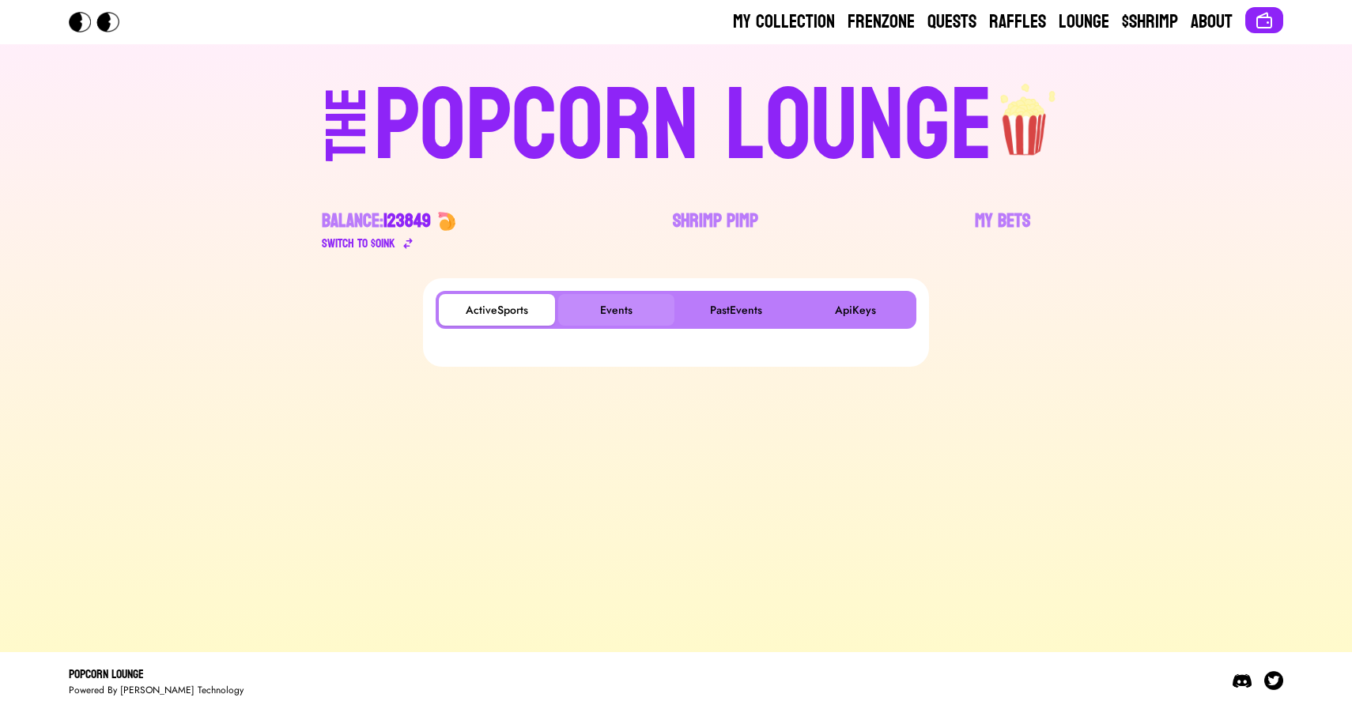
click at [603, 320] on button "Events" at bounding box center [616, 310] width 116 height 32
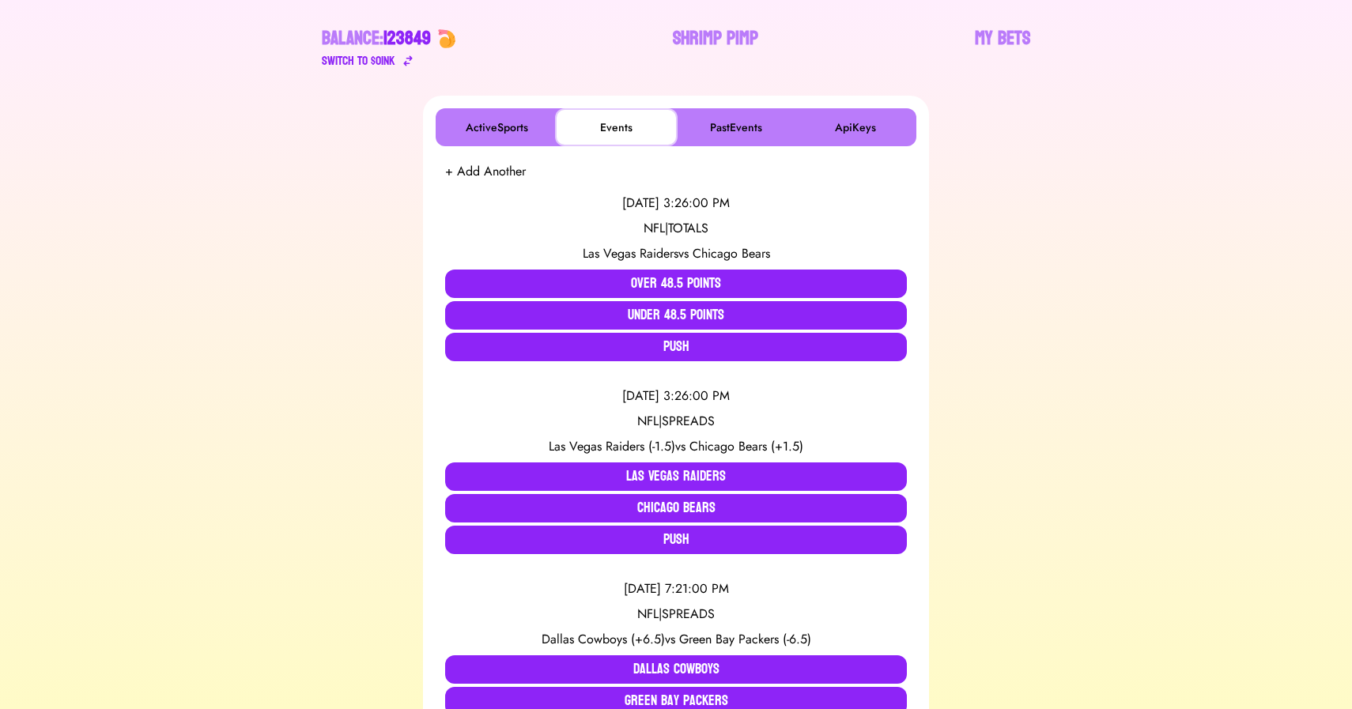
scroll to position [184, 0]
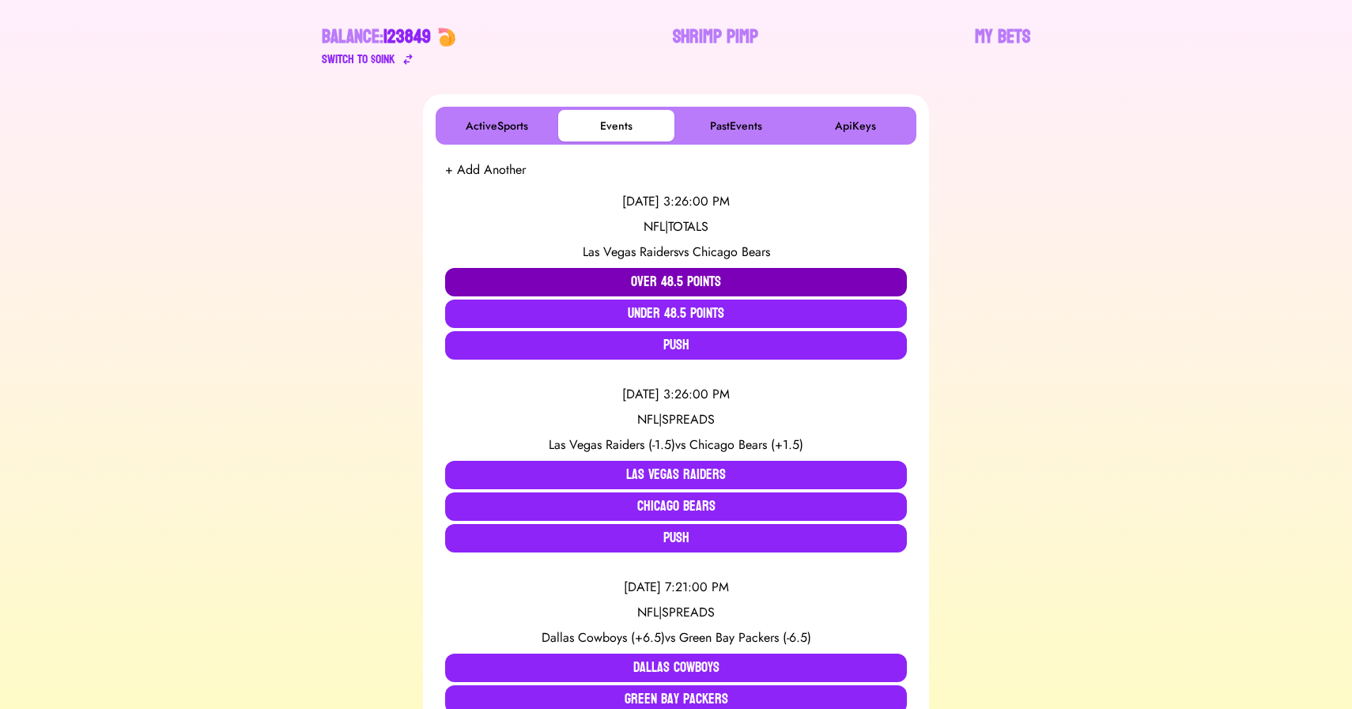
click at [556, 283] on button "Over 48.5 Points" at bounding box center [676, 282] width 462 height 28
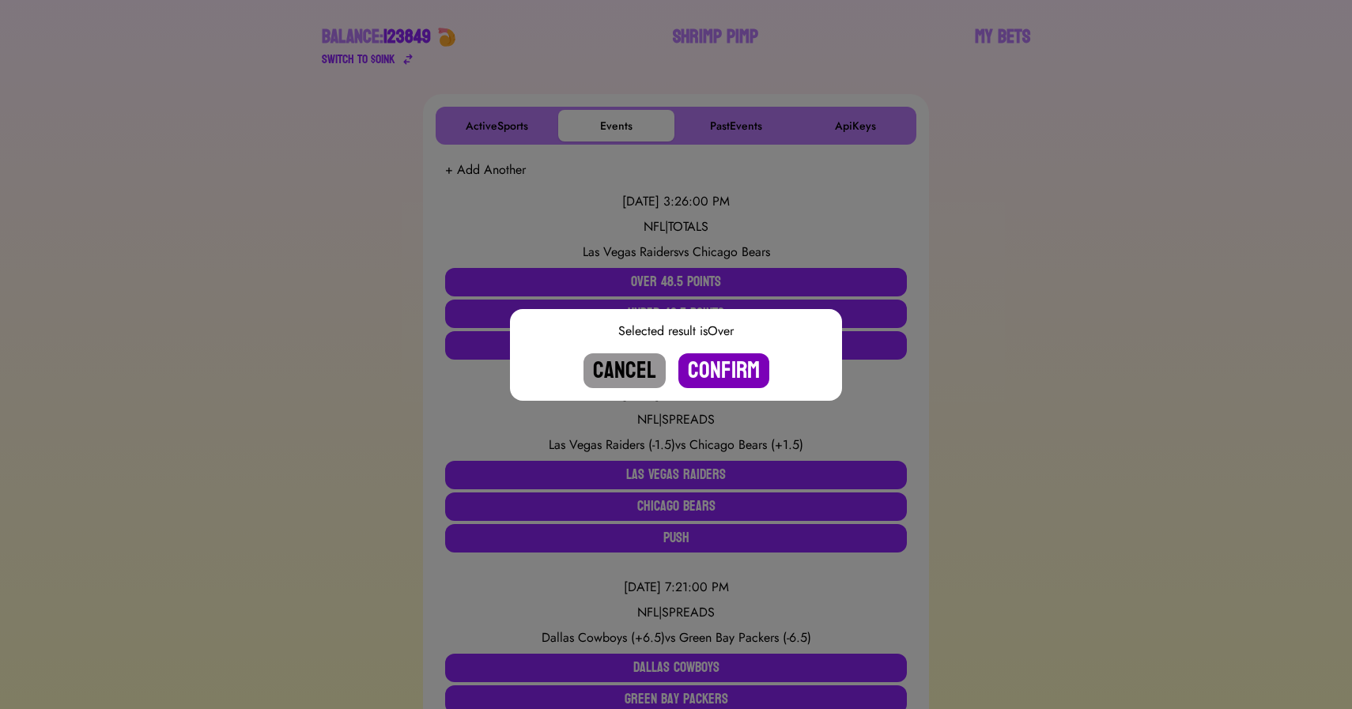
click at [721, 376] on button "Confirm" at bounding box center [723, 370] width 91 height 35
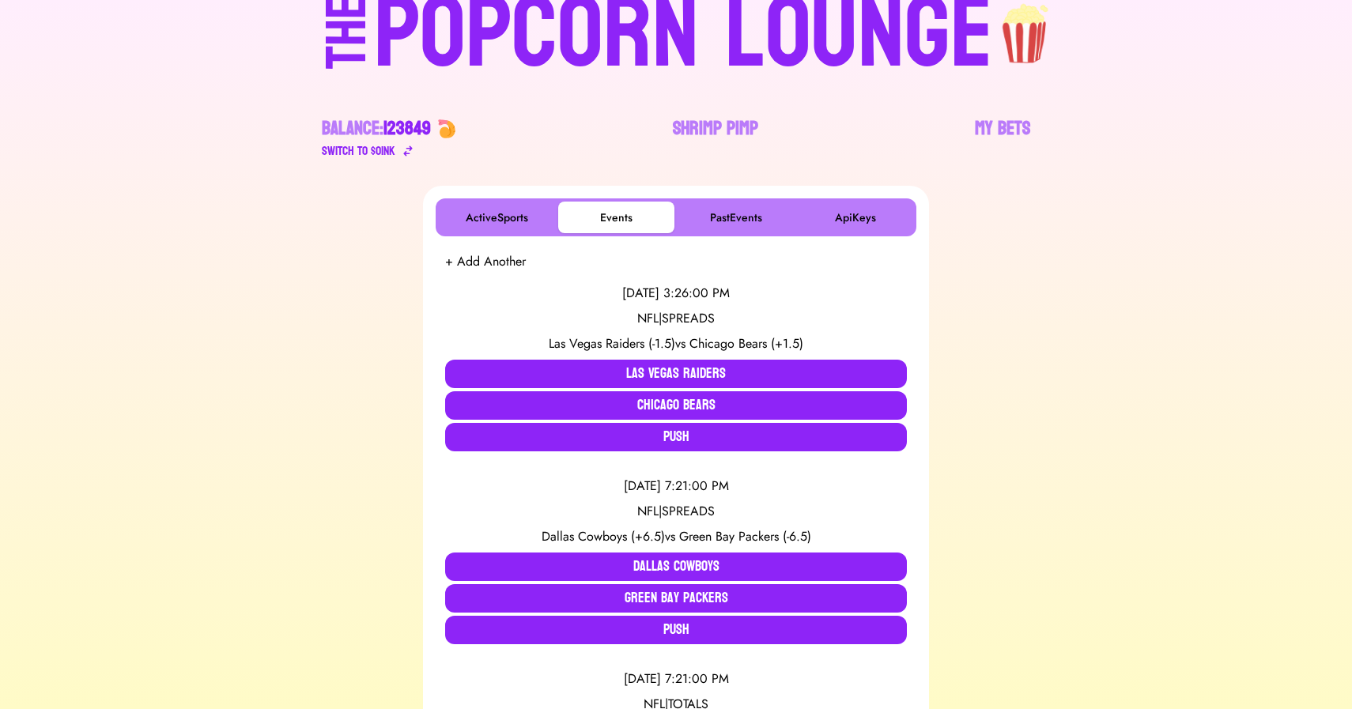
scroll to position [0, 0]
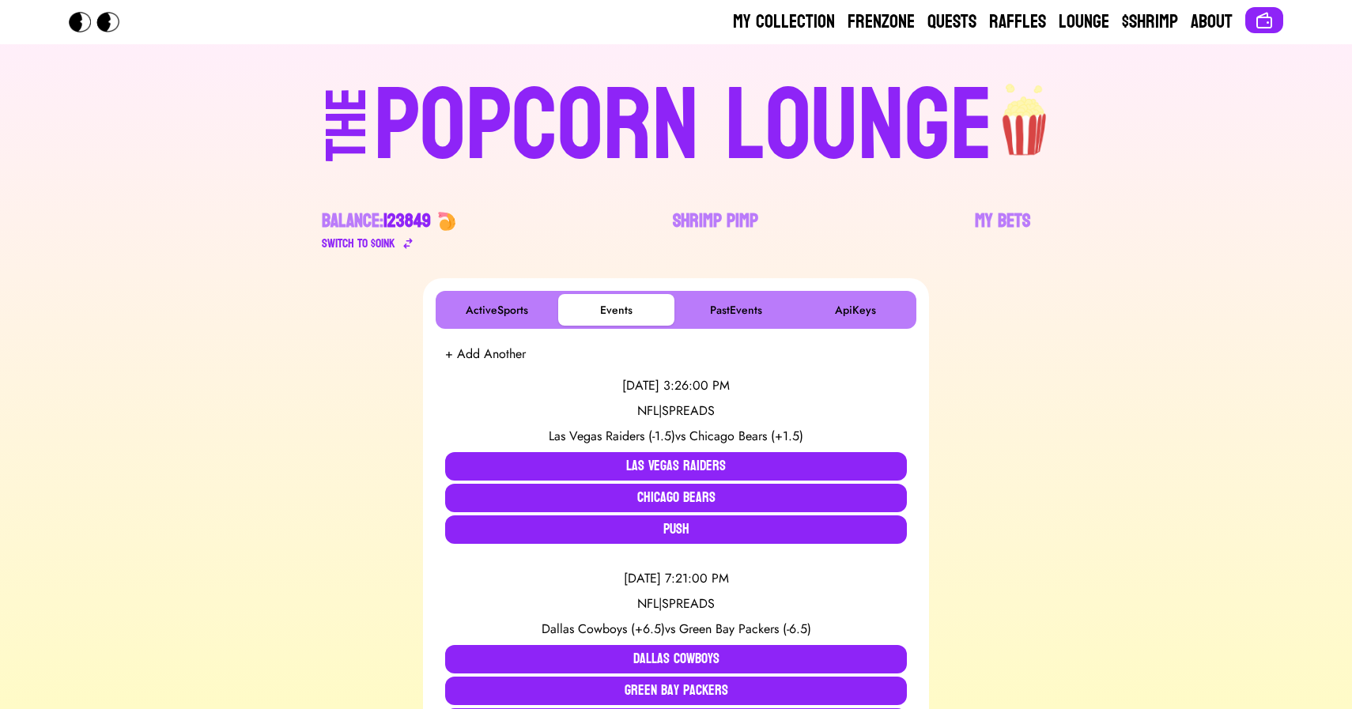
click at [636, 110] on div "POPCORN LOUNGE" at bounding box center [683, 126] width 619 height 101
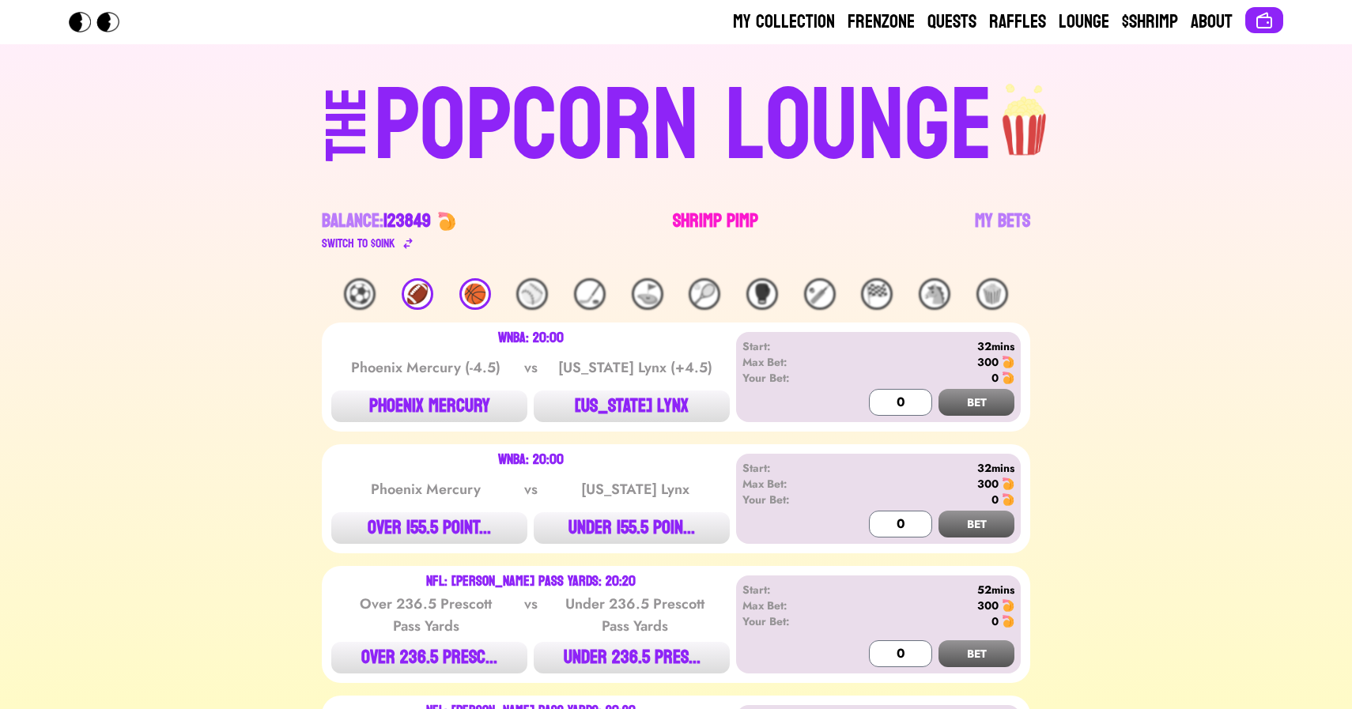
click at [703, 236] on link "Shrimp Pimp" at bounding box center [715, 231] width 85 height 44
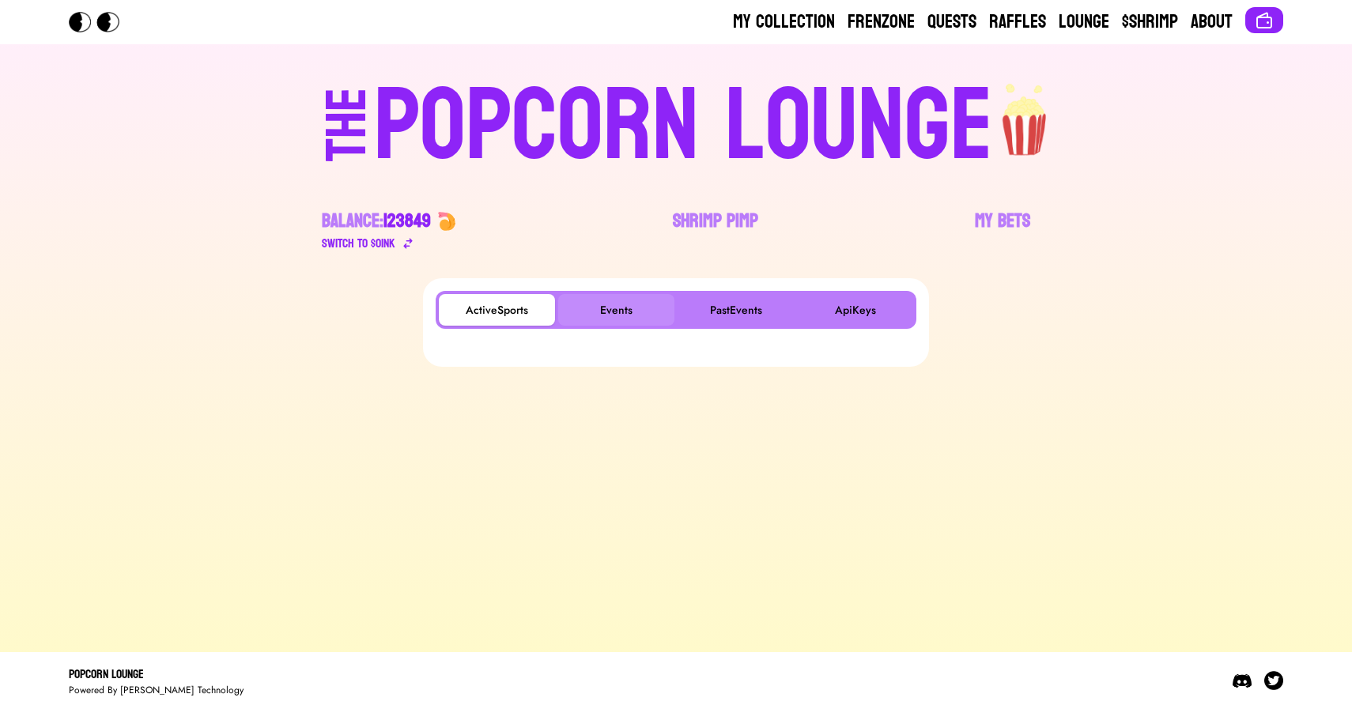
click at [633, 295] on button "Events" at bounding box center [616, 310] width 116 height 32
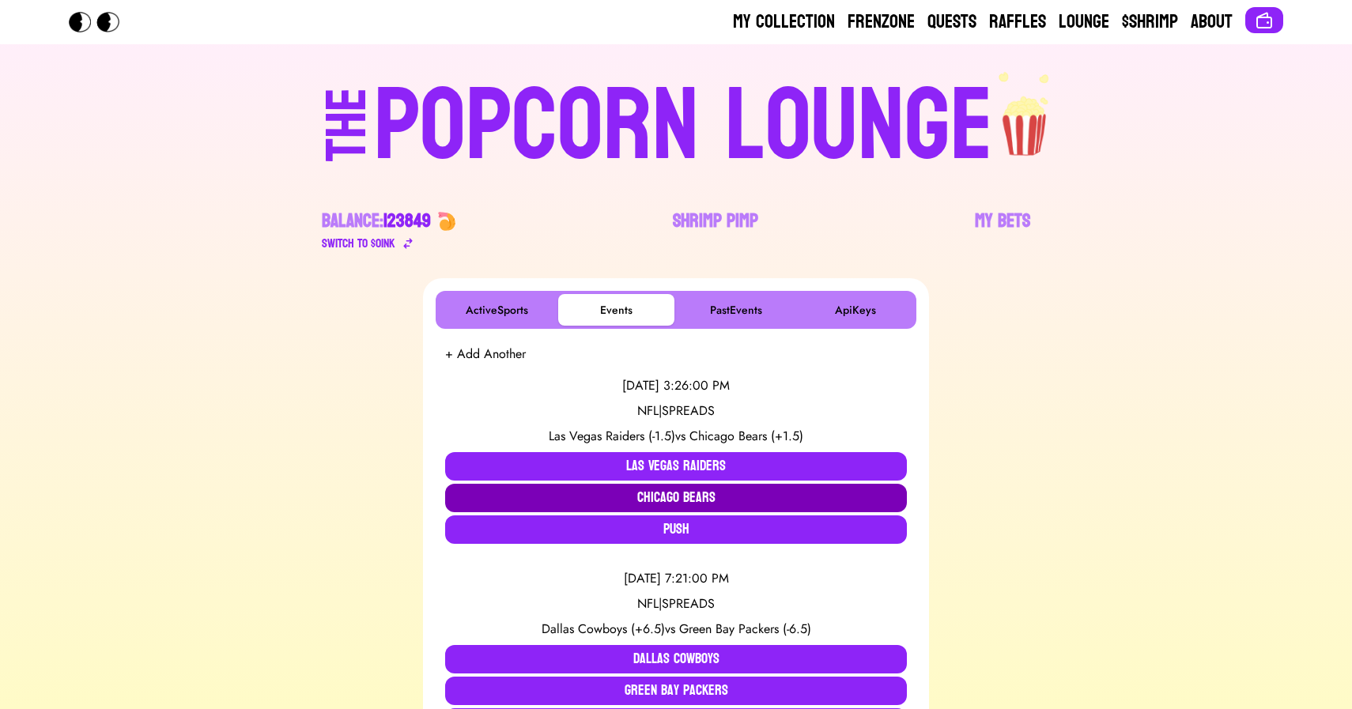
click at [655, 498] on button "Chicago Bears" at bounding box center [676, 498] width 462 height 28
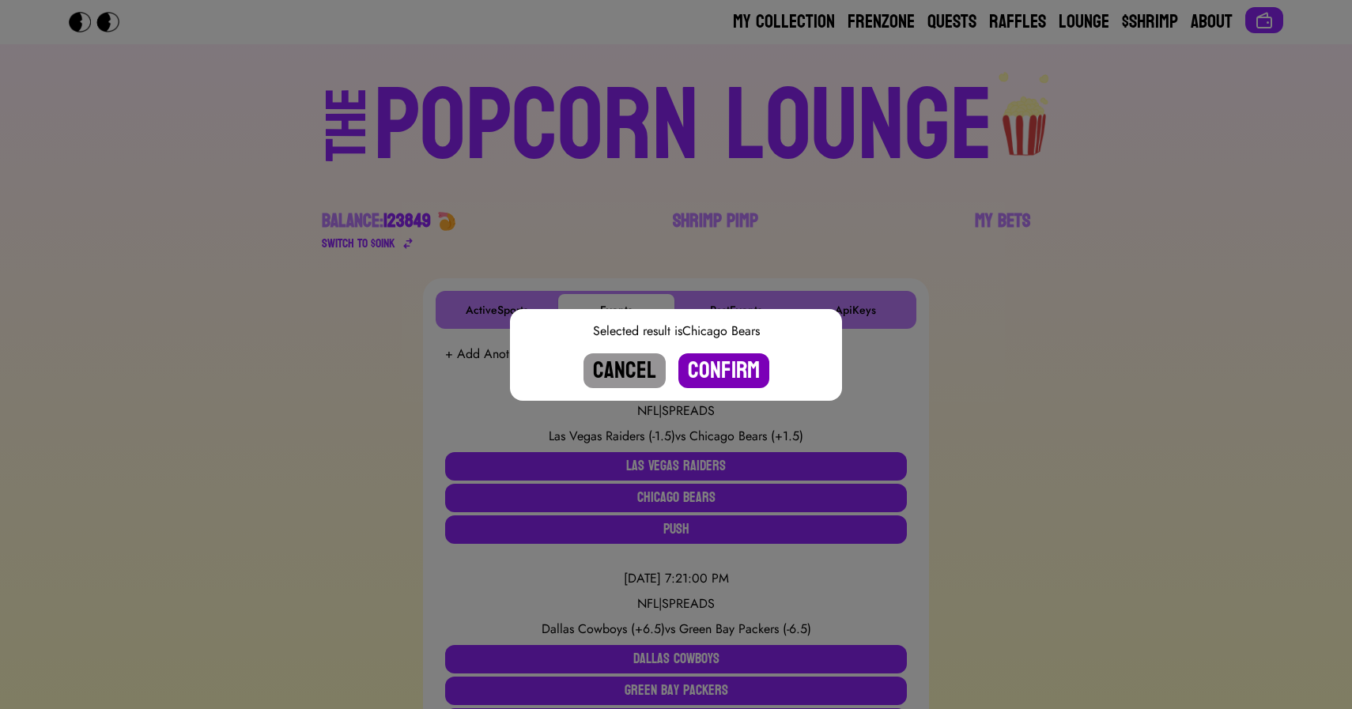
click at [710, 374] on button "Confirm" at bounding box center [723, 370] width 91 height 35
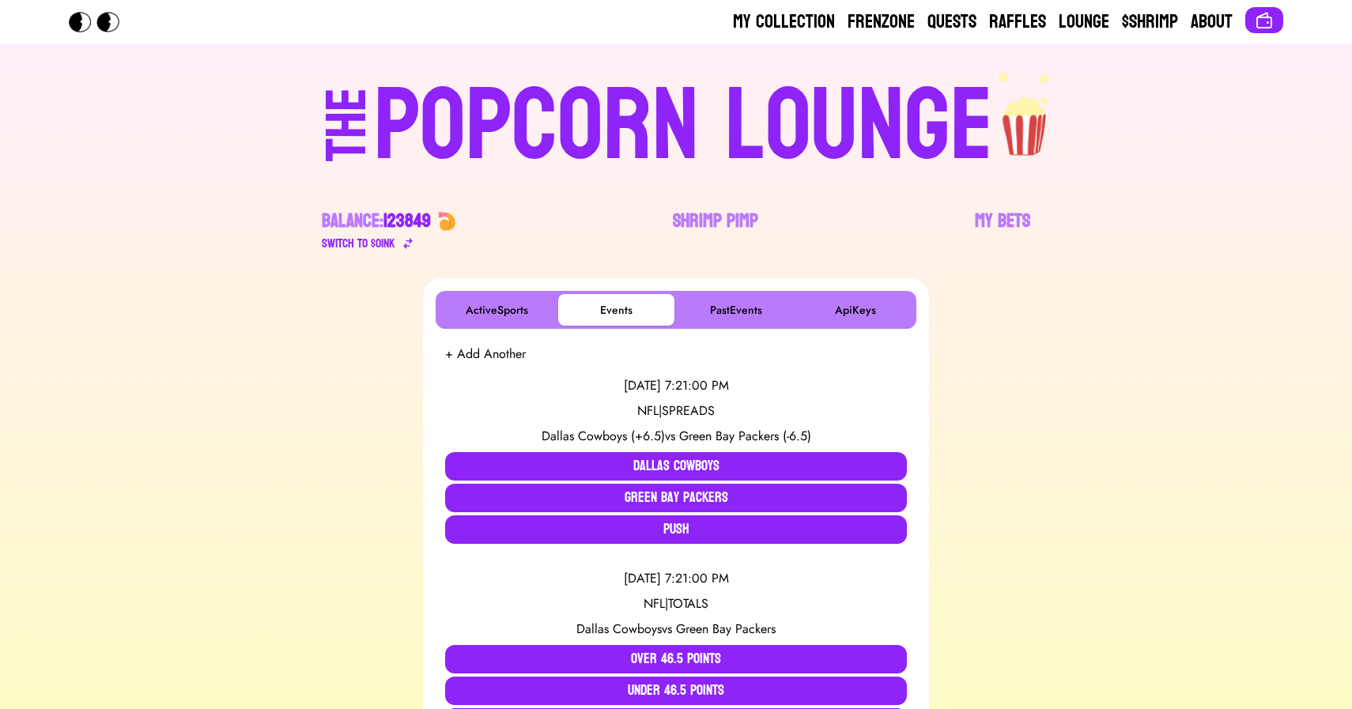
click at [629, 103] on div "POPCORN LOUNGE" at bounding box center [683, 126] width 619 height 101
